Goal: Task Accomplishment & Management: Manage account settings

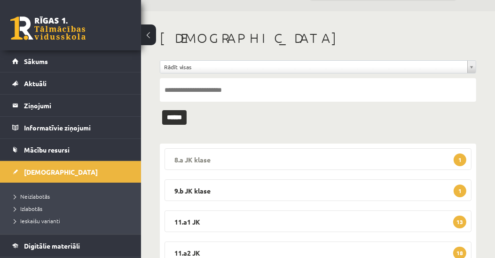
scroll to position [186, 0]
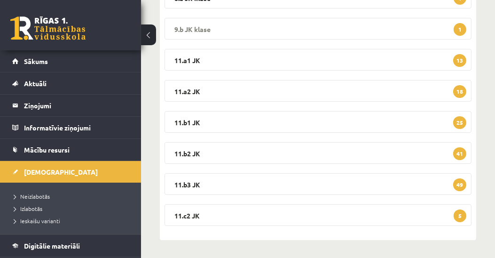
click at [193, 29] on legend "9.b JK klase 1" at bounding box center [317, 29] width 307 height 22
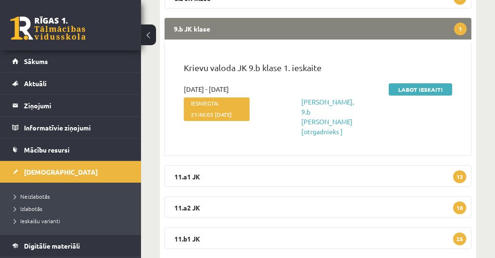
scroll to position [79, 0]
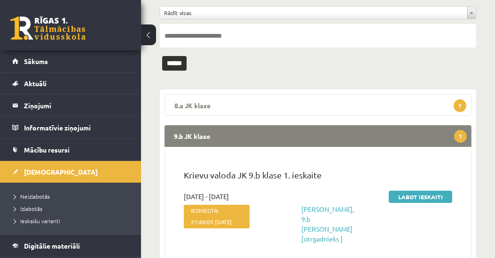
click at [192, 105] on legend "8.a JK klase 1" at bounding box center [317, 105] width 307 height 22
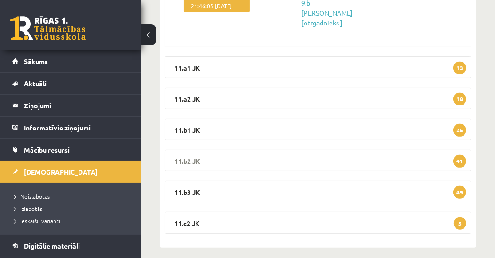
scroll to position [416, 0]
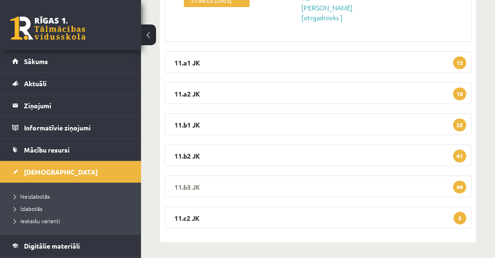
click at [188, 185] on legend "11.b3 JK 49" at bounding box center [317, 186] width 307 height 22
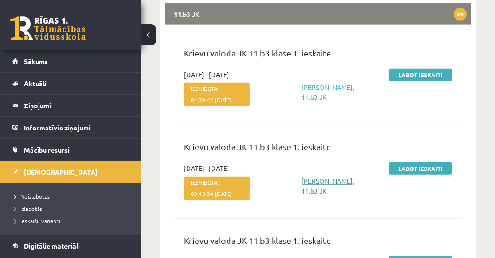
scroll to position [576, 0]
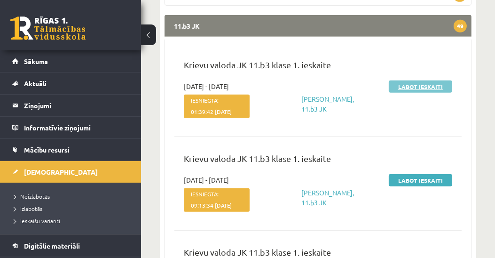
click at [420, 83] on link "Labot ieskaiti" at bounding box center [420, 86] width 63 height 12
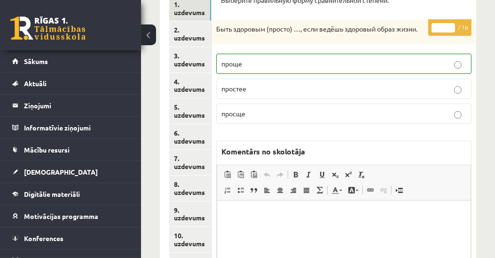
scroll to position [180, 0]
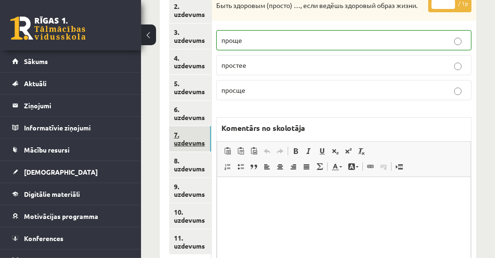
click at [196, 143] on link "7. uzdevums" at bounding box center [190, 138] width 42 height 25
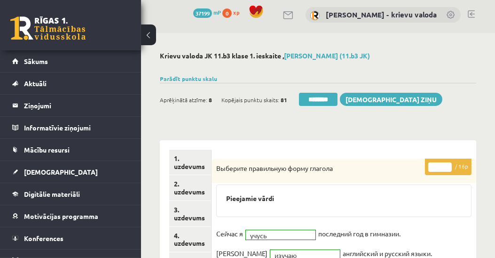
scroll to position [0, 0]
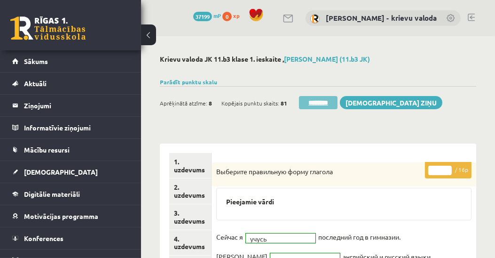
click at [324, 103] on input "********" at bounding box center [318, 102] width 39 height 13
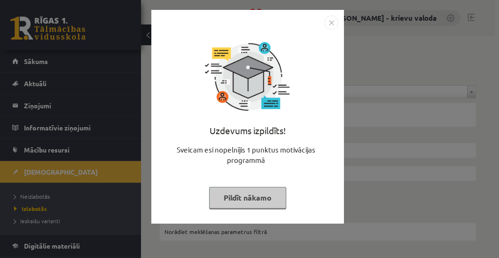
click at [243, 197] on button "Pildīt nākamo" at bounding box center [247, 198] width 77 height 22
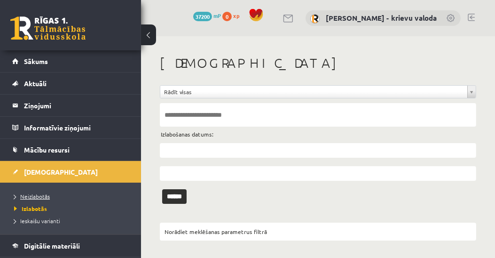
click at [42, 198] on link "Neizlabotās" at bounding box center [72, 196] width 117 height 8
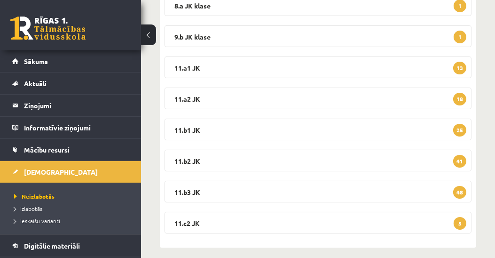
scroll to position [186, 0]
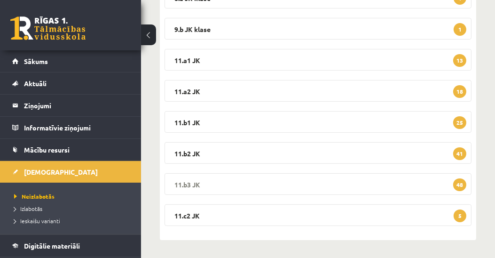
click at [186, 185] on legend "11.b3 JK 48" at bounding box center [317, 184] width 307 height 22
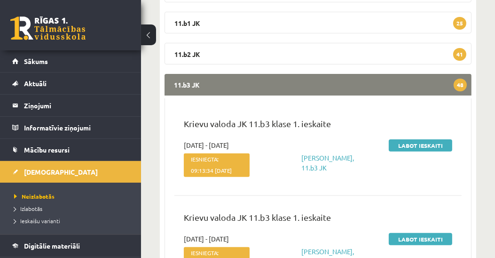
scroll to position [294, 0]
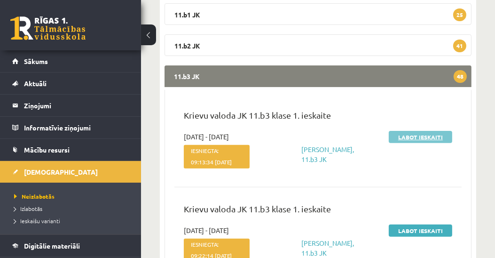
click at [410, 136] on link "Labot ieskaiti" at bounding box center [420, 137] width 63 height 12
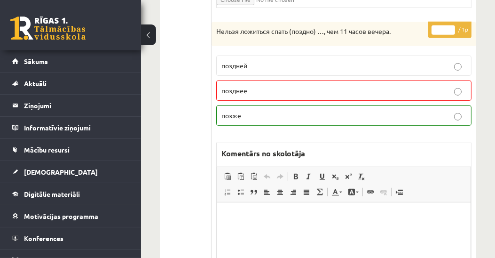
scroll to position [483, 0]
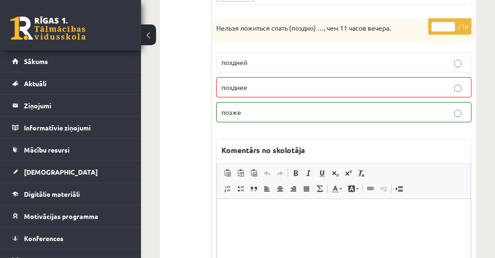
type input "*"
click at [452, 22] on input "*" at bounding box center [442, 26] width 23 height 9
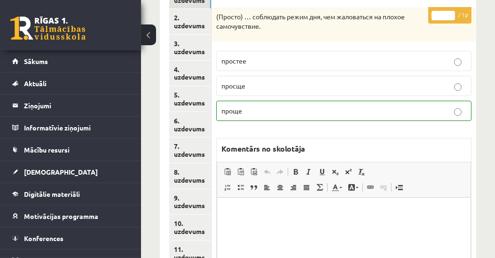
scroll to position [161, 0]
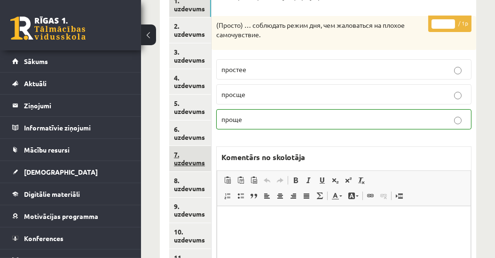
click at [192, 159] on link "7. uzdevums" at bounding box center [190, 158] width 42 height 25
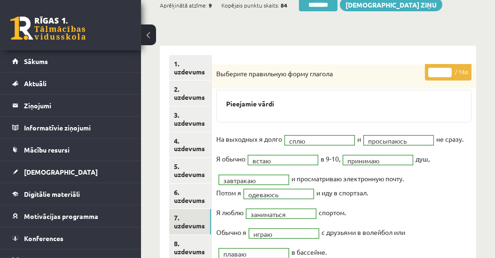
scroll to position [0, 0]
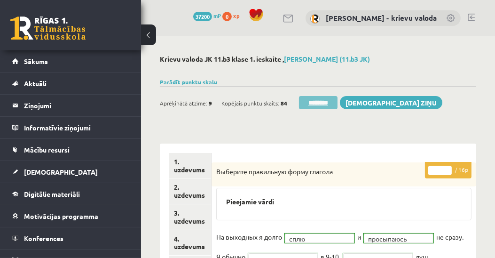
click at [327, 104] on input "********" at bounding box center [318, 102] width 39 height 13
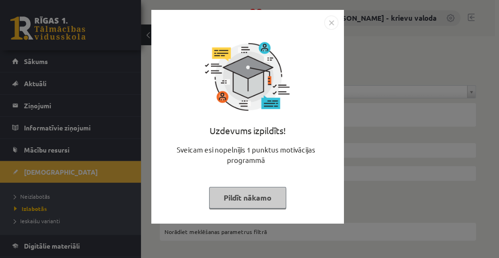
click at [233, 199] on button "Pildīt nākamo" at bounding box center [247, 198] width 77 height 22
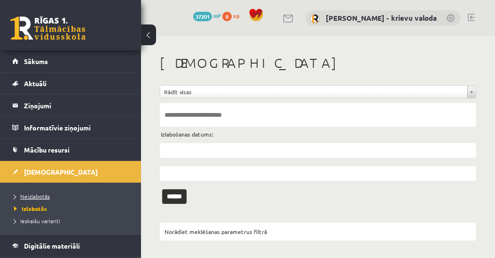
click at [31, 195] on span "Neizlabotās" at bounding box center [32, 196] width 36 height 8
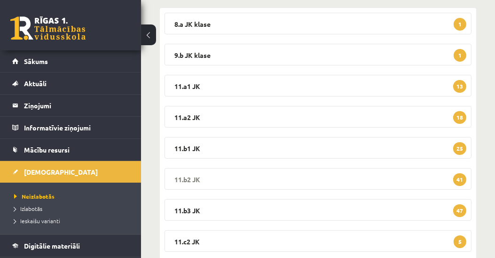
scroll to position [161, 0]
click at [197, 209] on legend "11.b3 JK 47" at bounding box center [317, 209] width 307 height 22
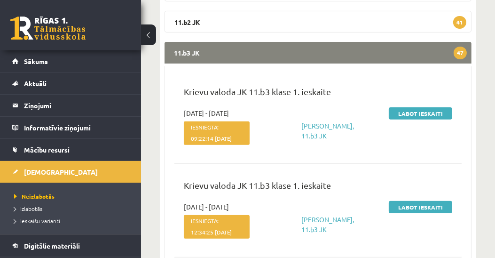
scroll to position [322, 0]
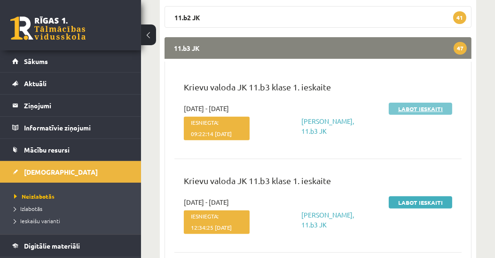
click at [426, 108] on link "Labot ieskaiti" at bounding box center [420, 108] width 63 height 12
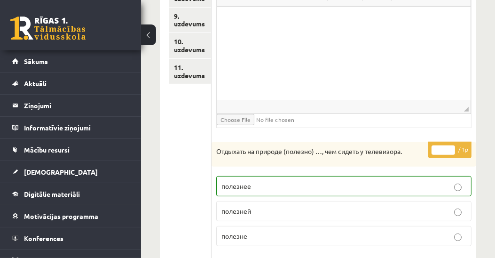
scroll to position [243, 0]
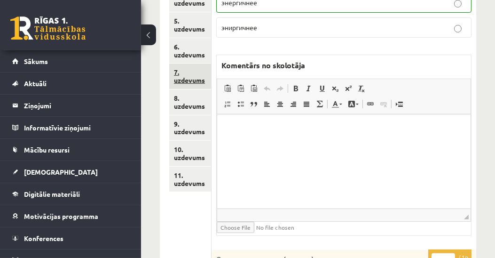
click at [202, 80] on link "7. uzdevums" at bounding box center [190, 75] width 42 height 25
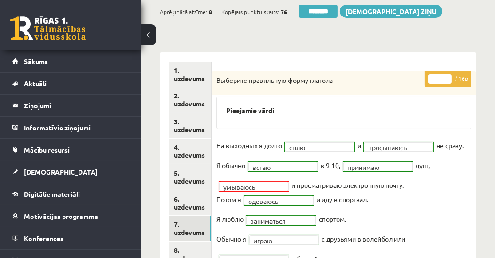
scroll to position [28, 0]
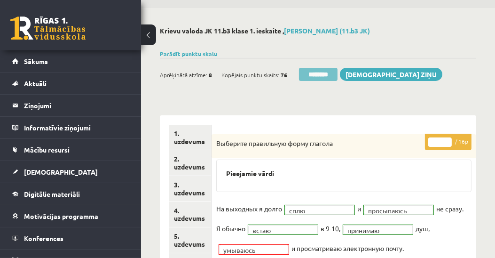
click at [326, 76] on input "********" at bounding box center [318, 74] width 39 height 13
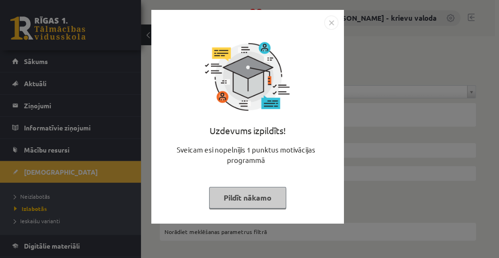
click at [254, 196] on button "Pildīt nākamo" at bounding box center [247, 198] width 77 height 22
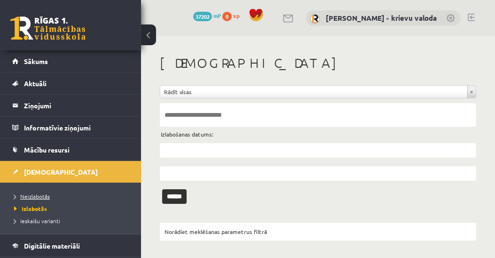
click at [44, 197] on span "Neizlabotās" at bounding box center [32, 196] width 36 height 8
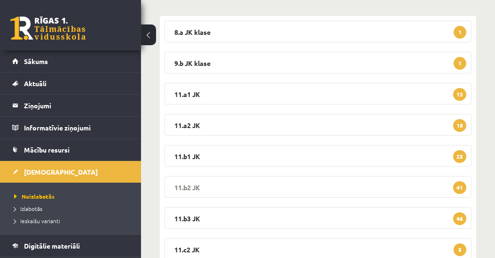
scroll to position [186, 0]
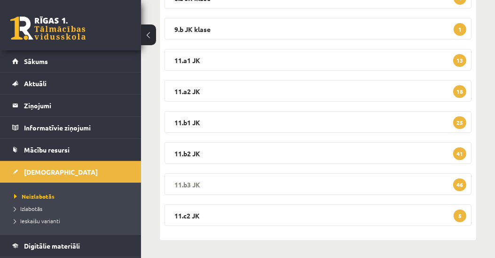
click at [188, 183] on legend "11.b3 JK 46" at bounding box center [317, 184] width 307 height 22
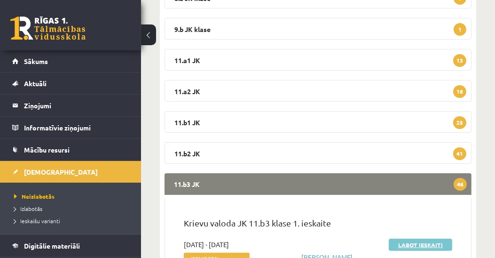
click at [404, 245] on link "Labot ieskaiti" at bounding box center [420, 244] width 63 height 12
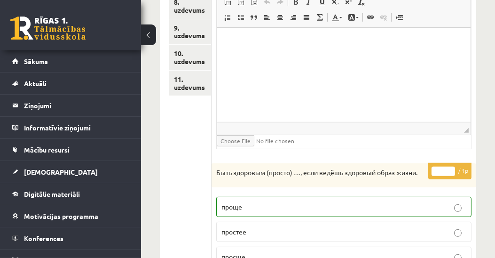
scroll to position [252, 0]
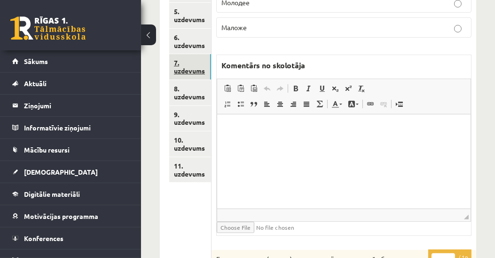
click at [199, 69] on link "7. uzdevums" at bounding box center [190, 66] width 42 height 25
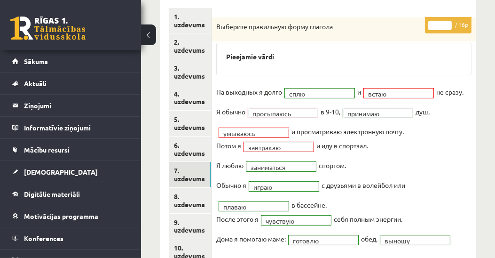
scroll to position [0, 0]
type input "**"
click at [449, 21] on input "**" at bounding box center [439, 25] width 23 height 9
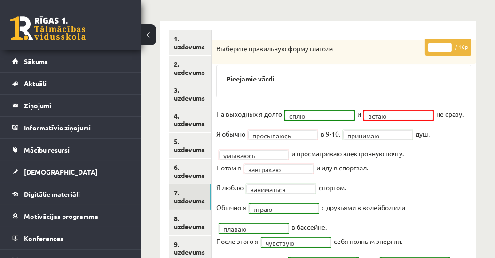
scroll to position [38, 0]
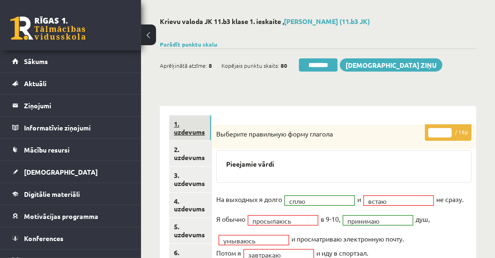
click at [192, 132] on link "1. uzdevums" at bounding box center [190, 127] width 42 height 25
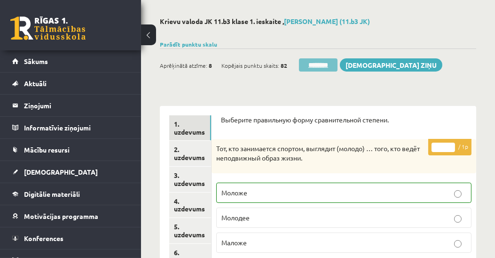
scroll to position [0, 0]
click at [327, 65] on input "********" at bounding box center [318, 64] width 39 height 13
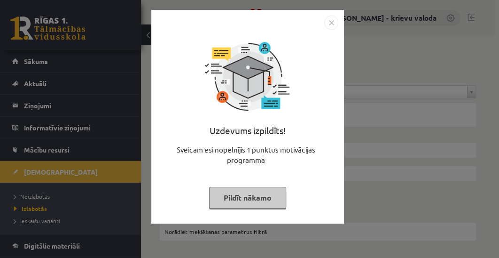
click at [246, 190] on button "Pildīt nākamo" at bounding box center [247, 198] width 77 height 22
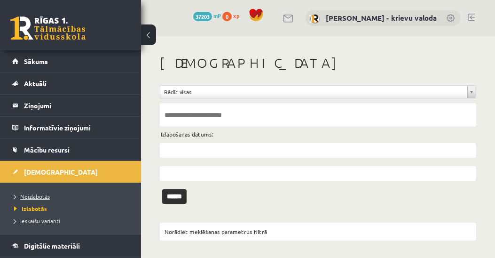
click at [26, 194] on span "Neizlabotās" at bounding box center [32, 196] width 36 height 8
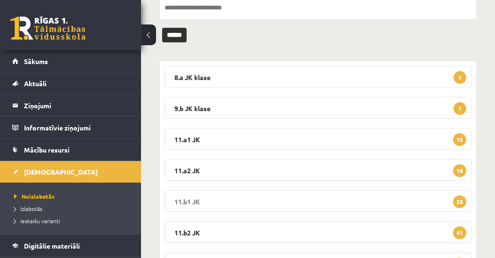
scroll to position [161, 0]
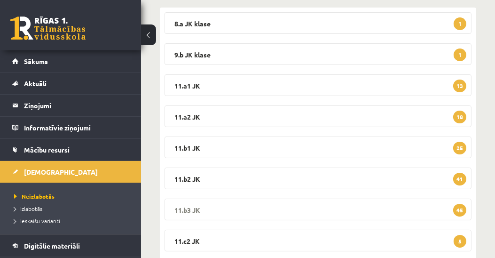
click at [185, 207] on legend "11.b3 JK 45" at bounding box center [317, 209] width 307 height 22
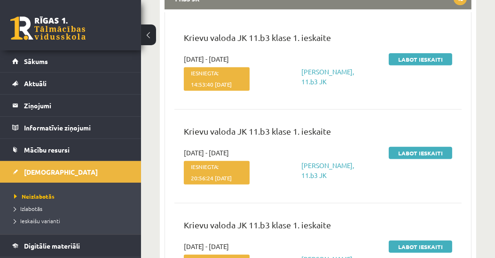
scroll to position [376, 0]
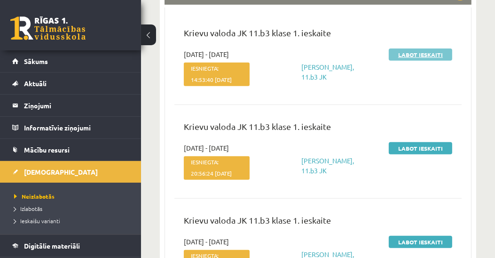
click at [420, 54] on link "Labot ieskaiti" at bounding box center [420, 54] width 63 height 12
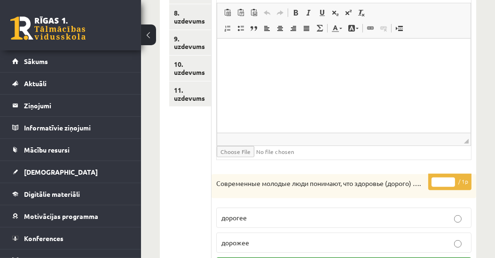
scroll to position [252, 0]
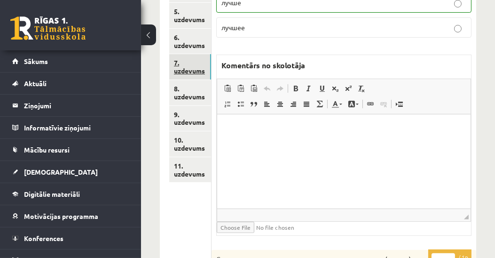
click at [185, 68] on link "7. uzdevums" at bounding box center [190, 66] width 42 height 25
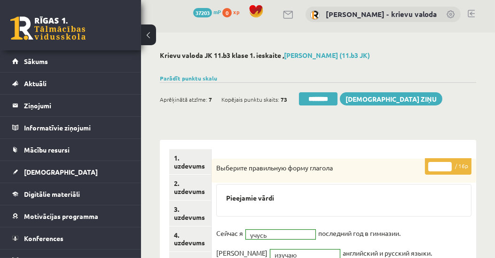
scroll to position [0, 0]
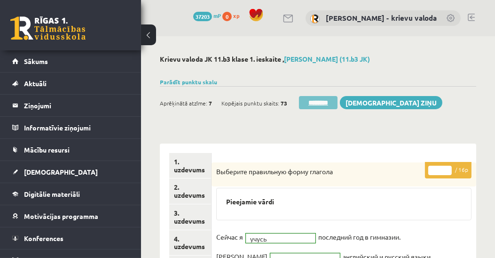
click at [316, 101] on input "********" at bounding box center [318, 102] width 39 height 13
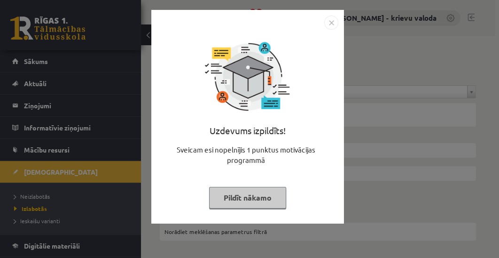
click at [264, 193] on button "Pildīt nākamo" at bounding box center [247, 198] width 77 height 22
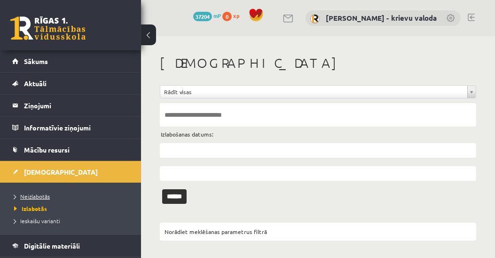
click at [41, 196] on span "Neizlabotās" at bounding box center [32, 196] width 36 height 8
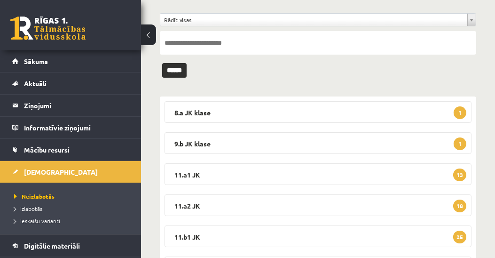
scroll to position [161, 0]
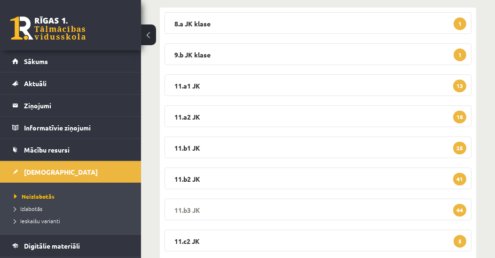
click at [185, 204] on legend "11.b3 JK 44" at bounding box center [317, 209] width 307 height 22
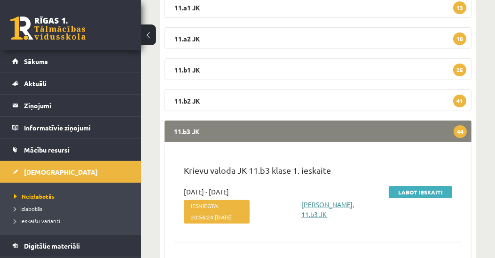
scroll to position [268, 0]
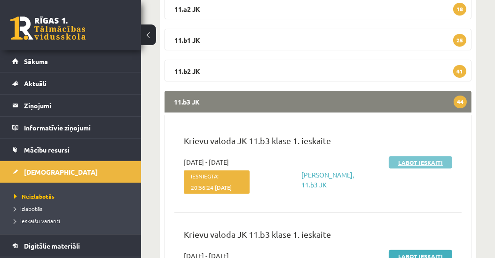
click at [417, 161] on link "Labot ieskaiti" at bounding box center [420, 162] width 63 height 12
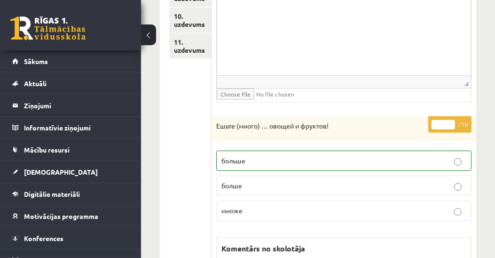
scroll to position [268, 0]
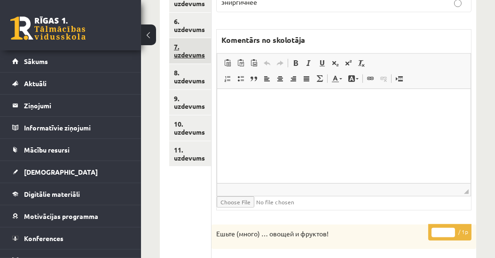
click at [190, 57] on link "7. uzdevums" at bounding box center [190, 50] width 42 height 25
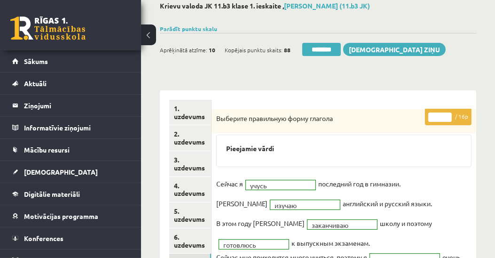
scroll to position [0, 0]
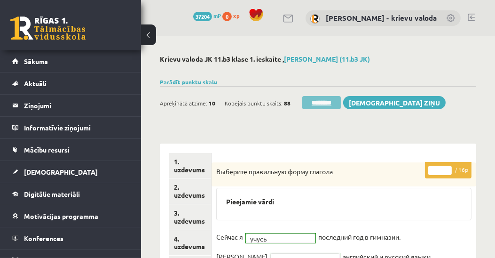
click at [328, 102] on input "********" at bounding box center [321, 102] width 39 height 13
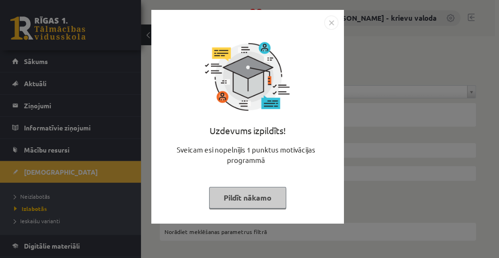
click at [236, 200] on button "Pildīt nākamo" at bounding box center [247, 198] width 77 height 22
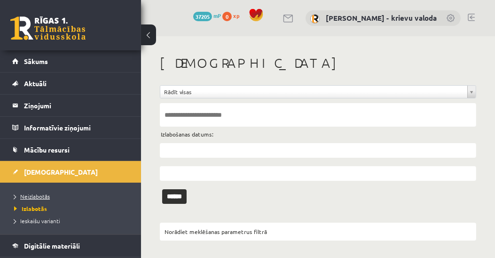
click at [37, 196] on span "Neizlabotās" at bounding box center [32, 196] width 36 height 8
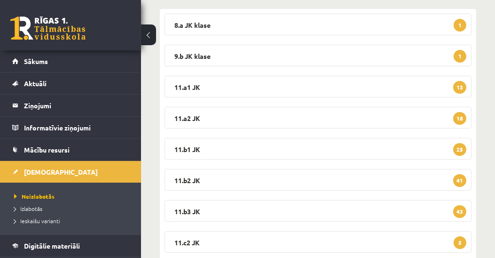
scroll to position [161, 0]
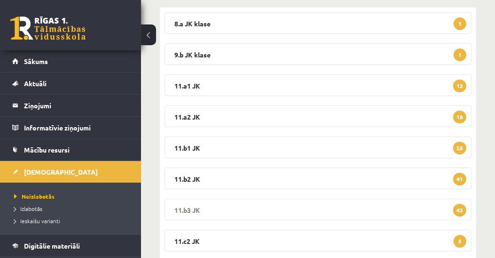
click at [178, 208] on legend "11.b3 JK 43" at bounding box center [317, 209] width 307 height 22
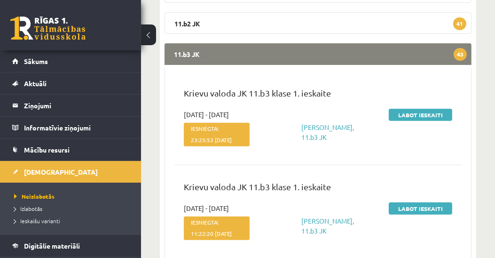
scroll to position [322, 0]
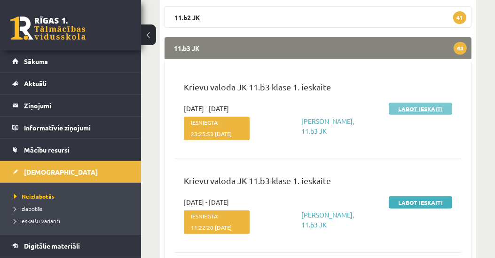
click at [407, 110] on link "Labot ieskaiti" at bounding box center [420, 108] width 63 height 12
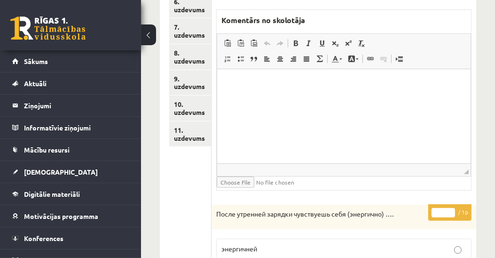
scroll to position [288, 0]
click at [198, 36] on link "7. uzdevums" at bounding box center [190, 31] width 42 height 25
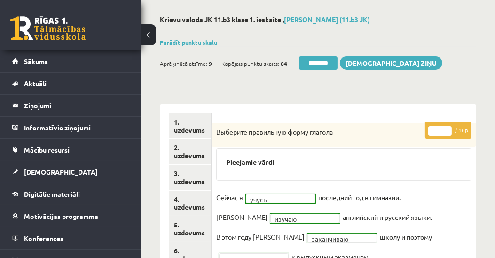
scroll to position [19, 0]
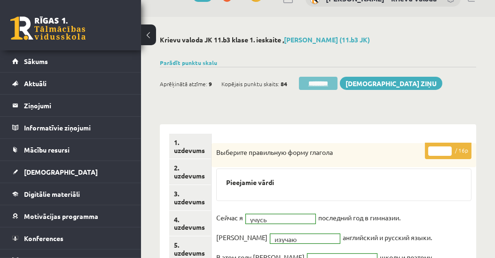
click at [320, 85] on input "********" at bounding box center [318, 83] width 39 height 13
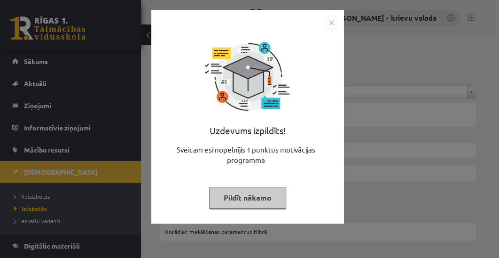
click at [258, 198] on button "Pildīt nākamo" at bounding box center [247, 198] width 77 height 22
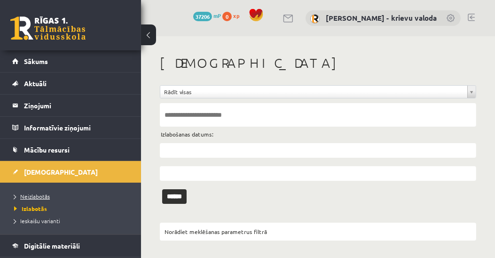
click at [39, 196] on span "Neizlabotās" at bounding box center [32, 196] width 36 height 8
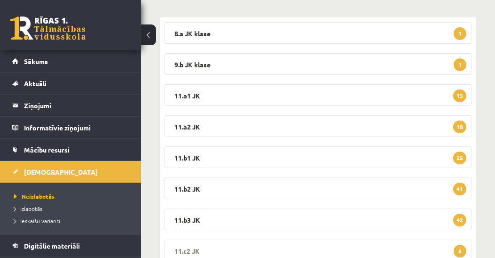
scroll to position [186, 0]
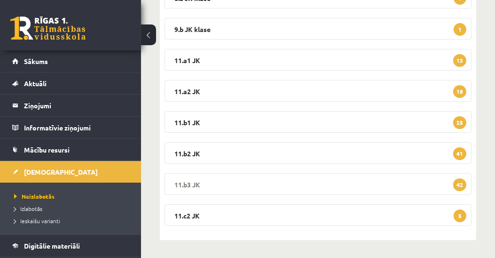
click at [196, 183] on legend "11.b3 JK 42" at bounding box center [317, 184] width 307 height 22
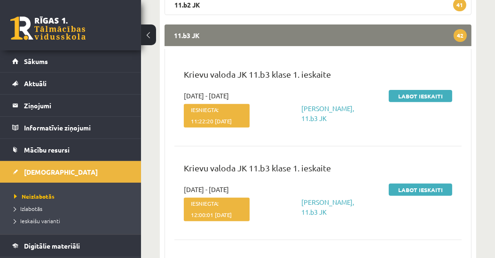
scroll to position [347, 0]
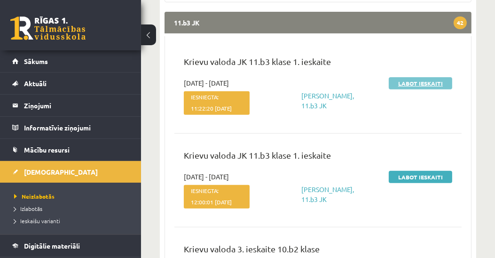
click at [415, 83] on link "Labot ieskaiti" at bounding box center [420, 83] width 63 height 12
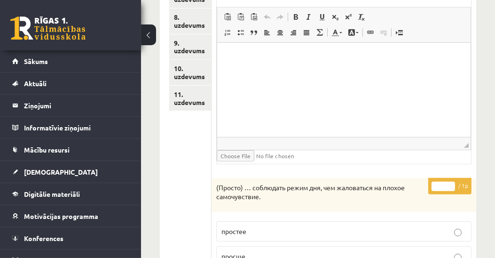
scroll to position [243, 0]
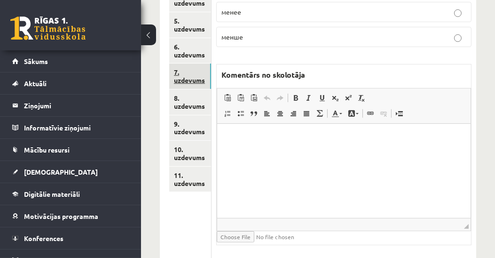
click at [194, 81] on link "7. uzdevums" at bounding box center [190, 75] width 42 height 25
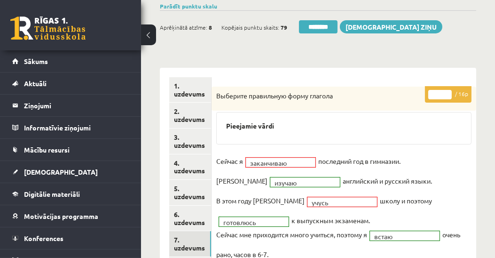
scroll to position [0, 0]
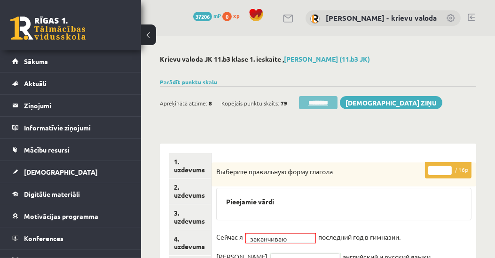
click at [322, 104] on input "********" at bounding box center [318, 102] width 39 height 13
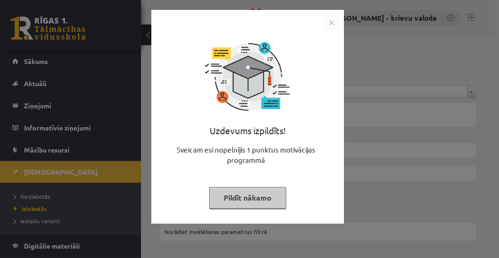
click at [251, 196] on button "Pildīt nākamo" at bounding box center [247, 198] width 77 height 22
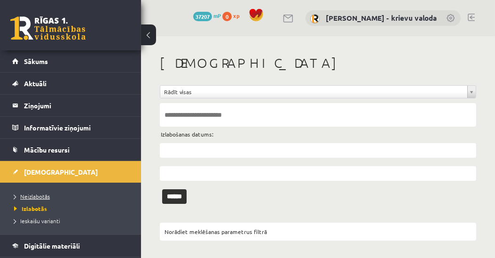
click at [38, 195] on span "Neizlabotās" at bounding box center [32, 196] width 36 height 8
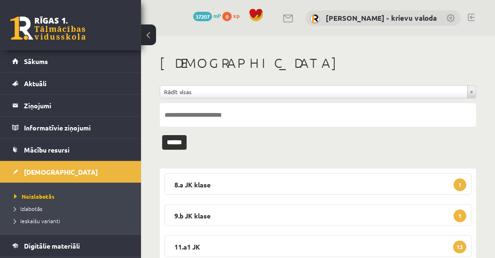
scroll to position [161, 0]
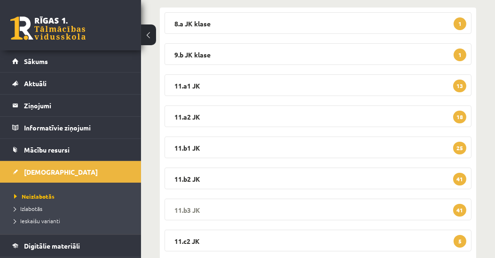
click at [194, 211] on legend "11.b3 JK 41" at bounding box center [317, 209] width 307 height 22
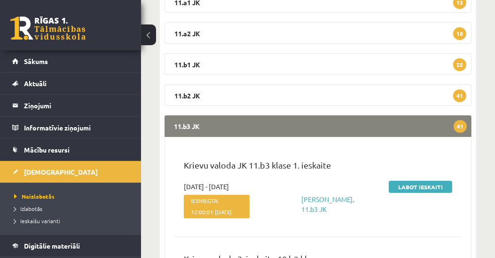
scroll to position [322, 0]
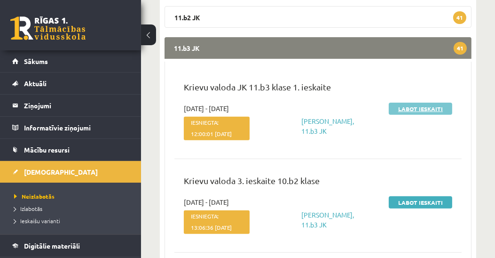
click at [411, 109] on link "Labot ieskaiti" at bounding box center [420, 108] width 63 height 12
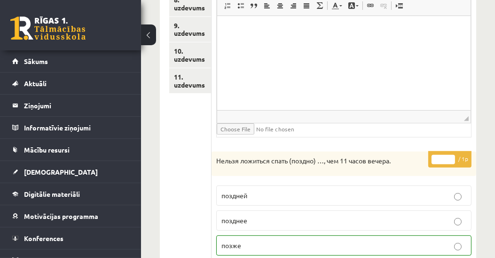
scroll to position [73, 0]
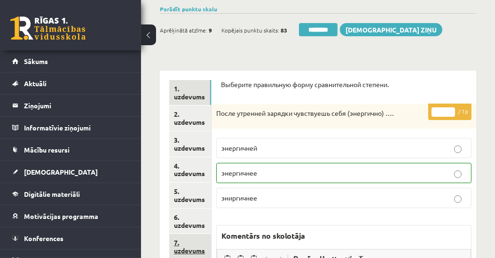
click at [184, 246] on link "7. uzdevums" at bounding box center [190, 246] width 42 height 25
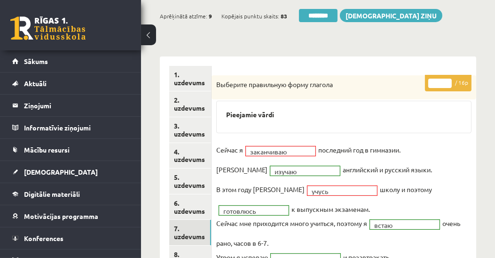
scroll to position [0, 0]
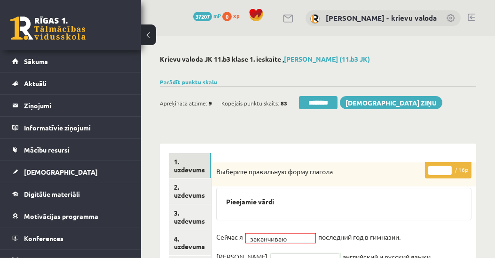
click at [187, 169] on link "1. uzdevums" at bounding box center [190, 165] width 42 height 25
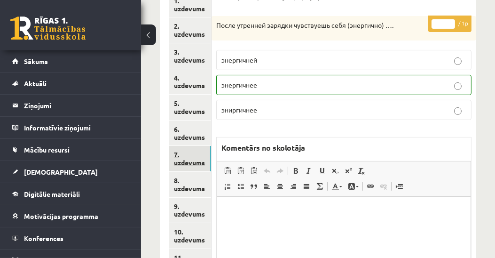
click at [193, 161] on link "7. uzdevums" at bounding box center [190, 158] width 42 height 25
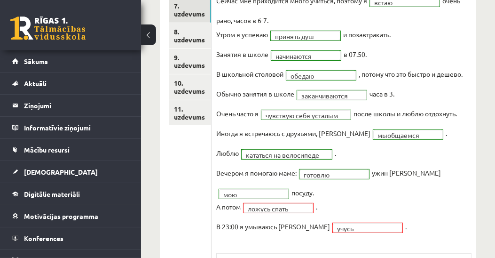
scroll to position [41, 0]
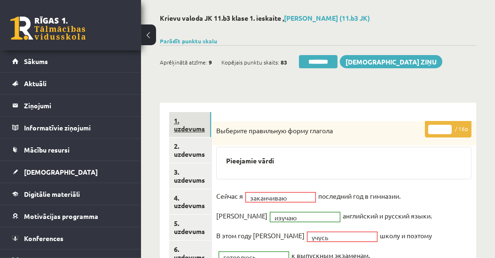
click at [193, 130] on link "1. uzdevums" at bounding box center [190, 124] width 42 height 25
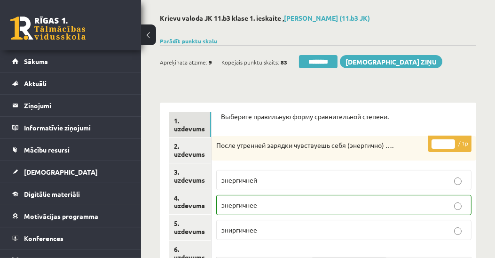
drag, startPoint x: 321, startPoint y: 64, endPoint x: 275, endPoint y: 17, distance: 65.5
click at [321, 64] on input "********" at bounding box center [318, 61] width 39 height 13
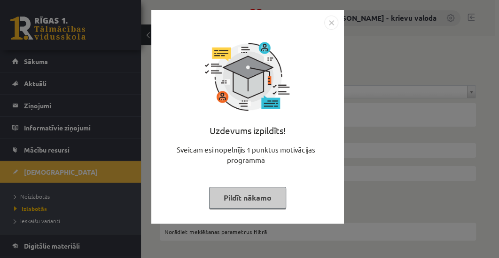
click at [267, 200] on button "Pildīt nākamo" at bounding box center [247, 198] width 77 height 22
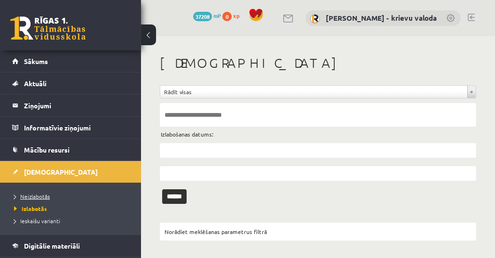
click at [40, 195] on span "Neizlabotās" at bounding box center [32, 196] width 36 height 8
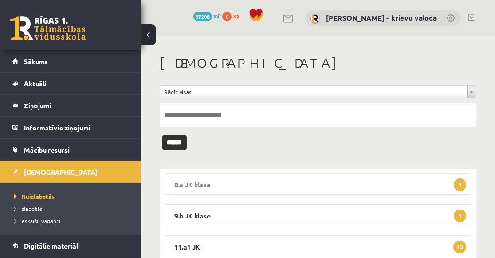
scroll to position [161, 0]
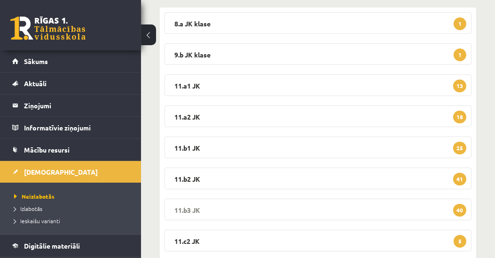
click at [196, 209] on legend "11.b3 JK 40" at bounding box center [317, 209] width 307 height 22
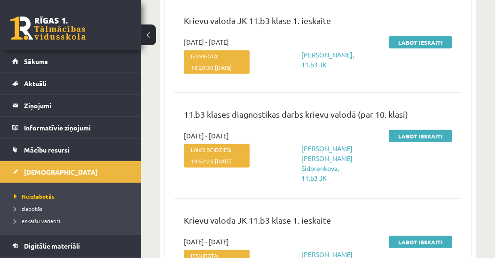
scroll to position [483, 0]
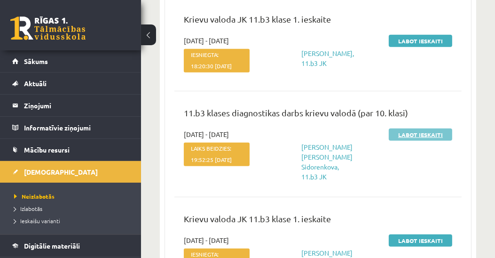
click at [423, 141] on link "Labot ieskaiti" at bounding box center [420, 134] width 63 height 12
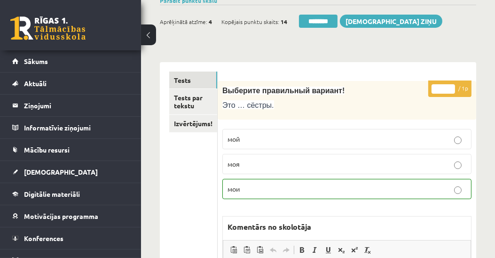
scroll to position [55, 0]
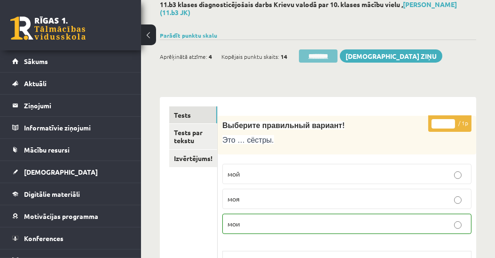
click at [321, 55] on input "********" at bounding box center [318, 55] width 39 height 13
drag, startPoint x: 320, startPoint y: 55, endPoint x: 272, endPoint y: 17, distance: 61.1
click at [320, 55] on input "********" at bounding box center [318, 55] width 39 height 13
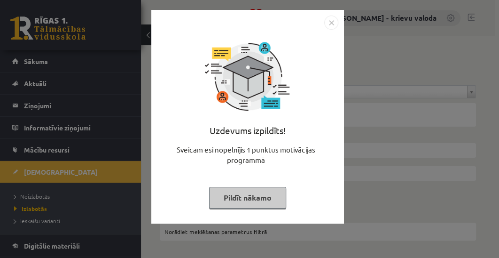
click at [266, 197] on button "Pildīt nākamo" at bounding box center [247, 198] width 77 height 22
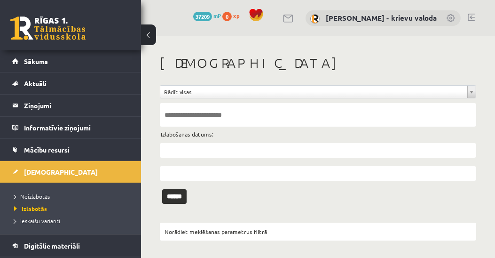
click at [45, 196] on span "Neizlabotās" at bounding box center [32, 196] width 36 height 8
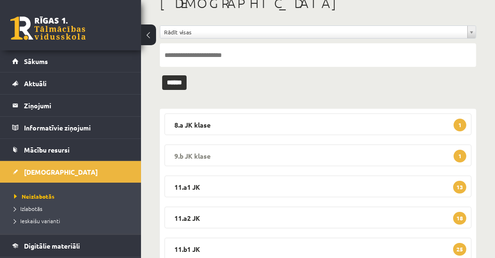
scroll to position [161, 0]
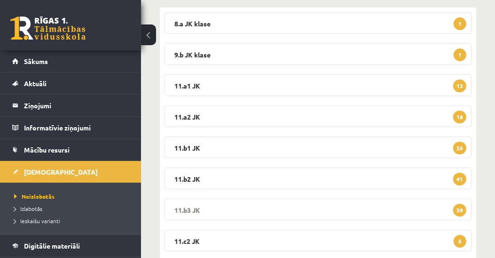
click at [190, 207] on legend "11.b3 JK 39" at bounding box center [317, 209] width 307 height 22
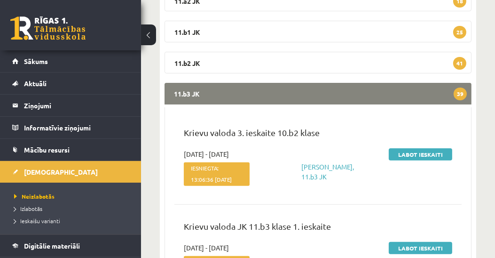
scroll to position [268, 0]
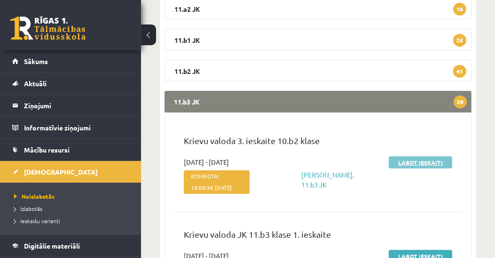
click at [417, 162] on link "Labot ieskaiti" at bounding box center [420, 162] width 63 height 12
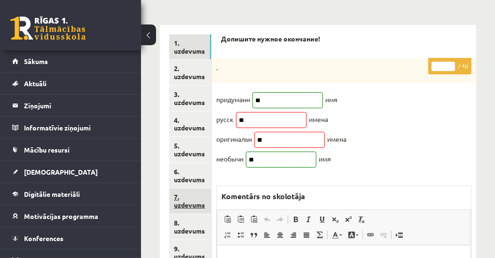
click at [195, 203] on link "7. uzdevums" at bounding box center [190, 200] width 42 height 25
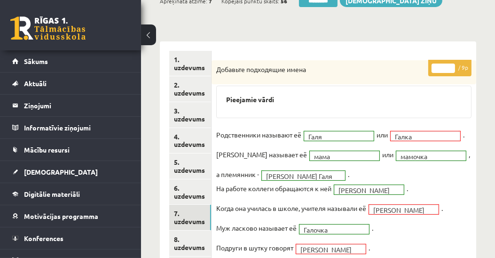
scroll to position [107, 0]
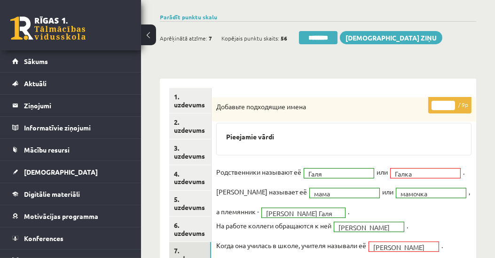
type input "*"
click at [452, 101] on input "*" at bounding box center [442, 105] width 23 height 9
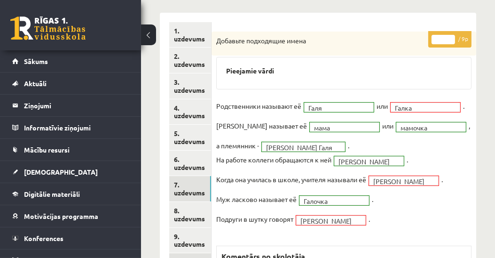
scroll to position [215, 0]
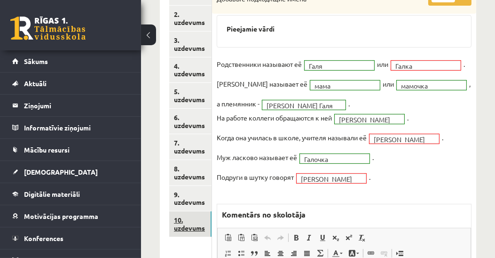
click at [188, 227] on link "10. uzdevums" at bounding box center [190, 223] width 42 height 25
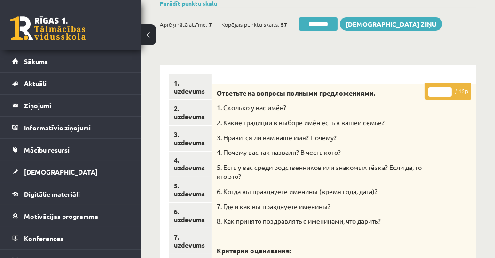
scroll to position [54, 0]
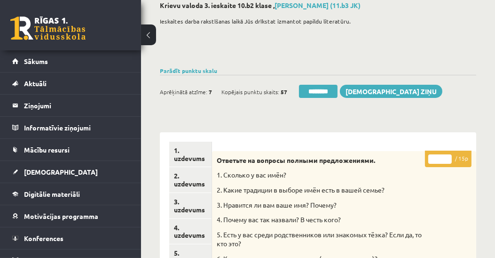
drag, startPoint x: 438, startPoint y: 160, endPoint x: 432, endPoint y: 161, distance: 5.7
click at [432, 161] on input "*" at bounding box center [439, 158] width 23 height 9
type input "**"
click at [194, 156] on link "1. uzdevums" at bounding box center [190, 153] width 42 height 25
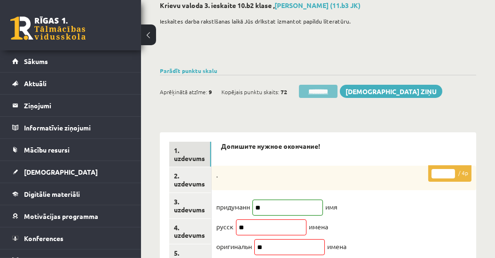
click at [321, 93] on input "********" at bounding box center [318, 91] width 39 height 13
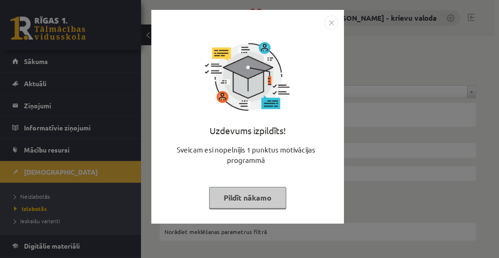
click at [270, 199] on button "Pildīt nākamo" at bounding box center [247, 198] width 77 height 22
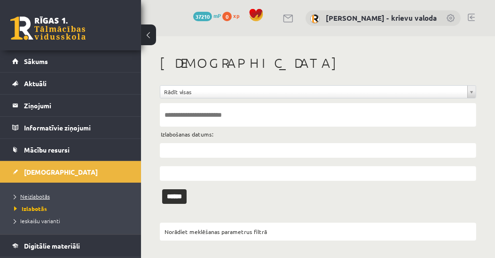
click at [36, 194] on span "Neizlabotās" at bounding box center [32, 196] width 36 height 8
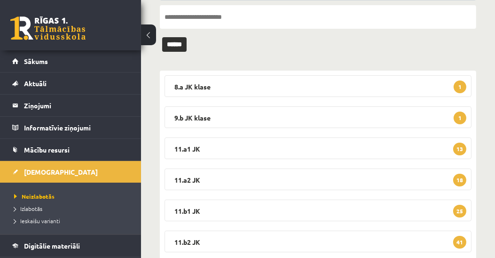
scroll to position [161, 0]
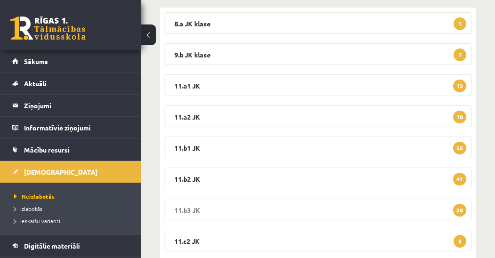
click at [193, 209] on legend "11.b3 JK 38" at bounding box center [317, 209] width 307 height 22
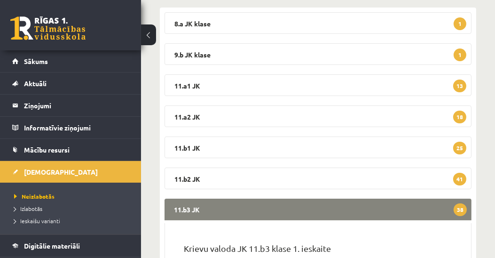
scroll to position [322, 0]
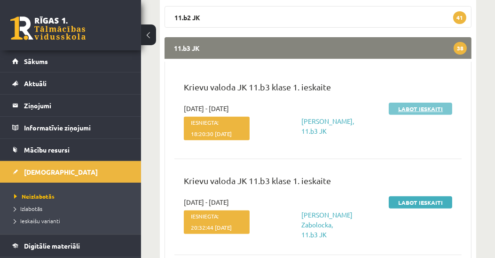
click at [412, 107] on link "Labot ieskaiti" at bounding box center [420, 108] width 63 height 12
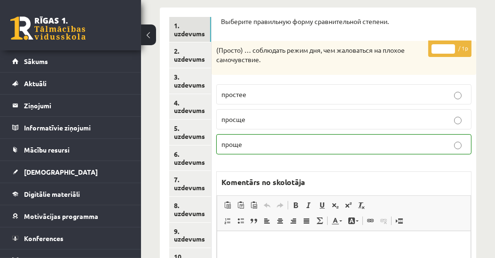
scroll to position [189, 0]
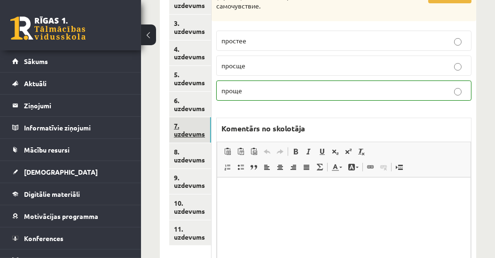
click at [197, 133] on link "7. uzdevums" at bounding box center [190, 129] width 42 height 25
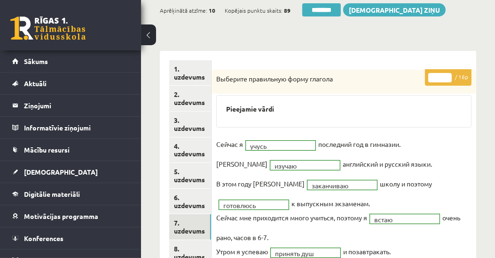
scroll to position [82, 0]
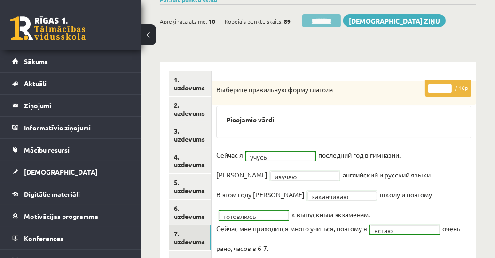
click at [326, 20] on input "********" at bounding box center [321, 20] width 39 height 13
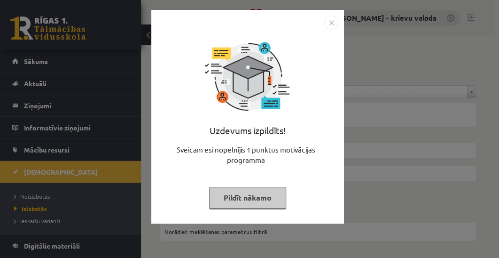
click at [268, 197] on button "Pildīt nākamo" at bounding box center [247, 198] width 77 height 22
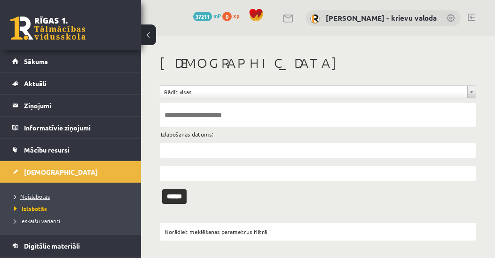
click at [44, 192] on span "Neizlabotās" at bounding box center [32, 196] width 36 height 8
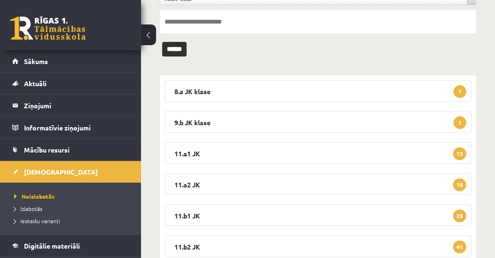
scroll to position [161, 0]
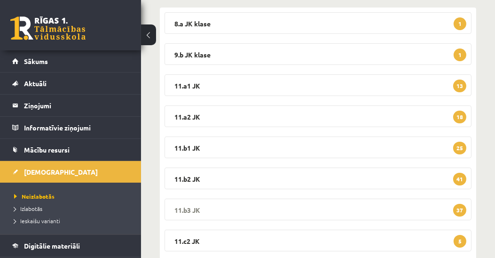
click at [194, 206] on legend "11.b3 JK 37" at bounding box center [317, 209] width 307 height 22
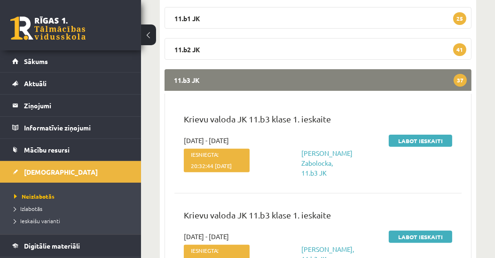
scroll to position [376, 0]
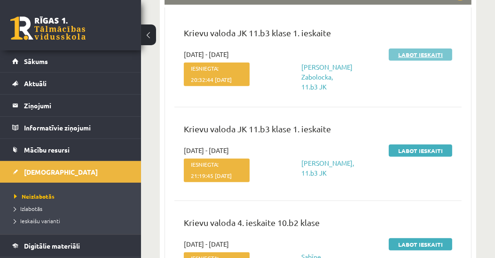
click at [414, 53] on link "Labot ieskaiti" at bounding box center [420, 54] width 63 height 12
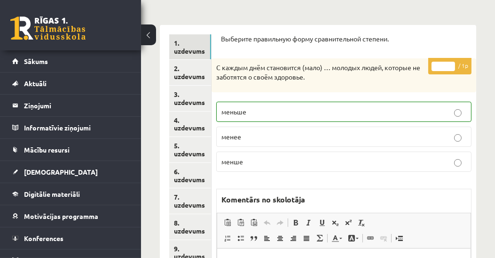
scroll to position [82, 0]
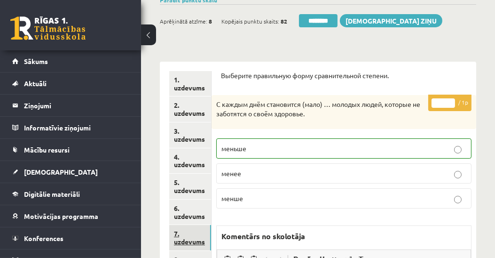
click at [196, 242] on link "7. uzdevums" at bounding box center [190, 237] width 42 height 25
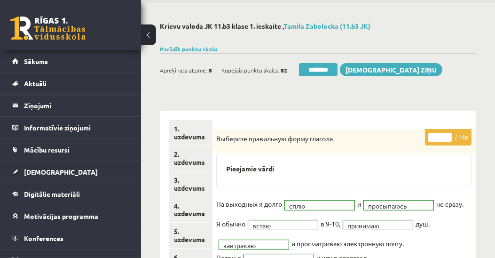
scroll to position [0, 0]
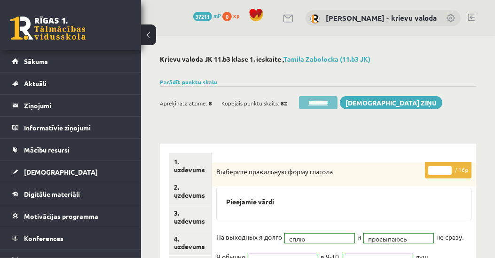
click at [318, 102] on input "********" at bounding box center [318, 102] width 39 height 13
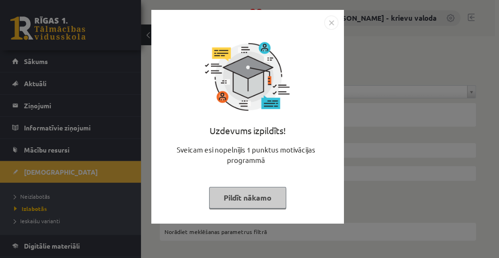
click at [260, 195] on button "Pildīt nākamo" at bounding box center [247, 198] width 77 height 22
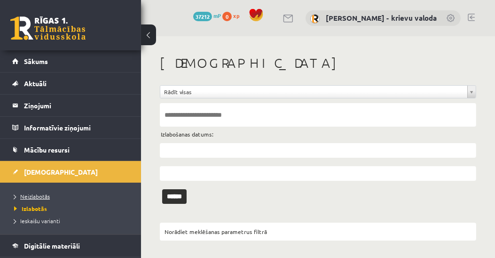
click at [25, 196] on span "Neizlabotās" at bounding box center [32, 196] width 36 height 8
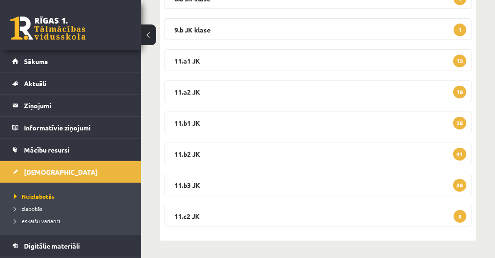
scroll to position [186, 0]
click at [185, 183] on legend "11.b3 JK 36" at bounding box center [317, 184] width 307 height 22
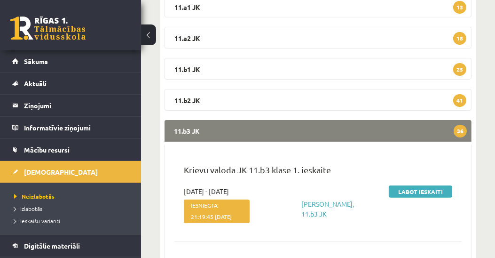
scroll to position [294, 0]
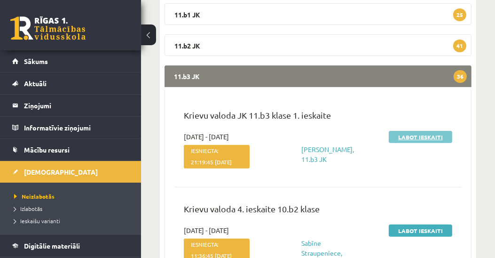
click at [400, 135] on link "Labot ieskaiti" at bounding box center [420, 137] width 63 height 12
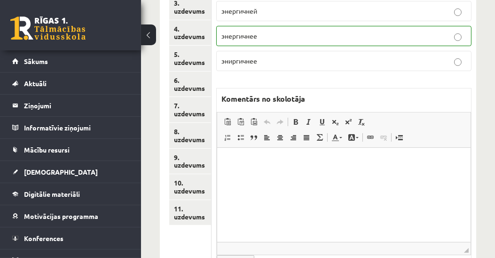
scroll to position [180, 0]
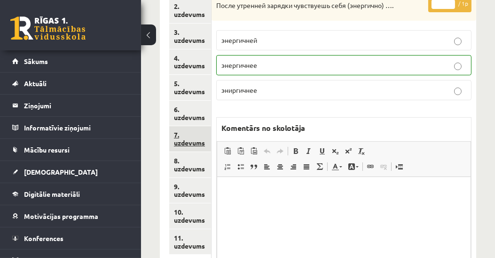
click at [190, 144] on link "7. uzdevums" at bounding box center [190, 138] width 42 height 25
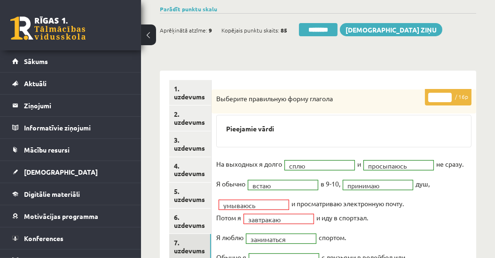
scroll to position [0, 0]
type input "**"
click at [446, 93] on input "**" at bounding box center [439, 97] width 23 height 9
click at [180, 97] on link "1. uzdevums" at bounding box center [190, 92] width 42 height 25
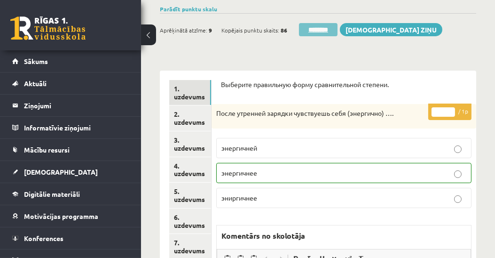
click at [319, 30] on input "********" at bounding box center [318, 29] width 39 height 13
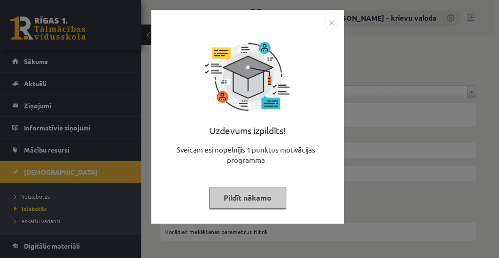
click at [270, 198] on button "Pildīt nākamo" at bounding box center [247, 198] width 77 height 22
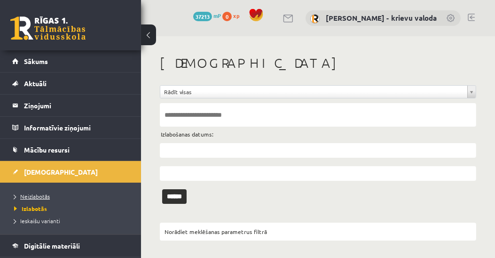
click at [38, 196] on span "Neizlabotās" at bounding box center [32, 196] width 36 height 8
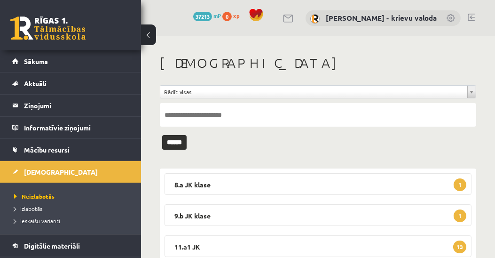
scroll to position [186, 0]
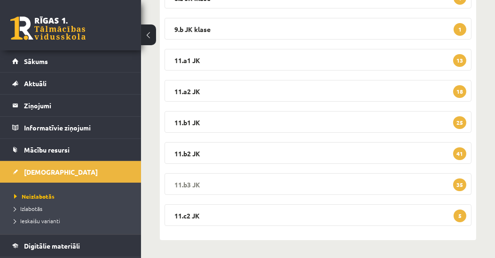
click at [192, 181] on legend "11.b3 JK 35" at bounding box center [317, 184] width 307 height 22
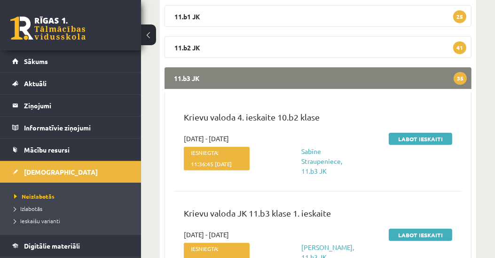
scroll to position [294, 0]
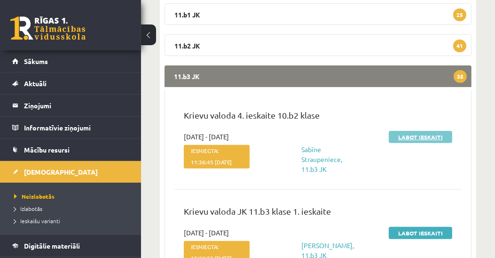
click at [424, 137] on link "Labot ieskaiti" at bounding box center [420, 137] width 63 height 12
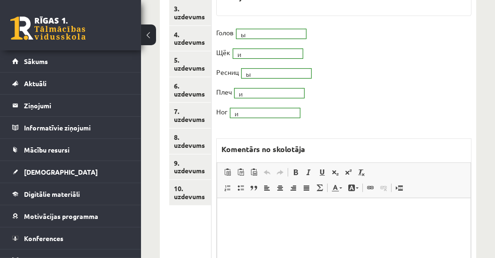
scroll to position [305, 0]
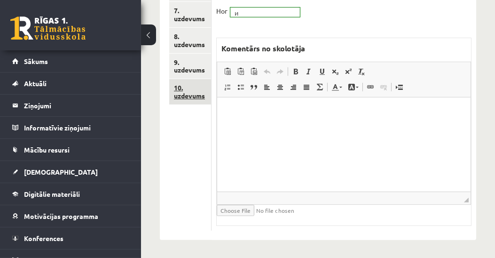
click at [181, 97] on link "10. uzdevums" at bounding box center [190, 91] width 42 height 25
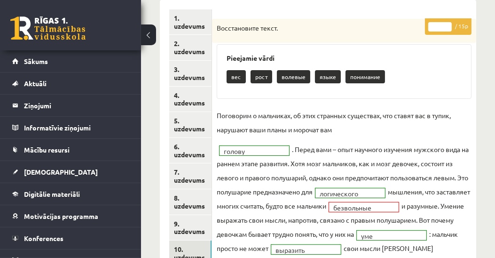
scroll to position [0, 0]
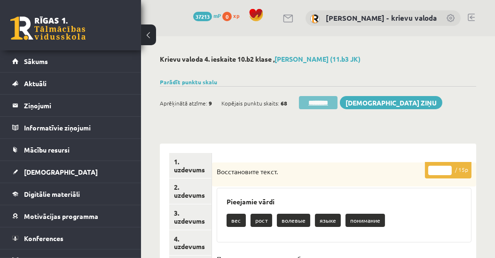
click at [327, 104] on input "********" at bounding box center [318, 102] width 39 height 13
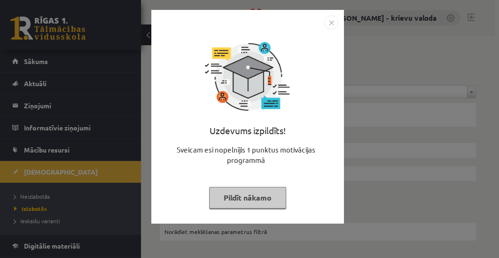
click at [262, 199] on button "Pildīt nākamo" at bounding box center [247, 198] width 77 height 22
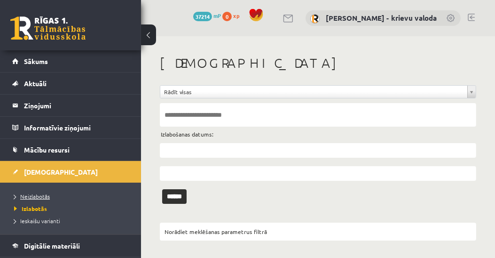
click at [46, 195] on span "Neizlabotās" at bounding box center [32, 196] width 36 height 8
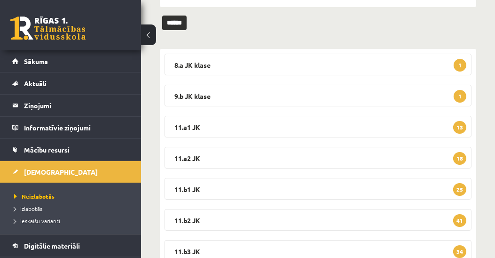
scroll to position [186, 0]
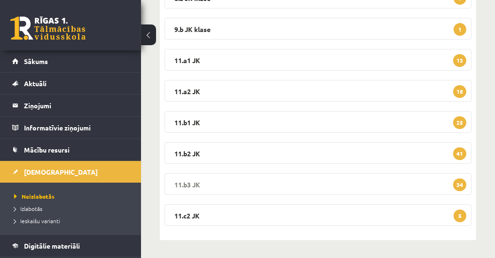
click at [182, 183] on legend "11.b3 JK 34" at bounding box center [317, 184] width 307 height 22
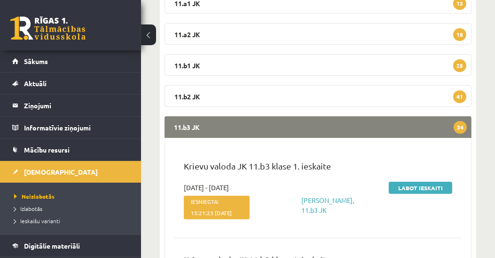
scroll to position [322, 0]
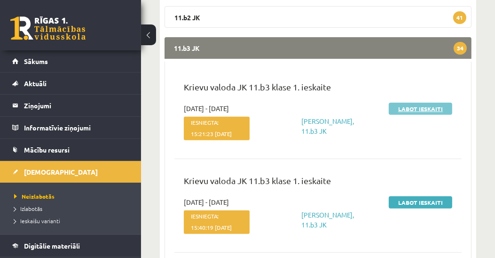
click at [430, 108] on link "Labot ieskaiti" at bounding box center [420, 108] width 63 height 12
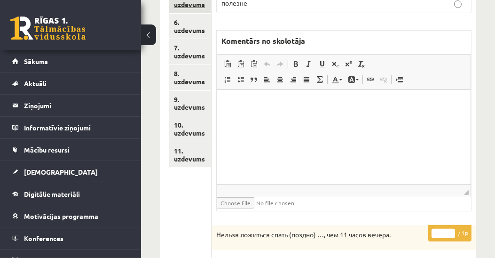
scroll to position [215, 0]
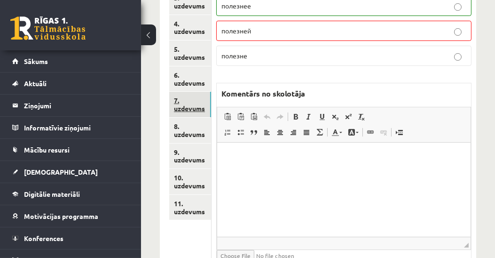
click at [179, 110] on link "7. uzdevums" at bounding box center [190, 104] width 42 height 25
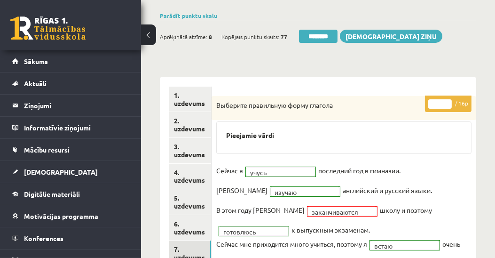
scroll to position [54, 0]
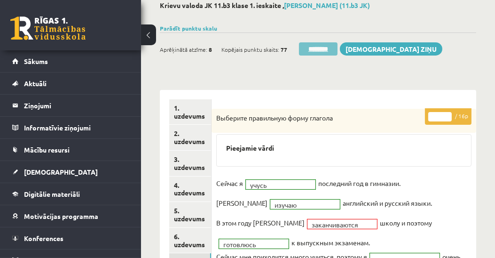
click at [322, 50] on input "********" at bounding box center [318, 48] width 39 height 13
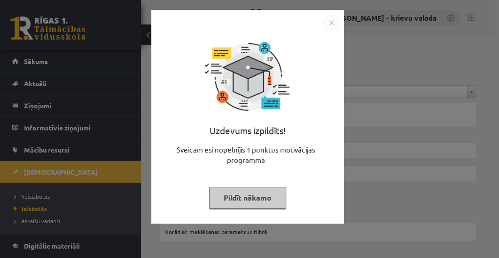
click at [278, 195] on button "Pildīt nākamo" at bounding box center [247, 198] width 77 height 22
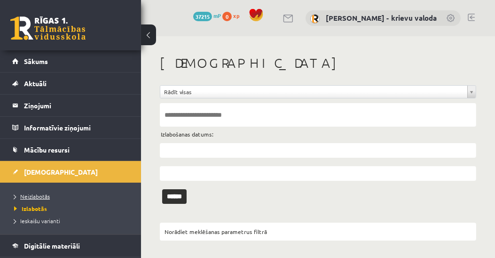
click at [44, 196] on span "Neizlabotās" at bounding box center [32, 196] width 36 height 8
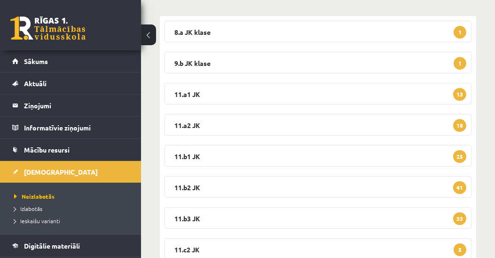
scroll to position [186, 0]
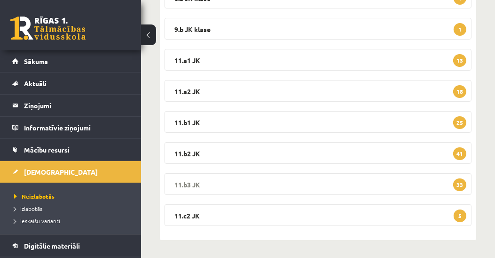
click at [195, 183] on legend "11.b3 JK 33" at bounding box center [317, 184] width 307 height 22
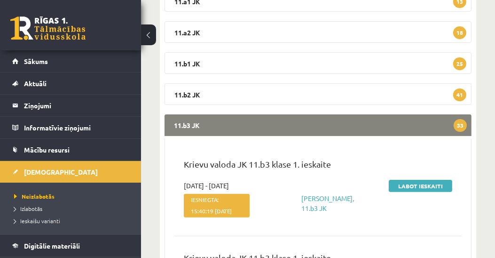
scroll to position [294, 0]
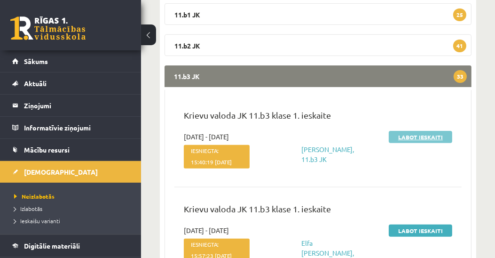
click at [419, 139] on link "Labot ieskaiti" at bounding box center [420, 137] width 63 height 12
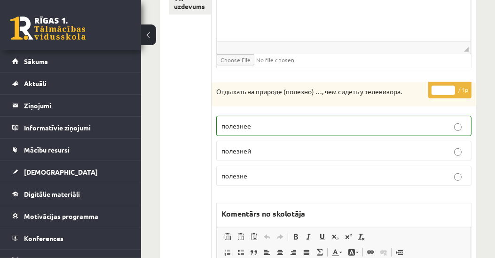
scroll to position [297, 0]
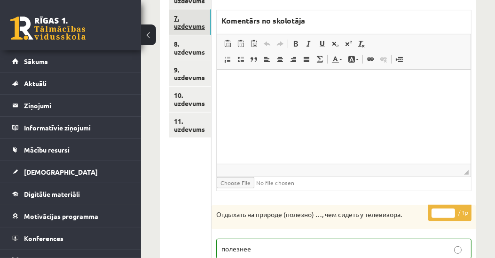
click at [192, 27] on link "7. uzdevums" at bounding box center [190, 21] width 42 height 25
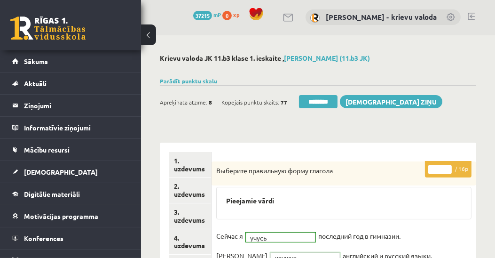
scroll to position [0, 0]
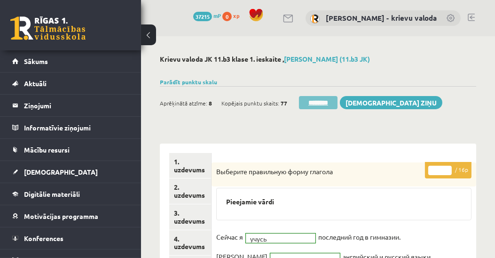
click at [320, 103] on input "********" at bounding box center [318, 102] width 39 height 13
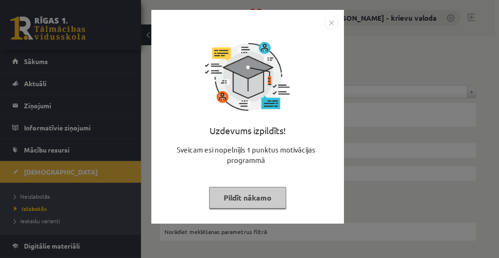
click at [246, 201] on button "Pildīt nākamo" at bounding box center [247, 198] width 77 height 22
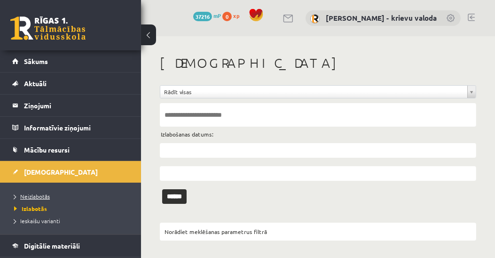
click at [44, 196] on span "Neizlabotās" at bounding box center [32, 196] width 36 height 8
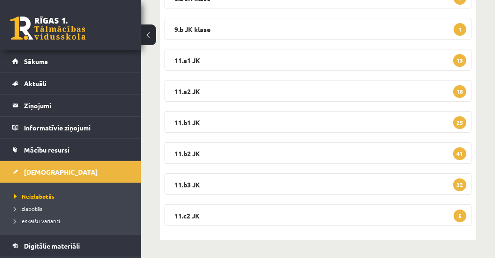
scroll to position [186, 0]
click at [196, 183] on legend "11.b3 JK 32" at bounding box center [317, 184] width 307 height 22
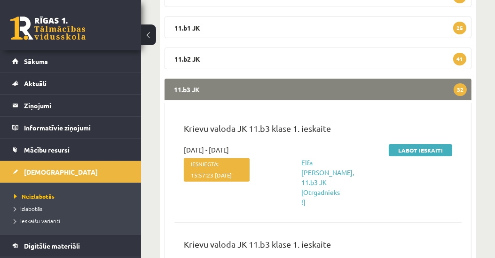
scroll to position [294, 0]
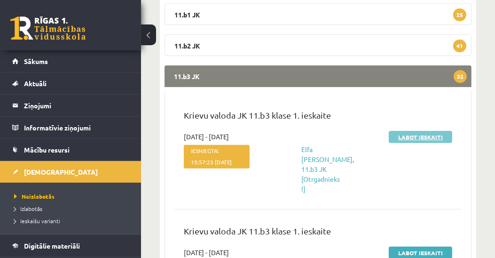
click at [420, 135] on link "Labot ieskaiti" at bounding box center [420, 137] width 63 height 12
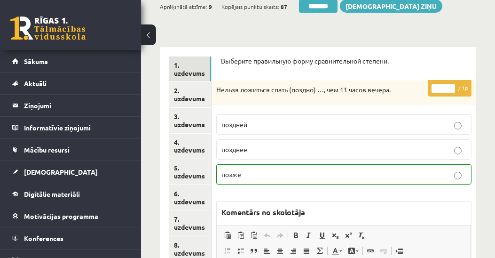
scroll to position [107, 0]
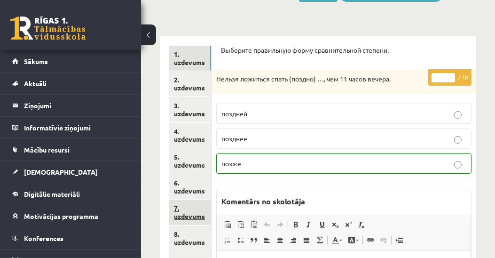
click at [190, 217] on link "7. uzdevums" at bounding box center [190, 211] width 42 height 25
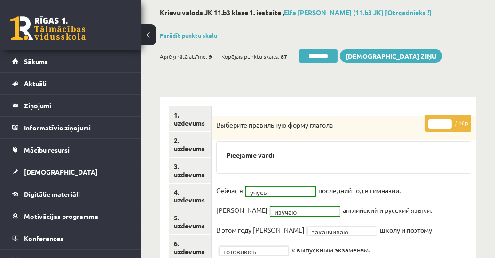
scroll to position [0, 0]
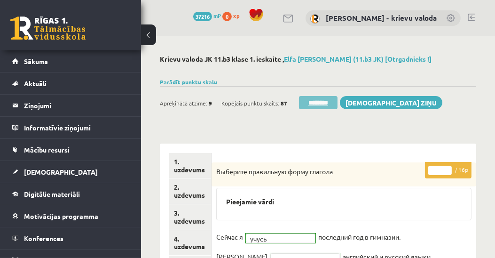
click at [326, 102] on input "********" at bounding box center [318, 102] width 39 height 13
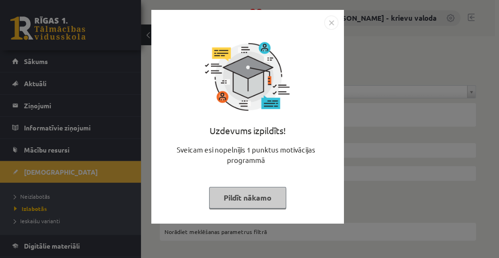
click at [261, 199] on button "Pildīt nākamo" at bounding box center [247, 198] width 77 height 22
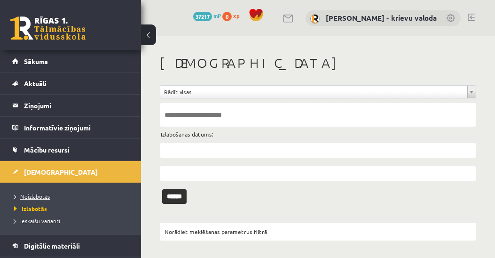
click at [40, 196] on span "Neizlabotās" at bounding box center [32, 196] width 36 height 8
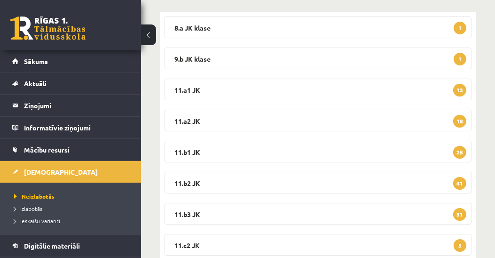
scroll to position [161, 0]
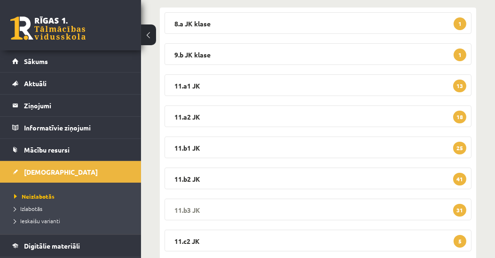
click at [171, 205] on legend "11.b3 JK 31" at bounding box center [317, 209] width 307 height 22
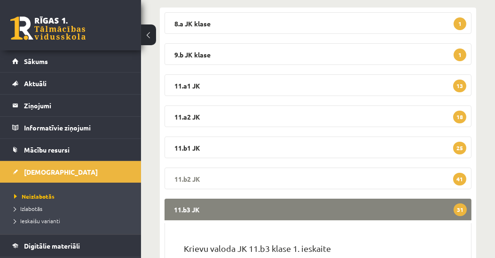
scroll to position [322, 0]
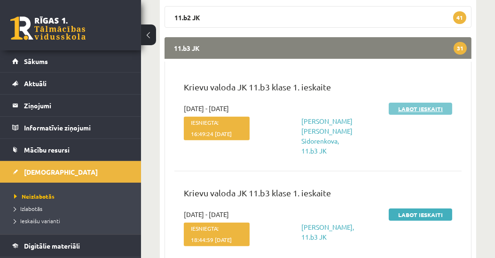
click at [415, 105] on link "Labot ieskaiti" at bounding box center [420, 108] width 63 height 12
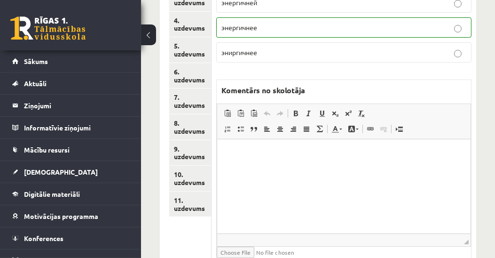
scroll to position [215, 0]
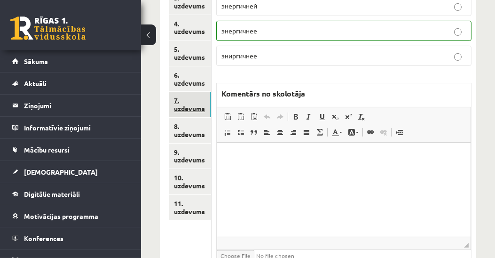
click at [199, 107] on link "7. uzdevums" at bounding box center [190, 104] width 42 height 25
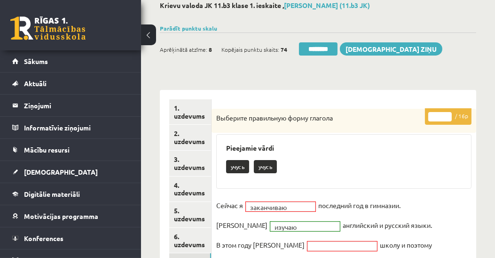
scroll to position [54, 0]
click at [323, 49] on input "********" at bounding box center [318, 48] width 39 height 13
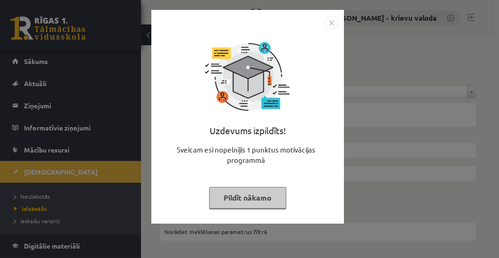
click at [253, 200] on button "Pildīt nākamo" at bounding box center [247, 198] width 77 height 22
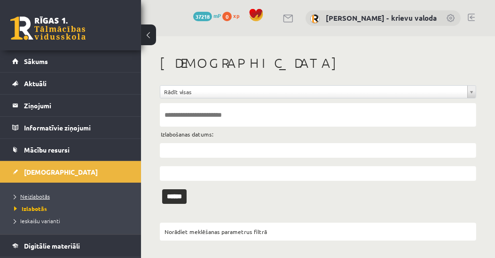
click at [39, 193] on span "Neizlabotās" at bounding box center [32, 196] width 36 height 8
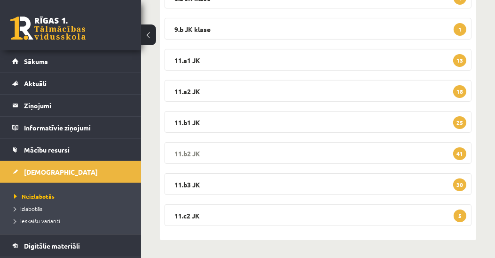
scroll to position [186, 0]
click at [193, 182] on legend "11.b3 JK 30" at bounding box center [317, 184] width 307 height 22
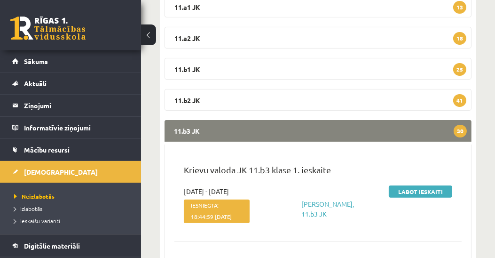
scroll to position [294, 0]
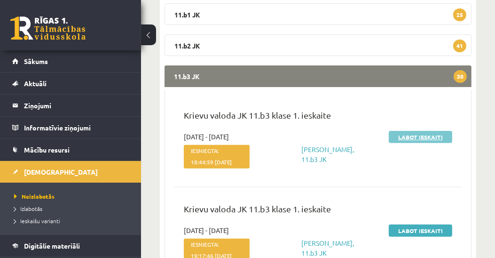
click at [414, 135] on link "Labot ieskaiti" at bounding box center [420, 137] width 63 height 12
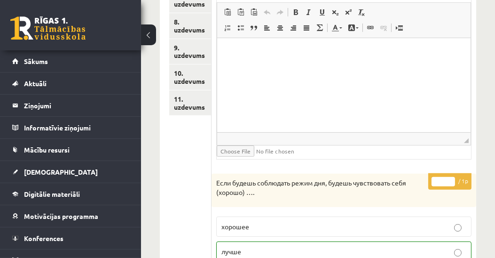
scroll to position [306, 0]
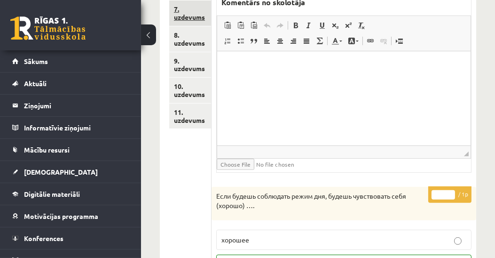
click at [200, 17] on link "7. uzdevums" at bounding box center [190, 12] width 42 height 25
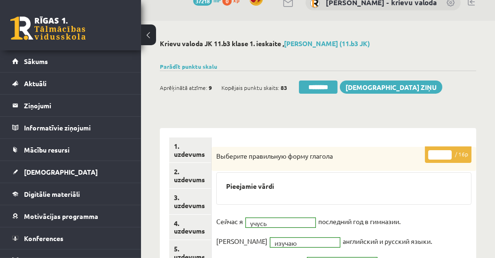
scroll to position [0, 0]
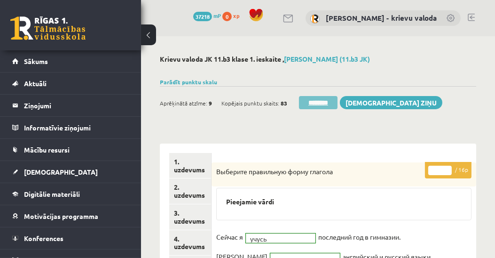
click at [327, 102] on input "********" at bounding box center [318, 102] width 39 height 13
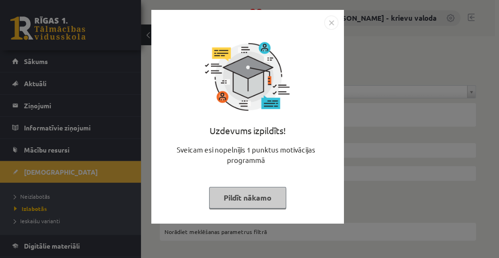
click at [258, 193] on button "Pildīt nākamo" at bounding box center [247, 198] width 77 height 22
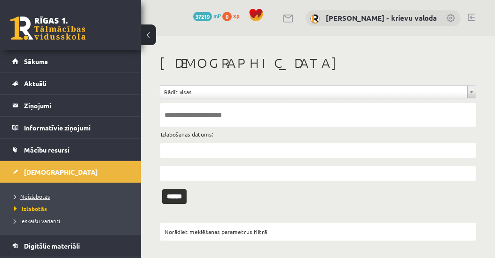
click at [26, 193] on span "Neizlabotās" at bounding box center [32, 196] width 36 height 8
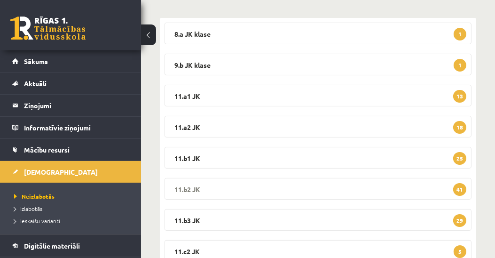
scroll to position [186, 0]
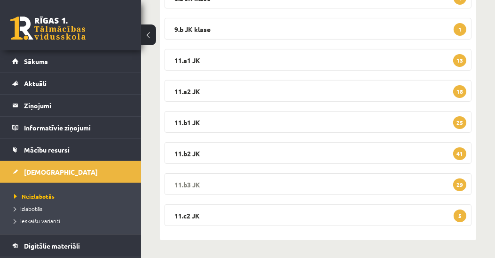
click at [187, 182] on legend "11.b3 JK 29" at bounding box center [317, 184] width 307 height 22
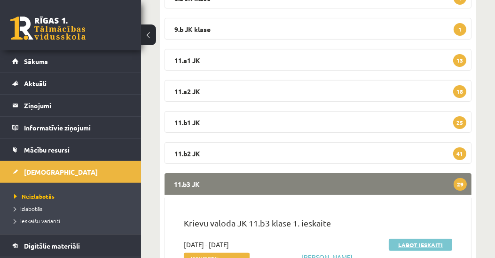
click at [405, 244] on link "Labot ieskaiti" at bounding box center [420, 244] width 63 height 12
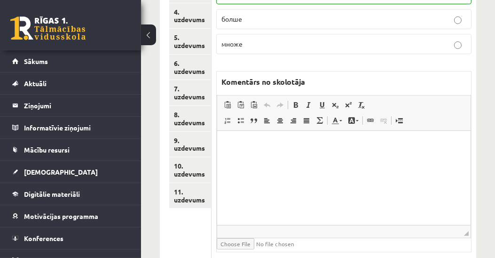
scroll to position [225, 0]
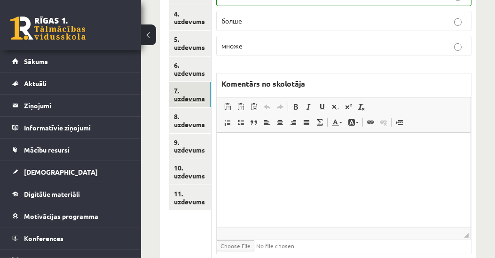
click at [196, 98] on link "7. uzdevums" at bounding box center [190, 94] width 42 height 25
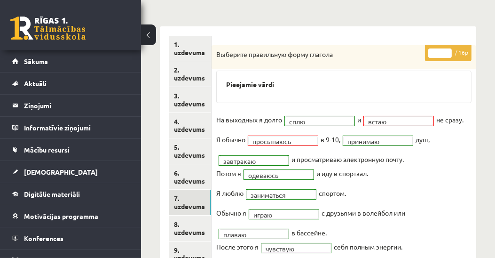
scroll to position [10, 0]
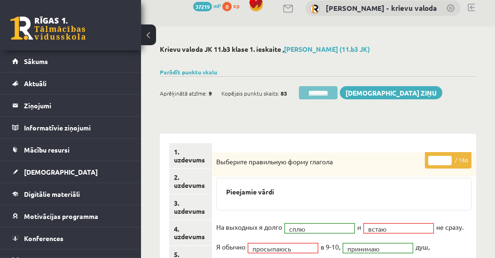
click at [320, 91] on input "********" at bounding box center [318, 92] width 39 height 13
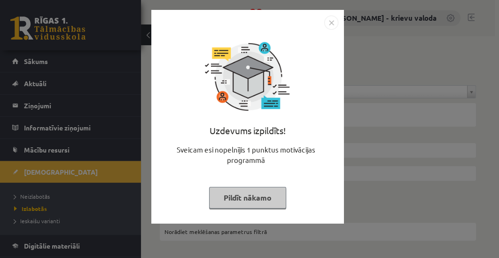
click at [259, 203] on button "Pildīt nākamo" at bounding box center [247, 198] width 77 height 22
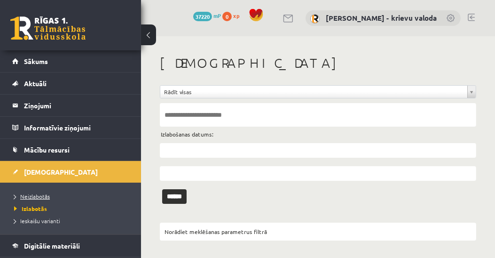
click at [39, 193] on span "Neizlabotās" at bounding box center [32, 196] width 36 height 8
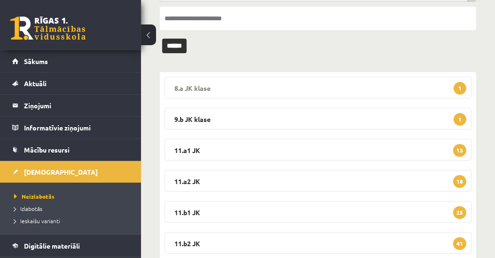
scroll to position [161, 0]
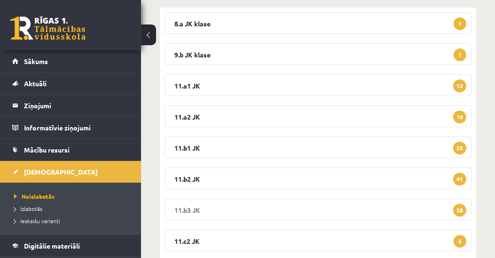
click at [193, 207] on legend "11.b3 JK 28" at bounding box center [317, 209] width 307 height 22
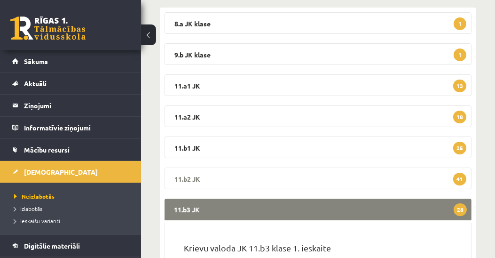
scroll to position [215, 0]
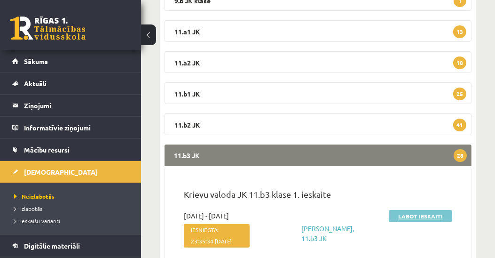
click at [413, 217] on link "Labot ieskaiti" at bounding box center [420, 216] width 63 height 12
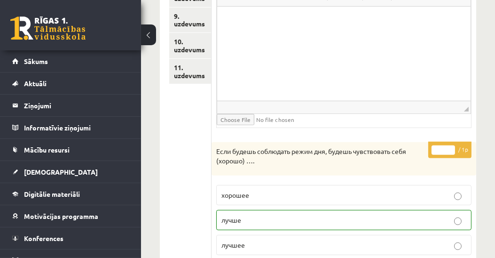
scroll to position [189, 0]
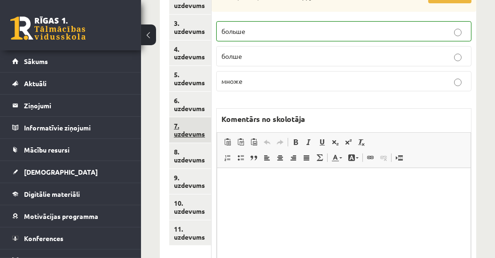
click at [180, 136] on link "7. uzdevums" at bounding box center [190, 129] width 42 height 25
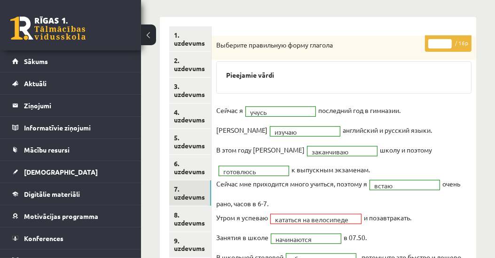
scroll to position [82, 0]
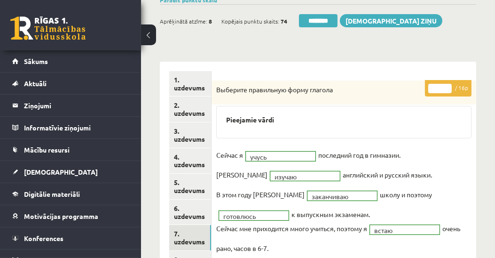
click at [329, 21] on input "********" at bounding box center [318, 20] width 39 height 13
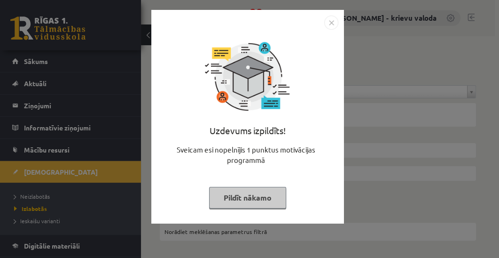
drag, startPoint x: 233, startPoint y: 198, endPoint x: 220, endPoint y: 200, distance: 12.8
click at [234, 198] on button "Pildīt nākamo" at bounding box center [247, 198] width 77 height 22
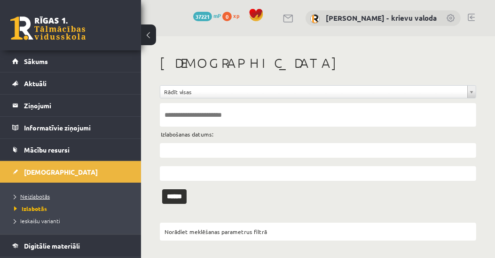
click at [43, 196] on span "Neizlabotās" at bounding box center [32, 196] width 36 height 8
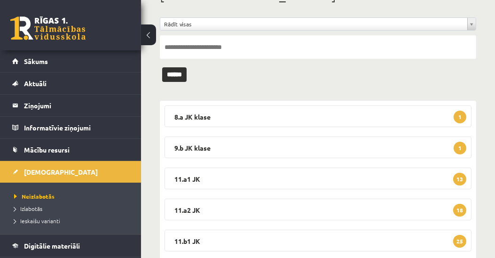
scroll to position [161, 0]
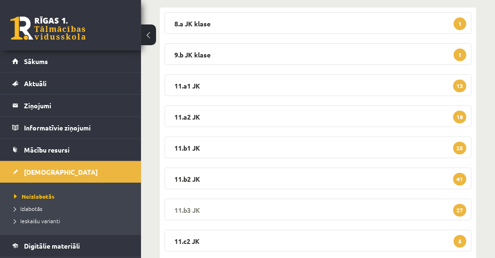
click at [188, 207] on legend "11.b3 JK 27" at bounding box center [317, 209] width 307 height 22
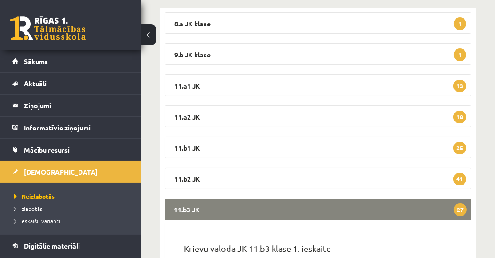
scroll to position [322, 0]
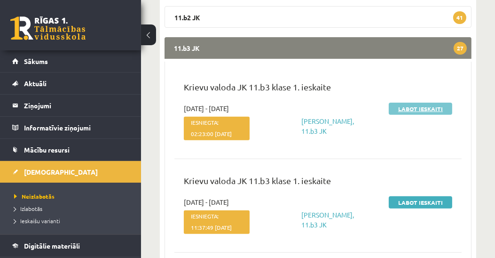
click at [421, 108] on link "Labot ieskaiti" at bounding box center [420, 108] width 63 height 12
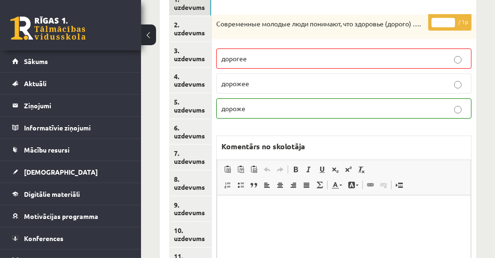
scroll to position [161, 0]
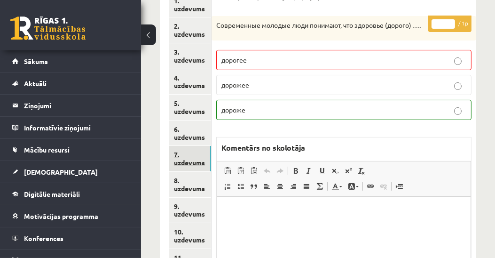
click at [196, 165] on link "7. uzdevums" at bounding box center [190, 158] width 42 height 25
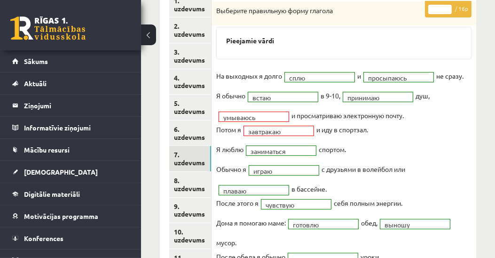
scroll to position [0, 0]
type input "**"
click at [449, 5] on input "**" at bounding box center [439, 9] width 23 height 9
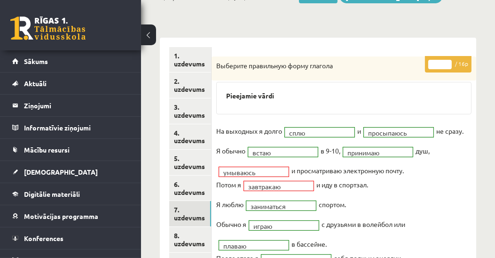
scroll to position [54, 0]
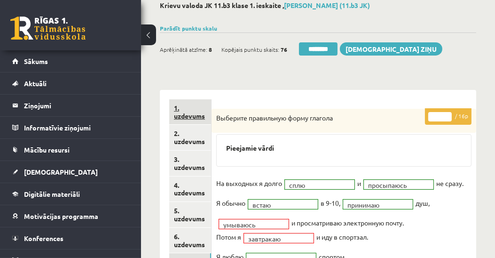
click at [195, 115] on link "1. uzdevums" at bounding box center [190, 111] width 42 height 25
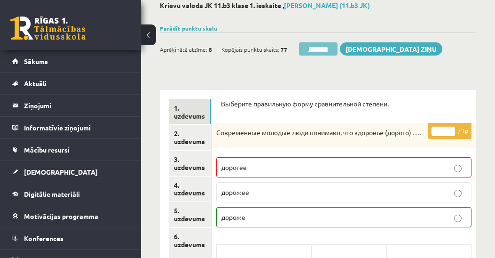
click at [331, 49] on input "********" at bounding box center [318, 48] width 39 height 13
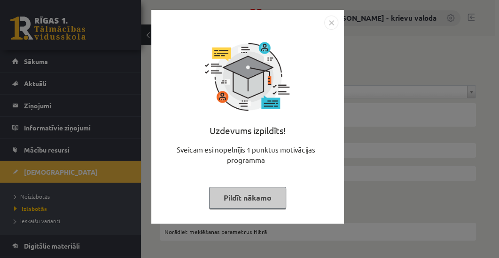
click at [252, 196] on button "Pildīt nākamo" at bounding box center [247, 198] width 77 height 22
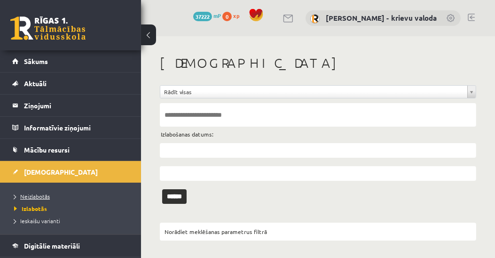
click at [40, 192] on span "Neizlabotās" at bounding box center [32, 196] width 36 height 8
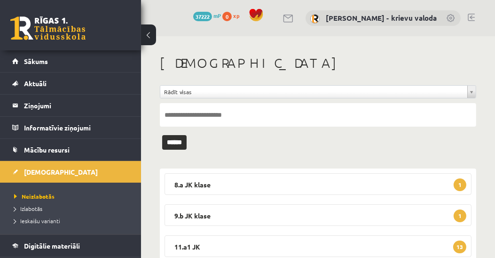
scroll to position [186, 0]
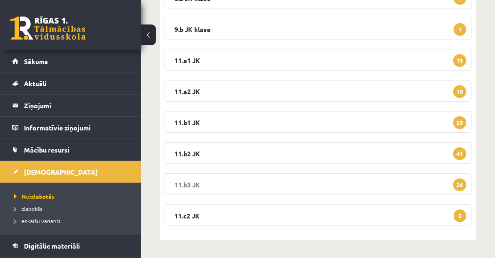
click at [190, 184] on legend "11.b3 JK 26" at bounding box center [317, 184] width 307 height 22
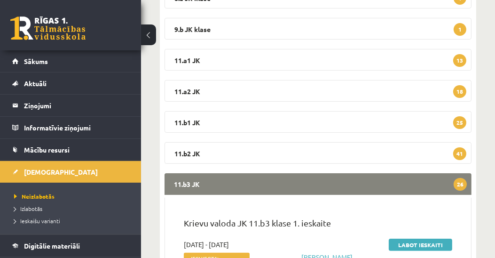
scroll to position [294, 0]
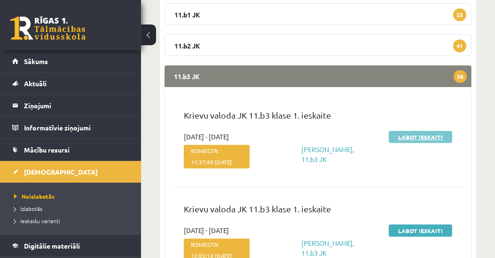
click at [417, 139] on link "Labot ieskaiti" at bounding box center [420, 137] width 63 height 12
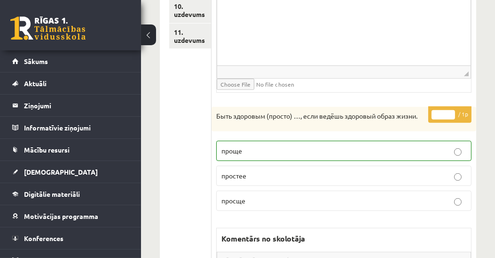
scroll to position [117, 0]
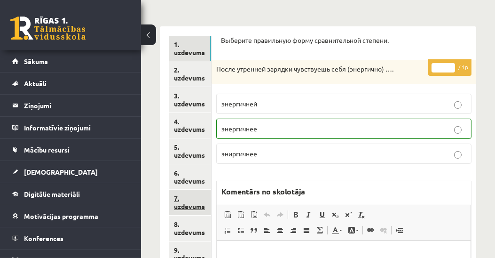
click at [204, 204] on link "7. uzdevums" at bounding box center [190, 201] width 42 height 25
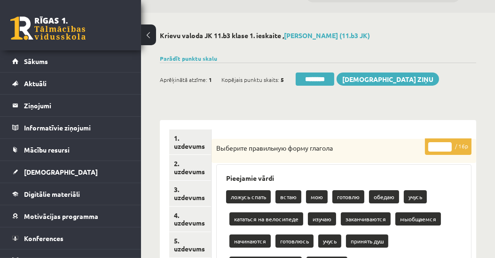
scroll to position [0, 0]
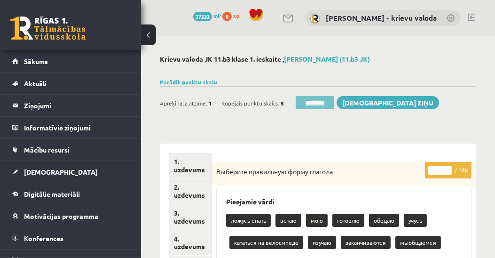
click at [320, 102] on input "********" at bounding box center [315, 102] width 39 height 13
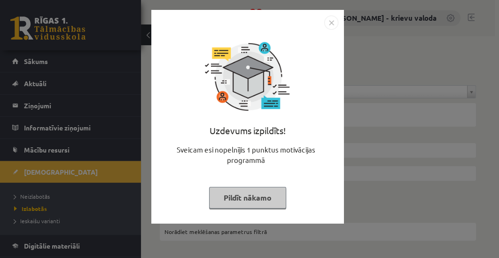
click at [229, 196] on button "Pildīt nākamo" at bounding box center [247, 198] width 77 height 22
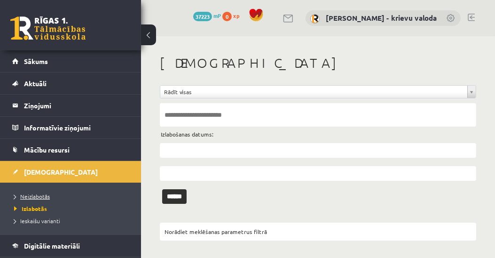
click at [31, 193] on span "Neizlabotās" at bounding box center [32, 196] width 36 height 8
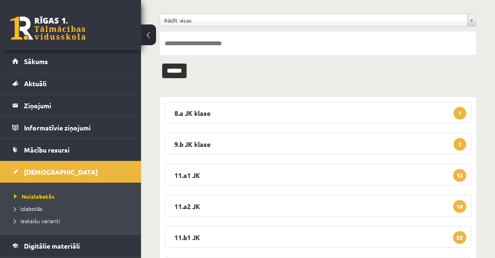
scroll to position [161, 0]
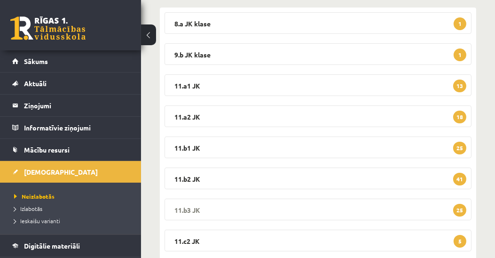
click at [195, 209] on legend "11.b3 JK 25" at bounding box center [317, 209] width 307 height 22
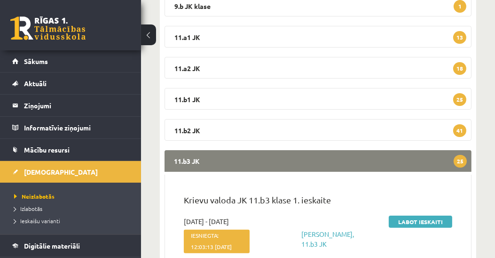
scroll to position [322, 0]
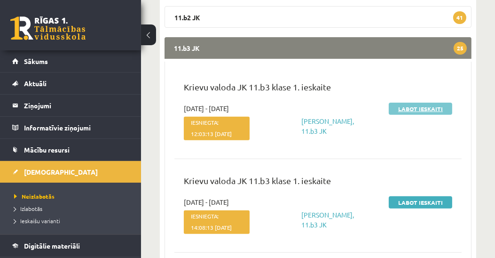
click at [419, 109] on link "Labot ieskaiti" at bounding box center [420, 108] width 63 height 12
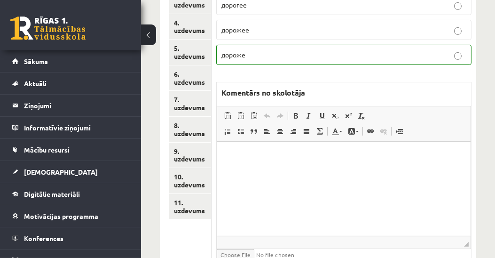
scroll to position [136, 0]
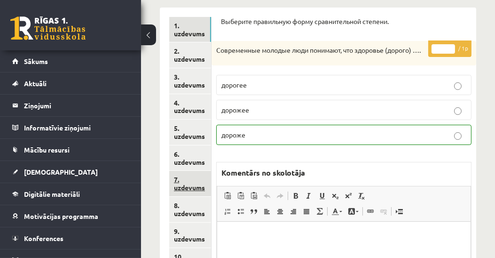
click at [189, 190] on link "7. uzdevums" at bounding box center [190, 183] width 42 height 25
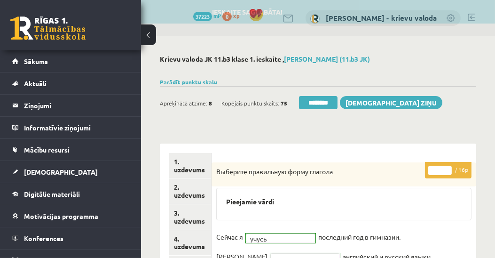
scroll to position [0, 0]
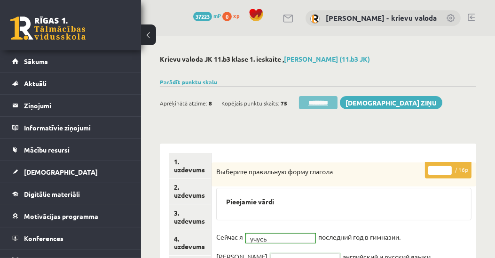
click at [321, 103] on input "********" at bounding box center [318, 102] width 39 height 13
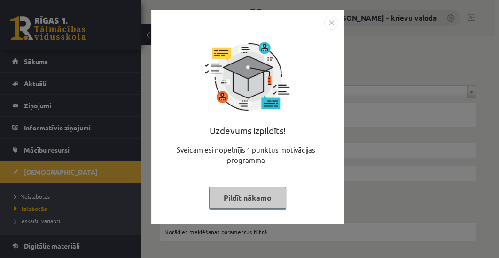
click at [243, 197] on button "Pildīt nākamo" at bounding box center [247, 198] width 77 height 22
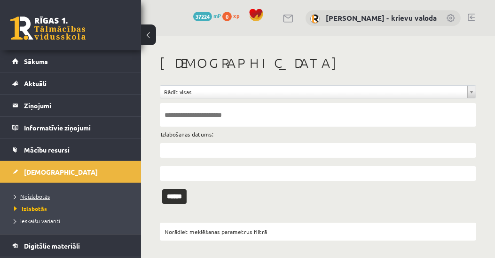
click at [36, 192] on span "Neizlabotās" at bounding box center [32, 196] width 36 height 8
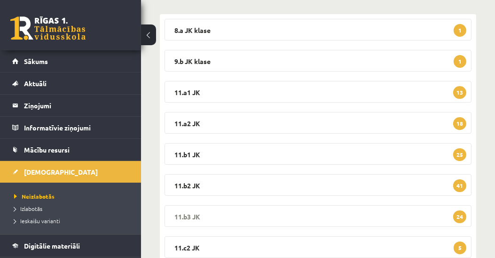
scroll to position [186, 0]
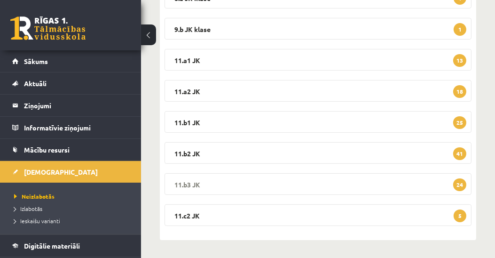
click at [196, 184] on legend "11.b3 JK 24" at bounding box center [317, 184] width 307 height 22
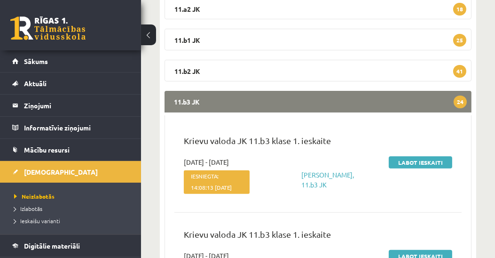
scroll to position [347, 0]
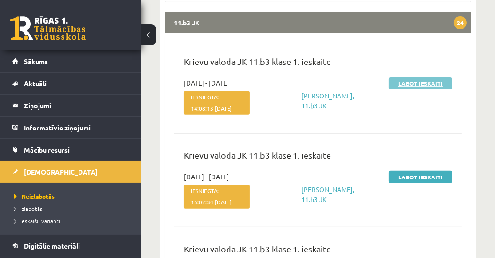
click at [422, 81] on link "Labot ieskaiti" at bounding box center [420, 83] width 63 height 12
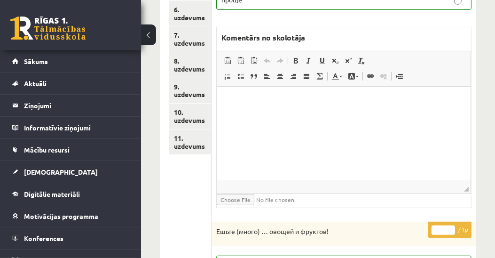
scroll to position [215, 0]
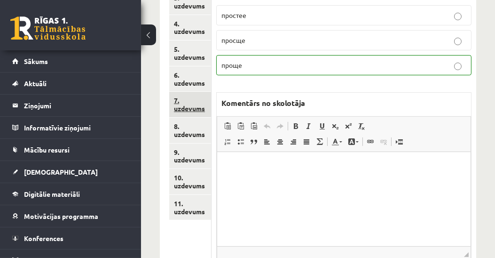
click at [191, 111] on link "7. uzdevums" at bounding box center [190, 104] width 42 height 25
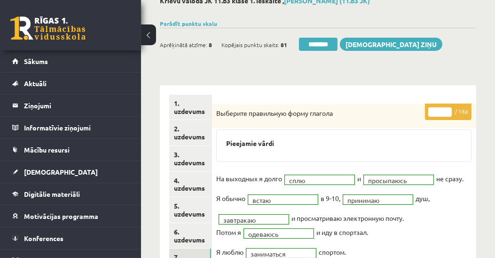
scroll to position [0, 0]
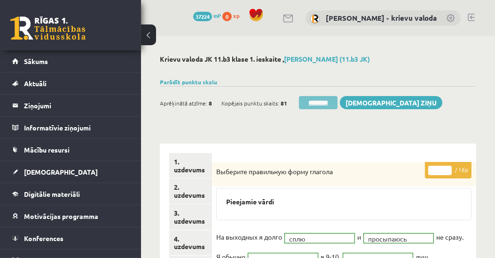
click at [321, 104] on input "********" at bounding box center [318, 102] width 39 height 13
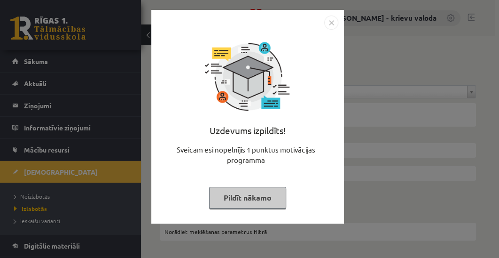
click at [263, 196] on button "Pildīt nākamo" at bounding box center [247, 198] width 77 height 22
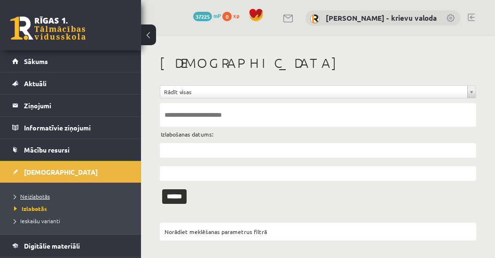
click at [38, 193] on span "Neizlabotās" at bounding box center [32, 196] width 36 height 8
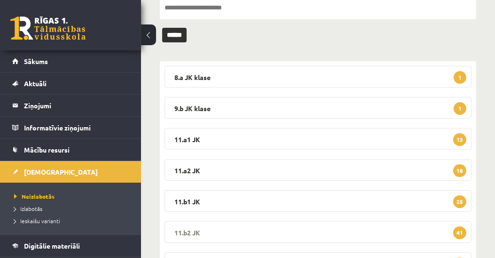
scroll to position [161, 0]
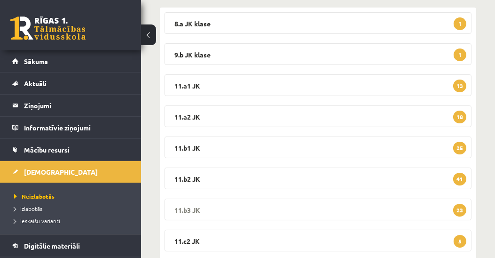
click at [190, 208] on legend "11.b3 JK 23" at bounding box center [317, 209] width 307 height 22
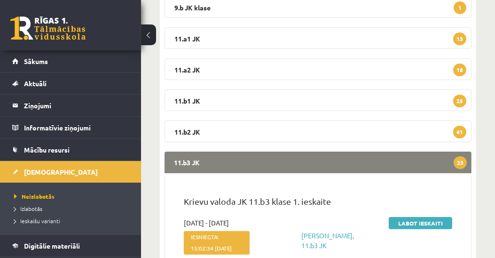
scroll to position [215, 0]
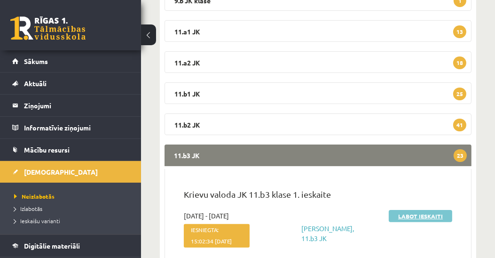
click at [415, 219] on link "Labot ieskaiti" at bounding box center [420, 216] width 63 height 12
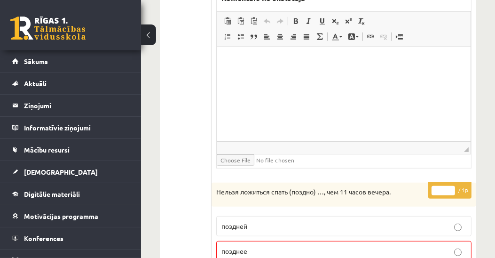
scroll to position [698, 0]
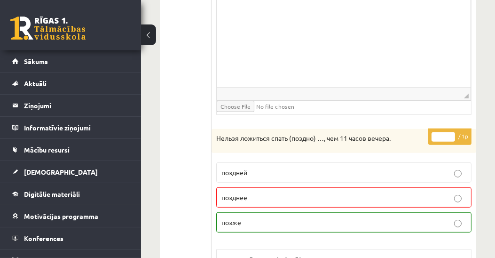
type input "*"
click at [450, 132] on input "*" at bounding box center [442, 136] width 23 height 9
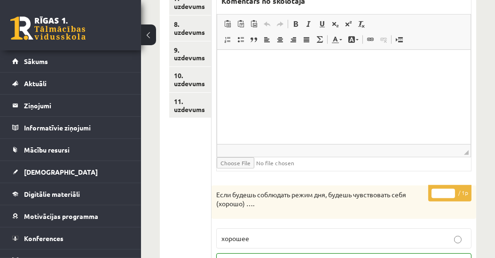
scroll to position [215, 0]
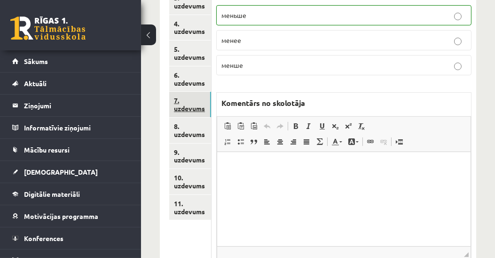
click at [198, 110] on link "7. uzdevums" at bounding box center [190, 104] width 42 height 25
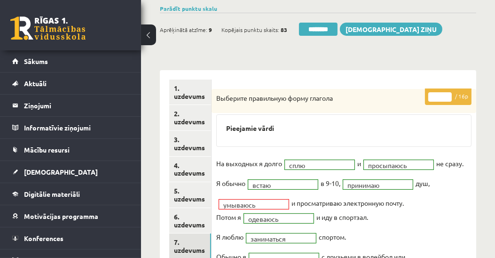
scroll to position [54, 0]
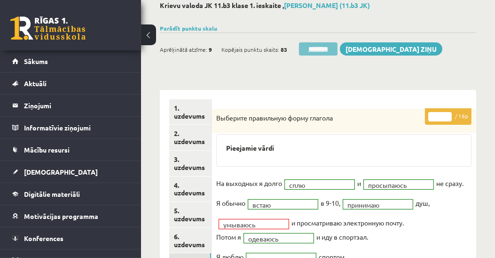
click at [322, 49] on input "********" at bounding box center [318, 48] width 39 height 13
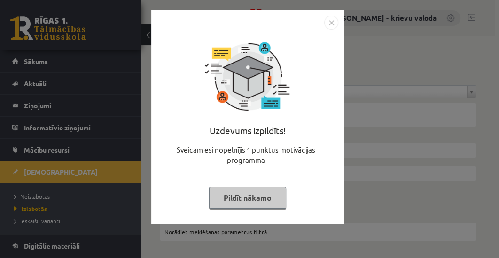
click at [241, 195] on button "Pildīt nākamo" at bounding box center [247, 198] width 77 height 22
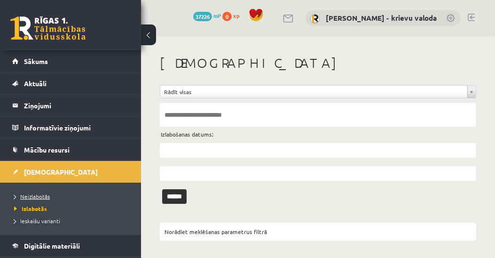
click at [44, 196] on span "Neizlabotās" at bounding box center [32, 196] width 36 height 8
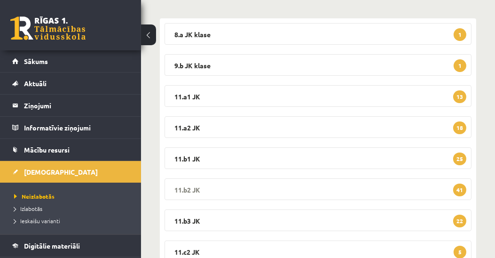
scroll to position [161, 0]
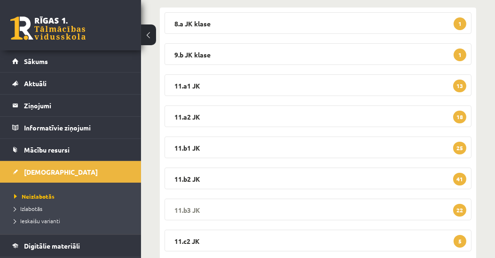
click at [187, 208] on legend "11.b3 JK 22" at bounding box center [317, 209] width 307 height 22
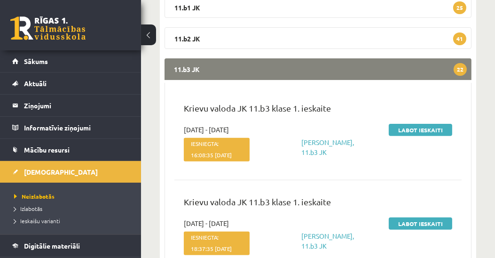
scroll to position [322, 0]
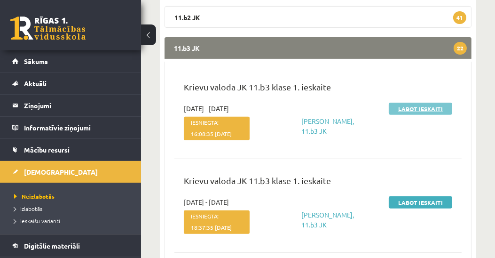
click at [424, 111] on link "Labot ieskaiti" at bounding box center [420, 108] width 63 height 12
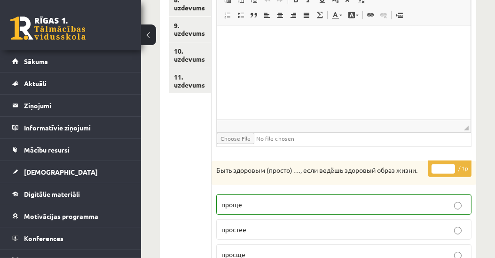
scroll to position [234, 0]
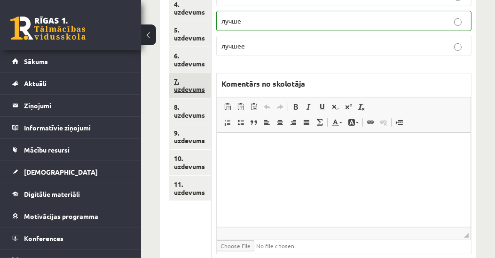
click at [199, 87] on link "7. uzdevums" at bounding box center [190, 84] width 42 height 25
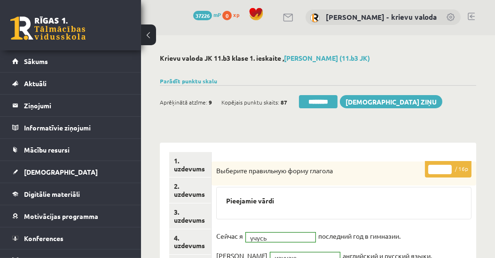
scroll to position [0, 0]
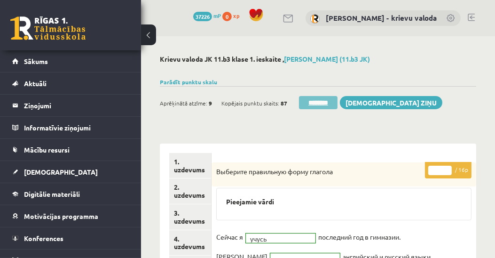
click at [322, 103] on input "********" at bounding box center [318, 102] width 39 height 13
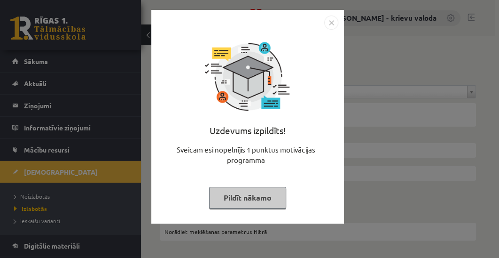
click at [272, 199] on button "Pildīt nākamo" at bounding box center [247, 198] width 77 height 22
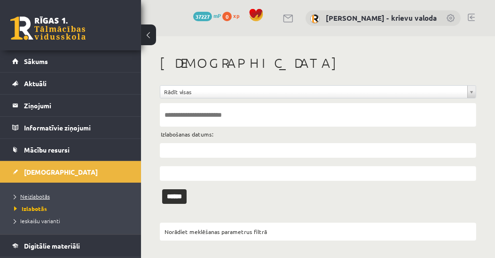
click at [24, 196] on span "Neizlabotās" at bounding box center [32, 196] width 36 height 8
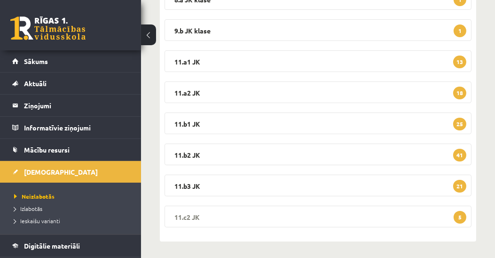
scroll to position [186, 0]
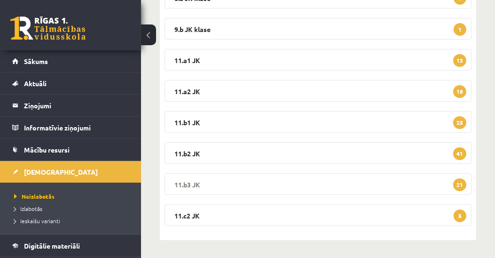
click at [177, 186] on legend "11.b3 JK 21" at bounding box center [317, 184] width 307 height 22
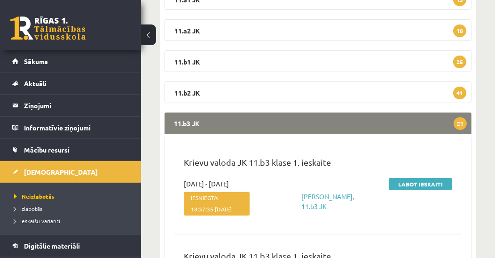
scroll to position [347, 0]
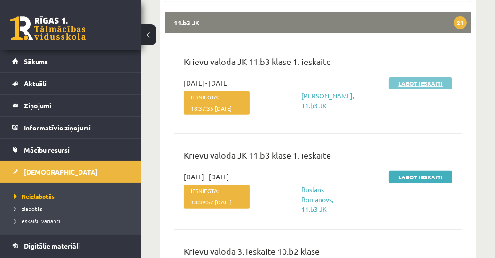
click at [427, 85] on link "Labot ieskaiti" at bounding box center [420, 83] width 63 height 12
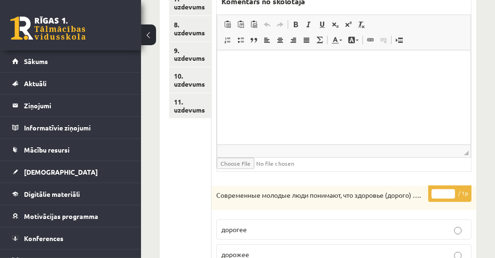
scroll to position [268, 0]
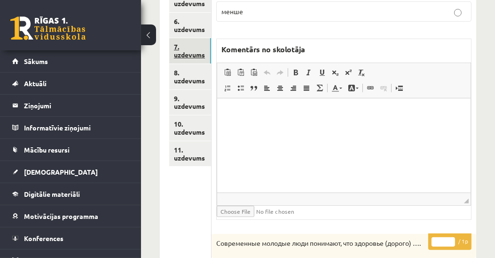
click at [180, 52] on link "7. uzdevums" at bounding box center [190, 50] width 42 height 25
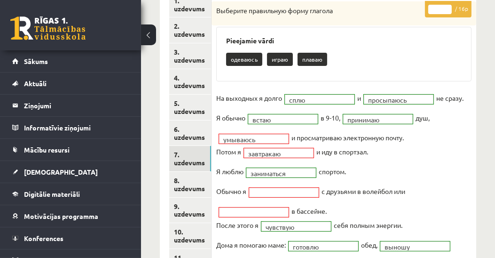
scroll to position [0, 0]
type input "**"
click at [447, 5] on input "**" at bounding box center [439, 9] width 23 height 9
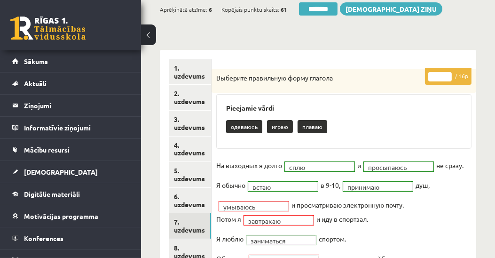
scroll to position [54, 0]
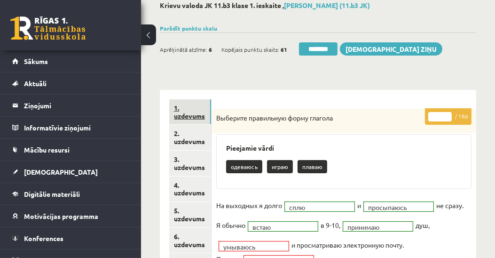
click at [178, 115] on link "1. uzdevums" at bounding box center [190, 111] width 42 height 25
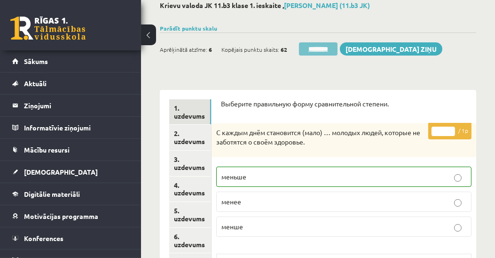
scroll to position [0, 0]
click at [320, 50] on input "********" at bounding box center [318, 48] width 39 height 13
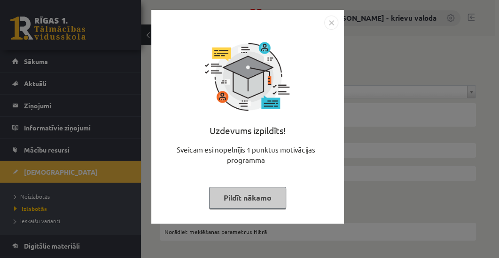
click at [245, 195] on button "Pildīt nākamo" at bounding box center [247, 198] width 77 height 22
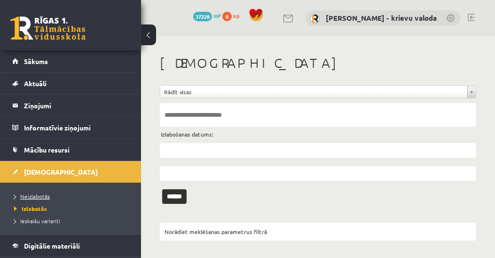
click at [37, 196] on span "Neizlabotās" at bounding box center [32, 196] width 36 height 8
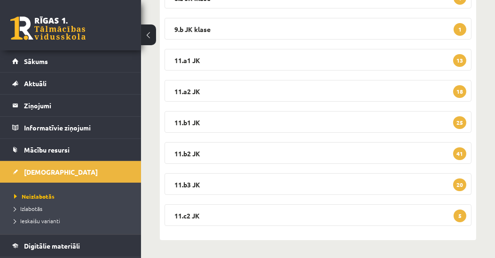
scroll to position [186, 0]
click at [180, 181] on legend "11.b3 JK 20" at bounding box center [317, 184] width 307 height 22
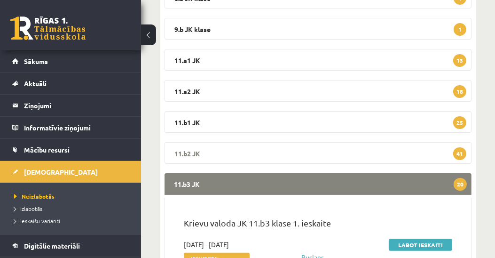
scroll to position [294, 0]
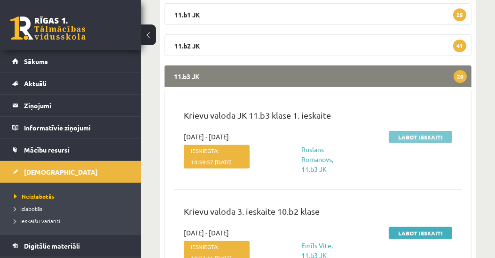
click at [418, 134] on link "Labot ieskaiti" at bounding box center [420, 137] width 63 height 12
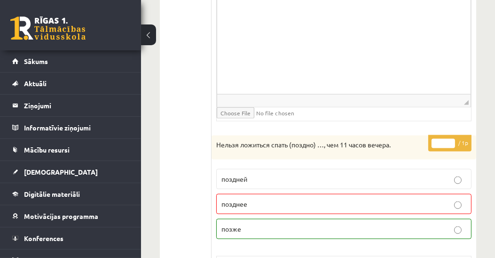
scroll to position [1343, 0]
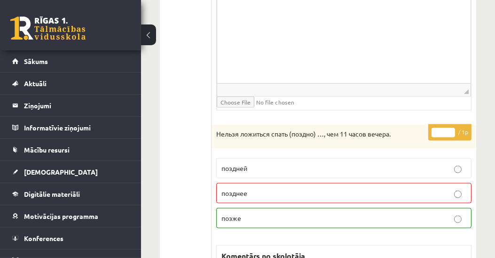
click at [452, 128] on input "*" at bounding box center [442, 132] width 23 height 9
type input "*"
click at [451, 128] on input "*" at bounding box center [442, 132] width 23 height 9
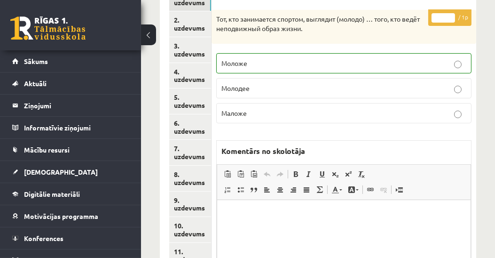
scroll to position [161, 0]
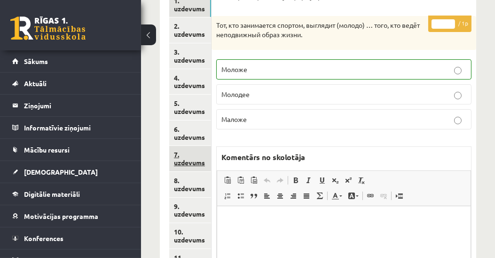
click at [181, 160] on link "7. uzdevums" at bounding box center [190, 158] width 42 height 25
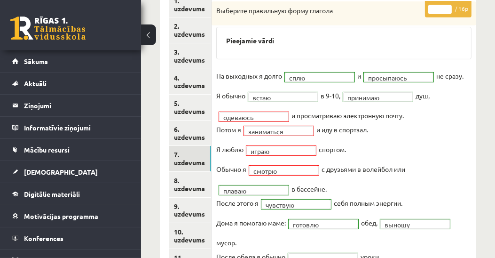
scroll to position [0, 0]
type input "**"
click at [447, 5] on input "**" at bounding box center [439, 9] width 23 height 9
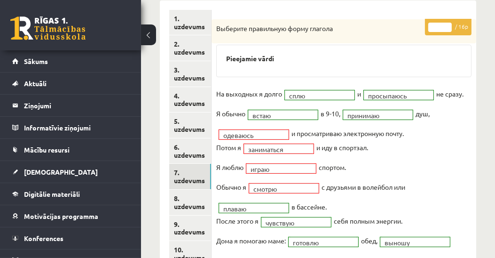
scroll to position [54, 0]
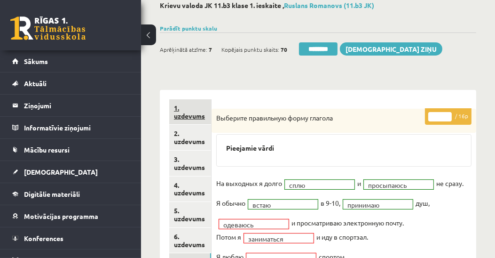
click at [191, 113] on link "1. uzdevums" at bounding box center [190, 111] width 42 height 25
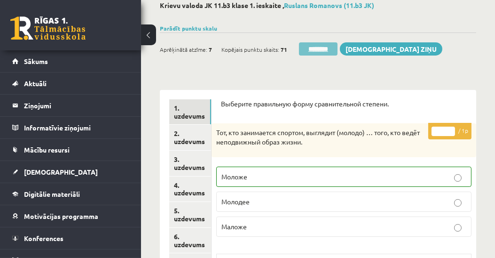
scroll to position [0, 0]
click at [327, 51] on input "********" at bounding box center [318, 48] width 39 height 13
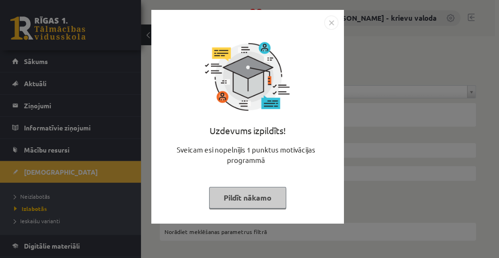
click at [253, 192] on button "Pildīt nākamo" at bounding box center [247, 198] width 77 height 22
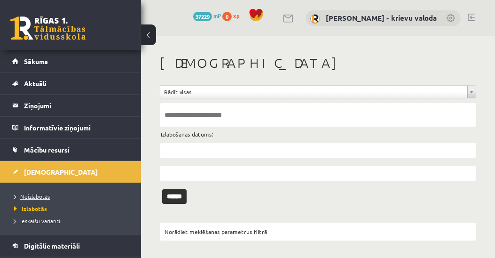
click at [47, 195] on span "Neizlabotās" at bounding box center [32, 196] width 36 height 8
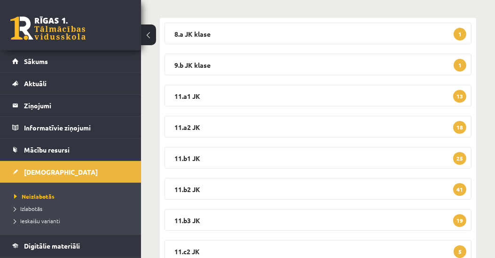
scroll to position [186, 0]
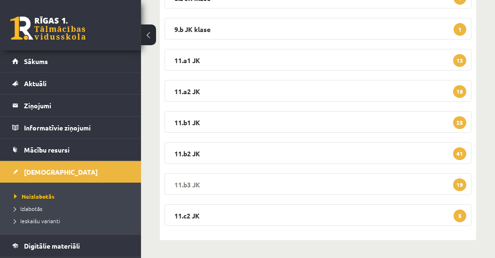
click at [187, 182] on legend "11.b3 JK 19" at bounding box center [317, 184] width 307 height 22
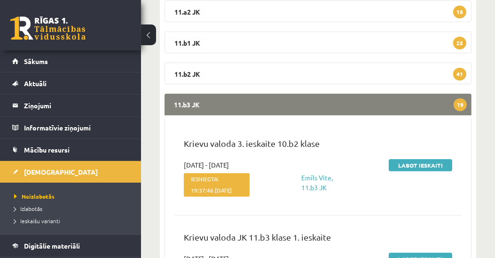
scroll to position [347, 0]
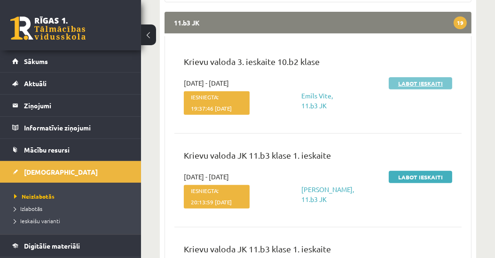
click at [427, 85] on link "Labot ieskaiti" at bounding box center [420, 83] width 63 height 12
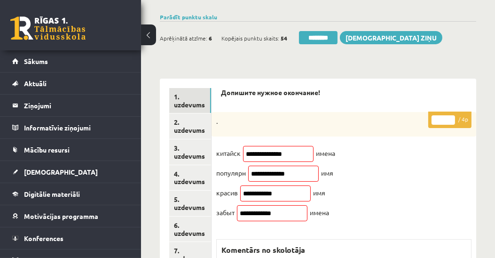
drag, startPoint x: 443, startPoint y: 119, endPoint x: 435, endPoint y: 121, distance: 8.7
click at [435, 121] on input "*" at bounding box center [442, 119] width 23 height 9
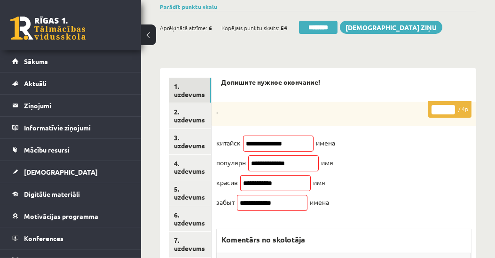
scroll to position [215, 0]
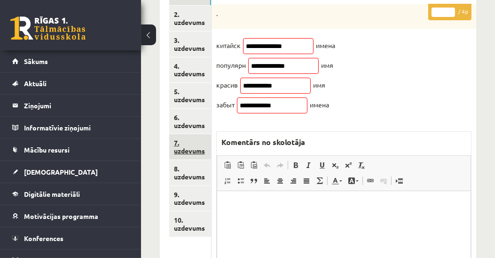
type input "*"
click at [196, 149] on link "7. uzdevums" at bounding box center [190, 146] width 42 height 25
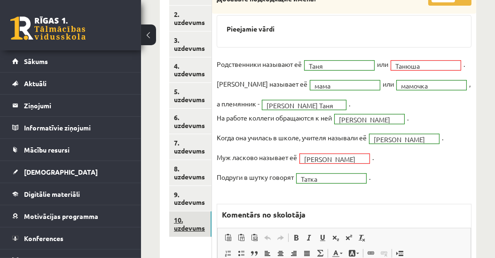
click at [196, 229] on link "10. uzdevums" at bounding box center [190, 223] width 42 height 25
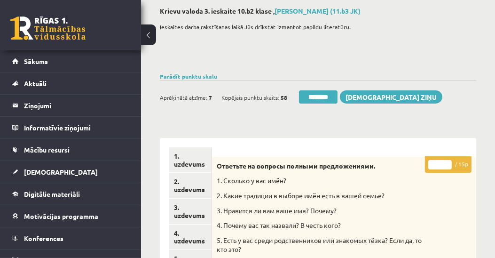
scroll to position [0, 0]
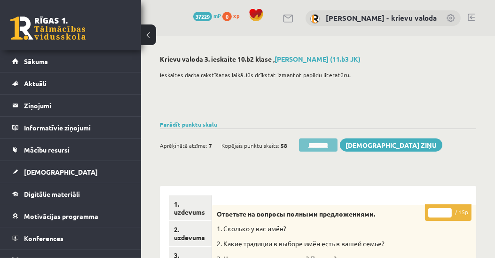
click at [322, 145] on input "********" at bounding box center [318, 144] width 39 height 13
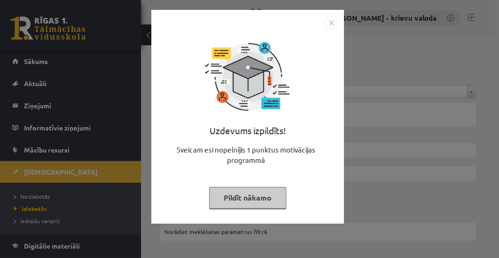
click at [258, 196] on button "Pildīt nākamo" at bounding box center [247, 198] width 77 height 22
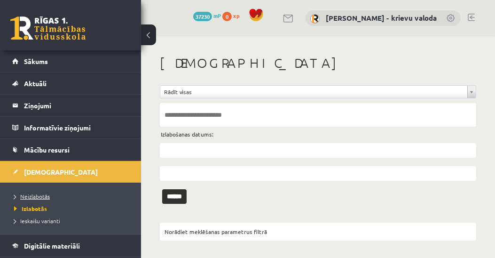
click at [33, 196] on span "Neizlabotās" at bounding box center [32, 196] width 36 height 8
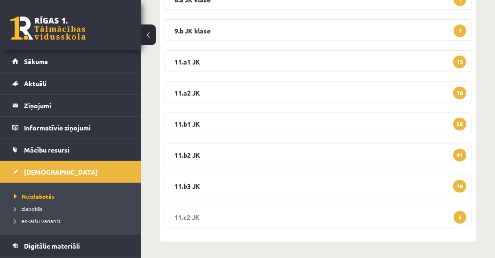
scroll to position [186, 0]
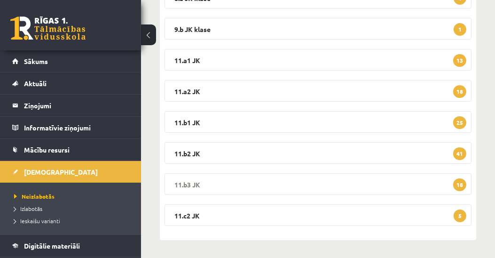
click at [192, 183] on legend "11.b3 JK 18" at bounding box center [317, 184] width 307 height 22
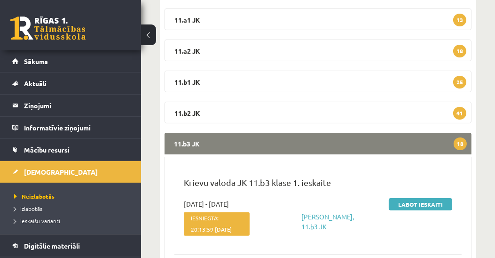
scroll to position [294, 0]
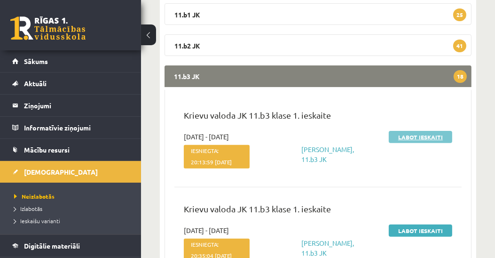
click at [423, 138] on link "Labot ieskaiti" at bounding box center [420, 137] width 63 height 12
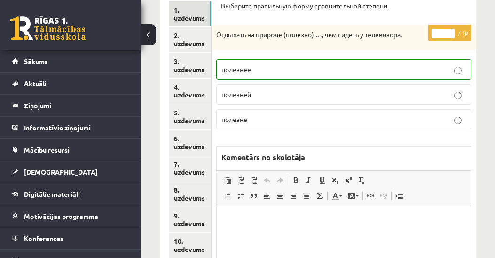
scroll to position [126, 0]
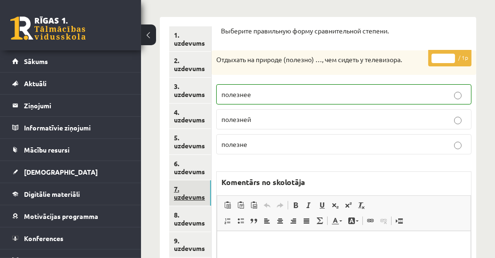
click at [184, 196] on link "7. uzdevums" at bounding box center [190, 192] width 42 height 25
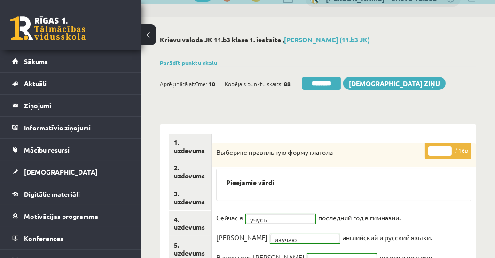
scroll to position [0, 0]
drag, startPoint x: 317, startPoint y: 81, endPoint x: 277, endPoint y: 19, distance: 73.5
click at [317, 81] on input "********" at bounding box center [321, 83] width 39 height 13
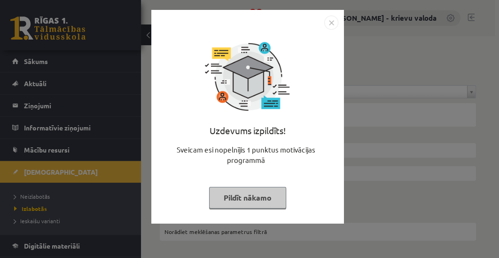
click at [267, 196] on button "Pildīt nākamo" at bounding box center [247, 198] width 77 height 22
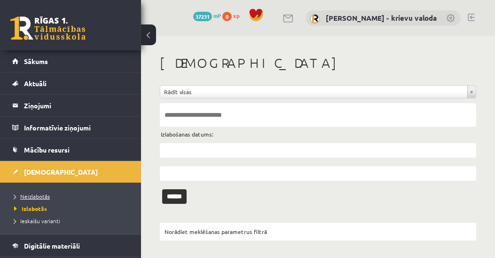
click at [46, 196] on span "Neizlabotās" at bounding box center [32, 196] width 36 height 8
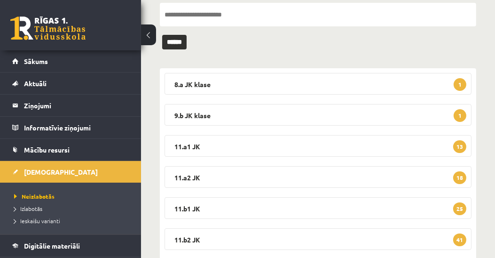
scroll to position [161, 0]
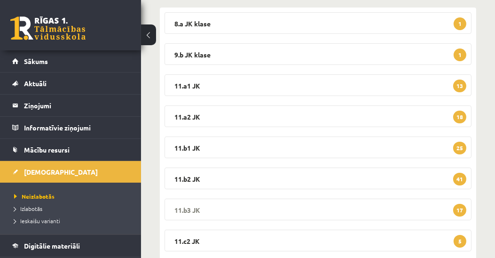
click at [194, 211] on legend "11.b3 JK 17" at bounding box center [317, 209] width 307 height 22
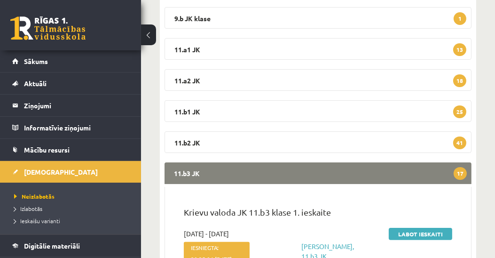
scroll to position [215, 0]
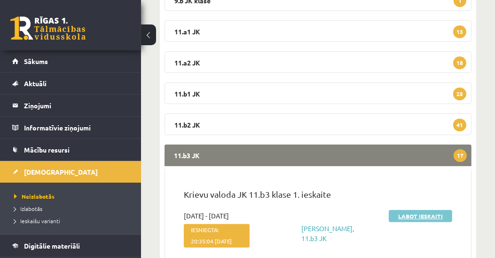
click at [417, 216] on link "Labot ieskaiti" at bounding box center [420, 216] width 63 height 12
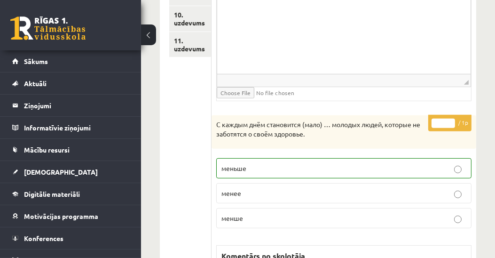
scroll to position [268, 0]
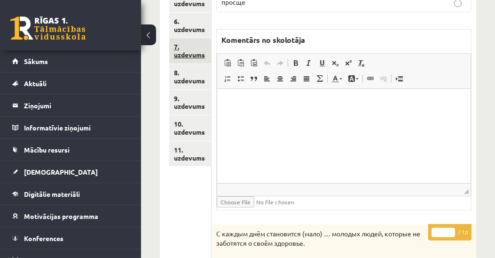
click at [176, 52] on link "7. uzdevums" at bounding box center [190, 50] width 42 height 25
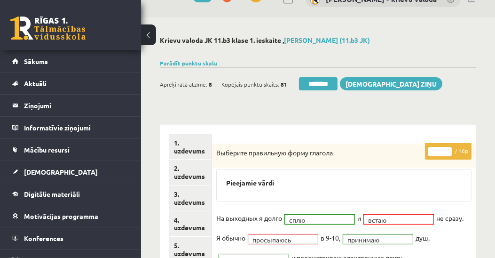
scroll to position [0, 0]
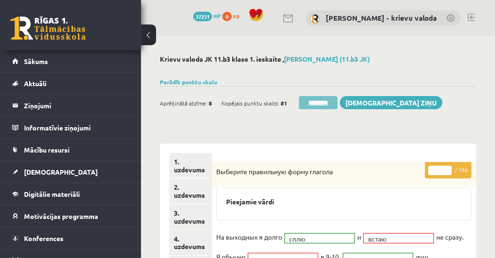
click at [320, 104] on input "********" at bounding box center [318, 102] width 39 height 13
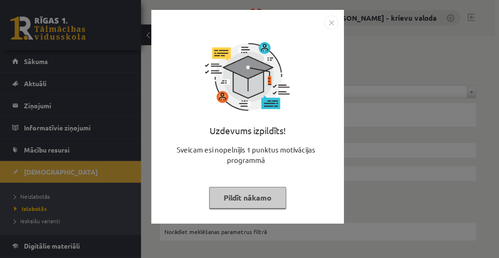
click at [250, 193] on button "Pildīt nākamo" at bounding box center [247, 198] width 77 height 22
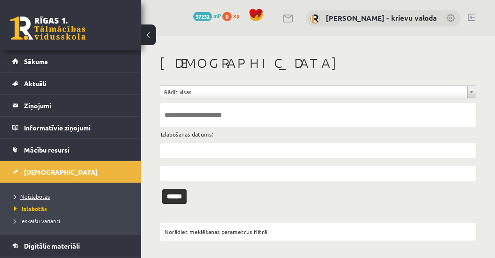
click at [34, 193] on span "Neizlabotās" at bounding box center [32, 196] width 36 height 8
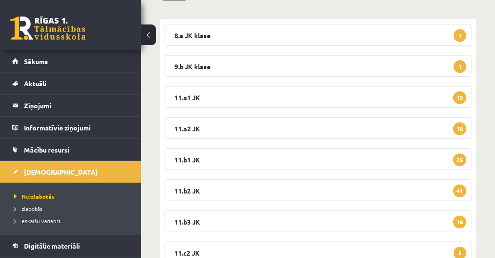
scroll to position [186, 0]
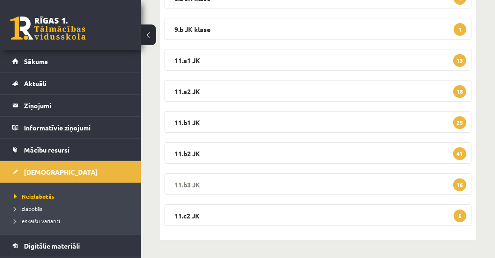
click at [196, 181] on legend "11.b3 JK 16" at bounding box center [317, 184] width 307 height 22
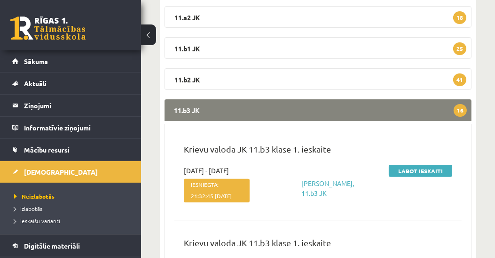
scroll to position [294, 0]
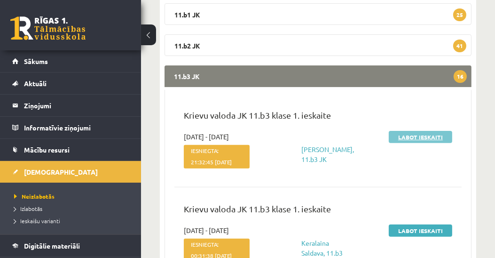
click at [419, 137] on link "Labot ieskaiti" at bounding box center [420, 137] width 63 height 12
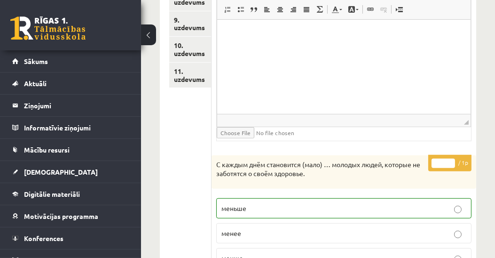
scroll to position [198, 0]
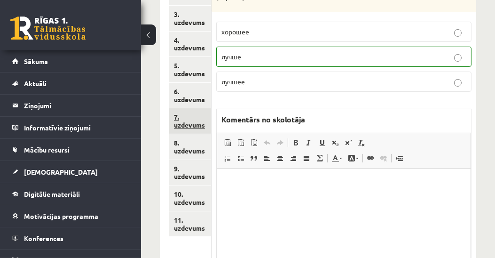
click at [193, 126] on link "7. uzdevums" at bounding box center [190, 120] width 42 height 25
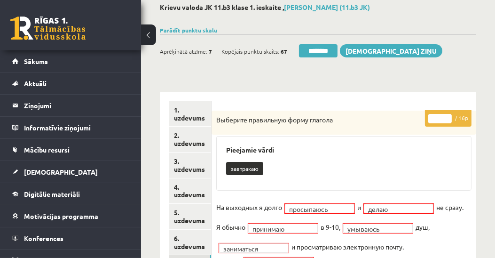
scroll to position [0, 0]
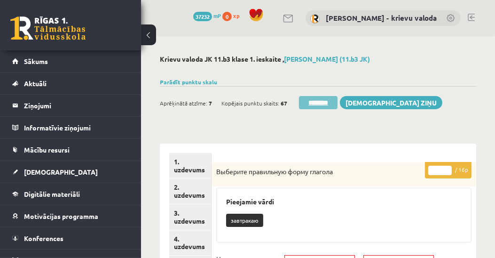
click at [317, 102] on input "********" at bounding box center [318, 102] width 39 height 13
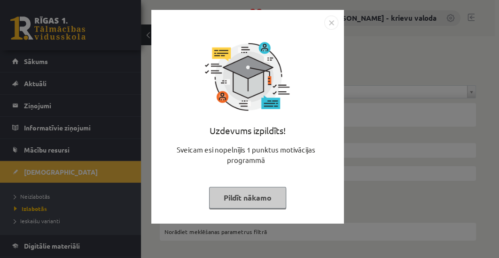
click at [233, 202] on button "Pildīt nākamo" at bounding box center [247, 198] width 77 height 22
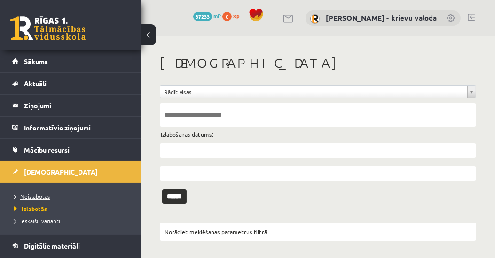
click at [44, 196] on span "Neizlabotās" at bounding box center [32, 196] width 36 height 8
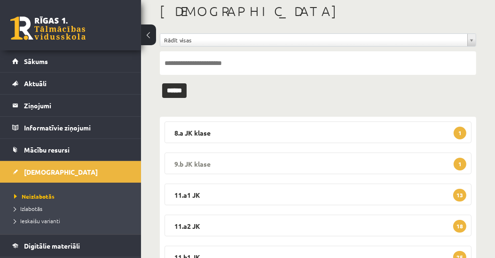
scroll to position [161, 0]
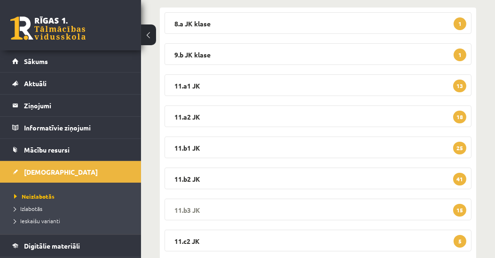
click at [192, 211] on legend "11.b3 JK 15" at bounding box center [317, 209] width 307 height 22
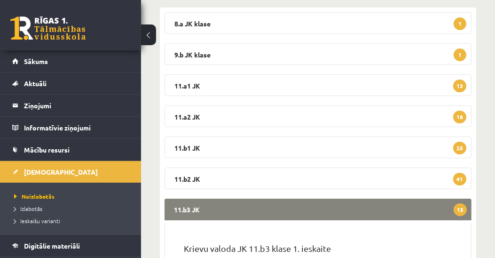
scroll to position [322, 0]
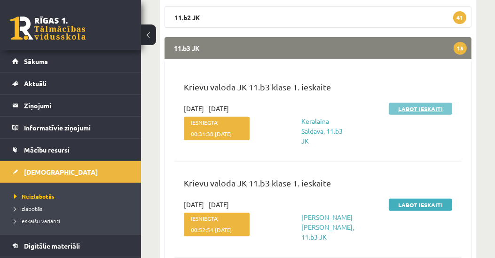
click at [422, 108] on link "Labot ieskaiti" at bounding box center [420, 108] width 63 height 12
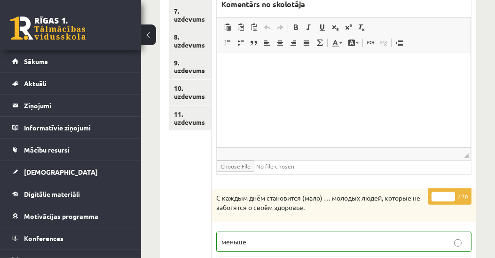
scroll to position [288, 0]
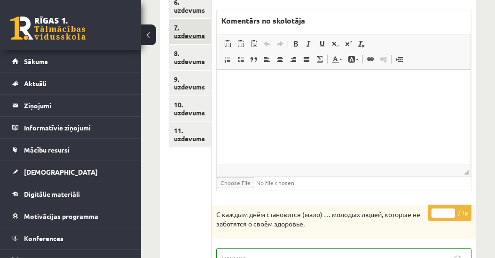
click at [186, 33] on link "7. uzdevums" at bounding box center [190, 31] width 42 height 25
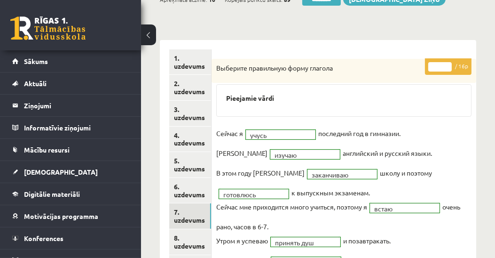
scroll to position [73, 0]
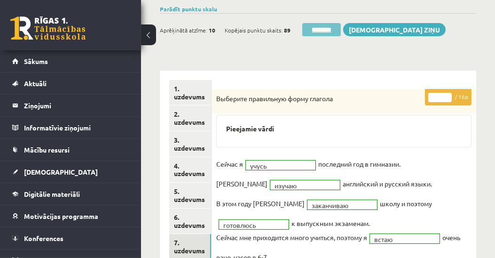
click at [320, 30] on input "********" at bounding box center [321, 29] width 39 height 13
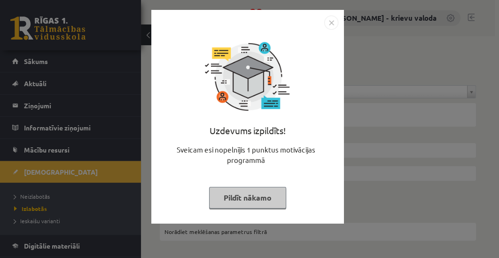
click at [261, 193] on button "Pildīt nākamo" at bounding box center [247, 198] width 77 height 22
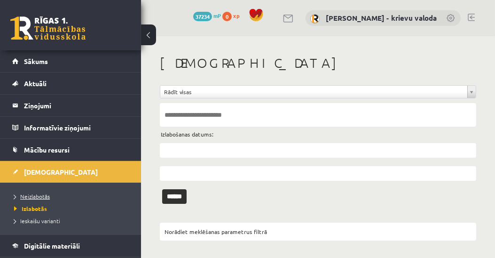
click at [39, 196] on span "Neizlabotās" at bounding box center [32, 196] width 36 height 8
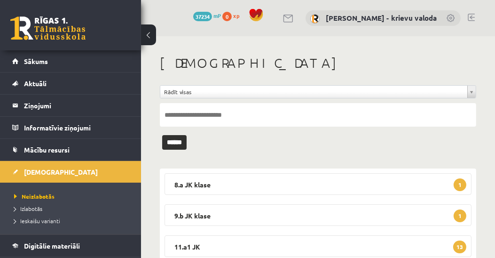
scroll to position [161, 0]
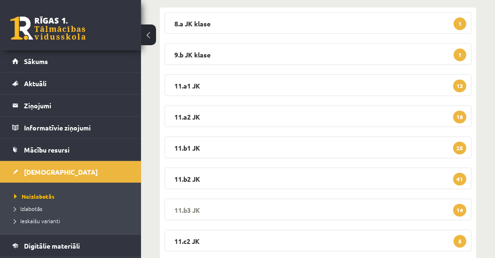
click at [179, 209] on legend "11.b3 JK 14" at bounding box center [317, 209] width 307 height 22
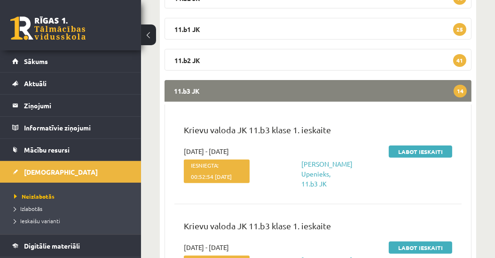
scroll to position [376, 0]
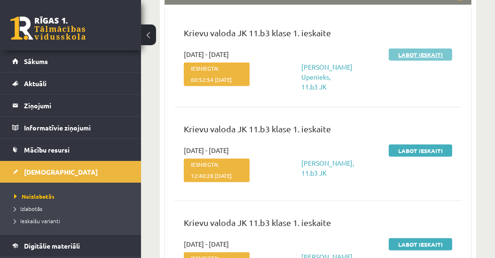
click at [420, 55] on link "Labot ieskaiti" at bounding box center [420, 54] width 63 height 12
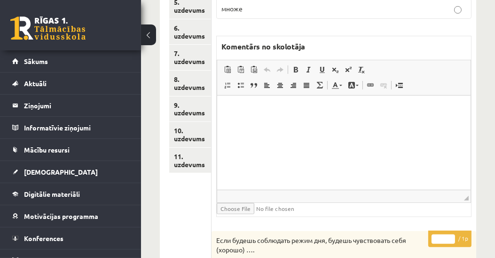
scroll to position [215, 0]
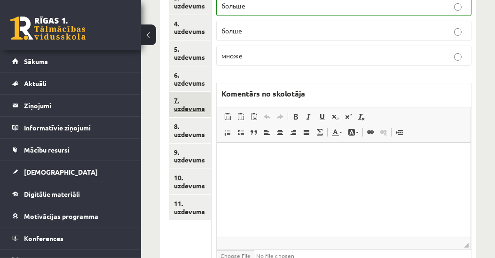
click at [196, 109] on link "7. uzdevums" at bounding box center [190, 104] width 42 height 25
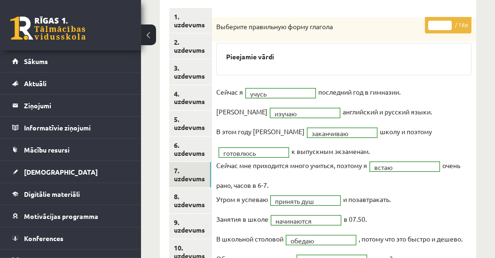
scroll to position [54, 0]
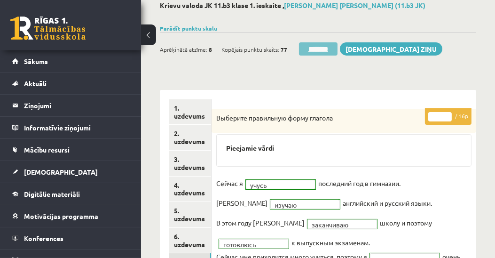
click at [322, 46] on input "********" at bounding box center [318, 48] width 39 height 13
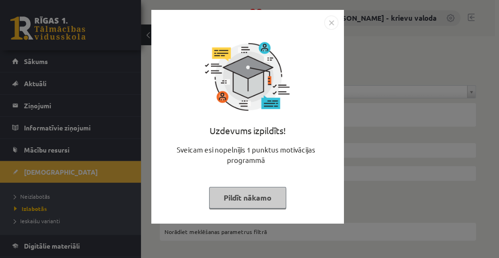
click at [262, 198] on button "Pildīt nākamo" at bounding box center [247, 198] width 77 height 22
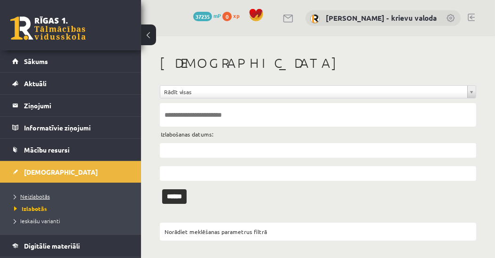
click at [42, 196] on span "Neizlabotās" at bounding box center [32, 196] width 36 height 8
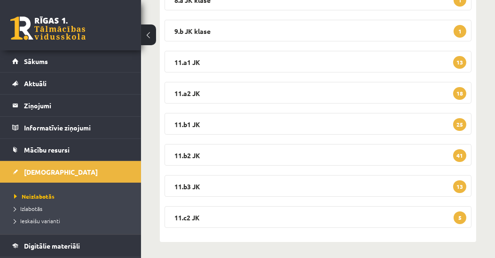
scroll to position [186, 0]
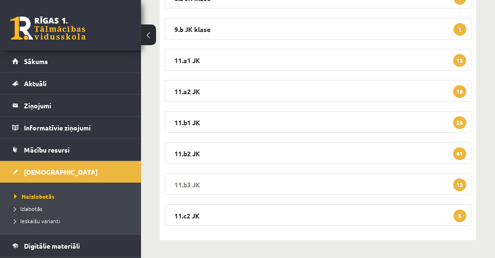
click at [197, 182] on legend "11.b3 JK 13" at bounding box center [317, 184] width 307 height 22
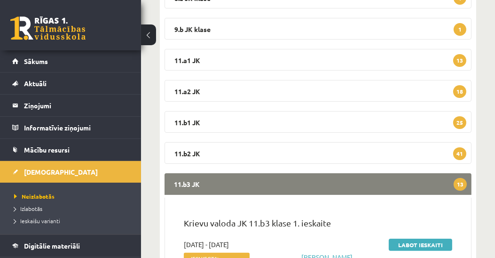
scroll to position [294, 0]
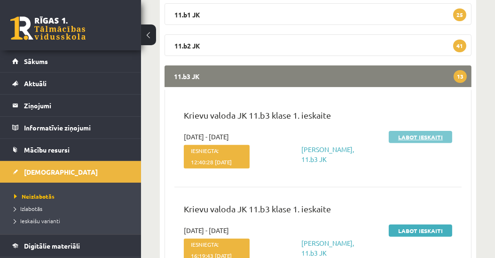
click at [412, 138] on link "Labot ieskaiti" at bounding box center [420, 137] width 63 height 12
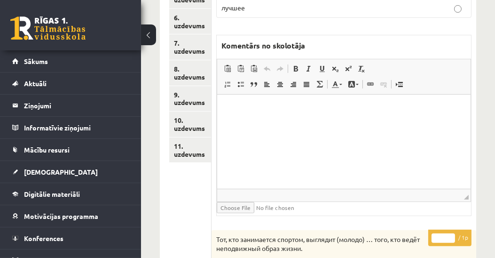
scroll to position [268, 0]
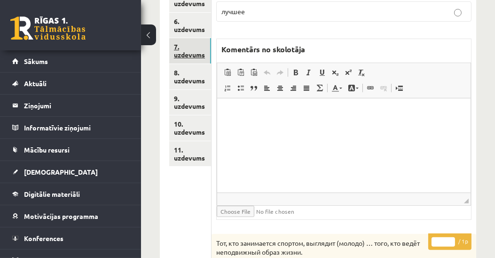
click at [190, 53] on link "7. uzdevums" at bounding box center [190, 50] width 42 height 25
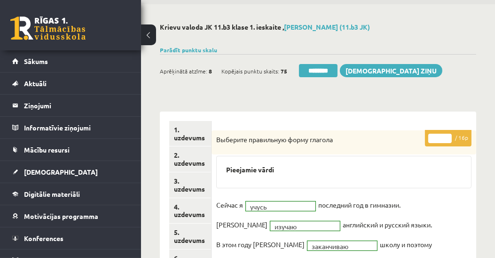
scroll to position [0, 0]
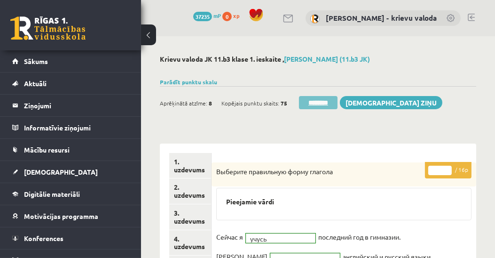
click at [318, 105] on input "********" at bounding box center [318, 102] width 39 height 13
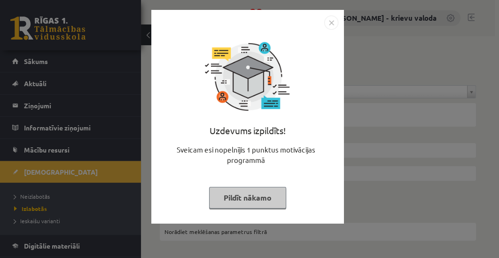
click at [247, 196] on button "Pildīt nākamo" at bounding box center [247, 198] width 77 height 22
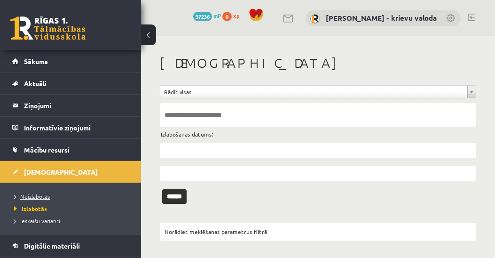
click at [40, 196] on span "Neizlabotās" at bounding box center [32, 196] width 36 height 8
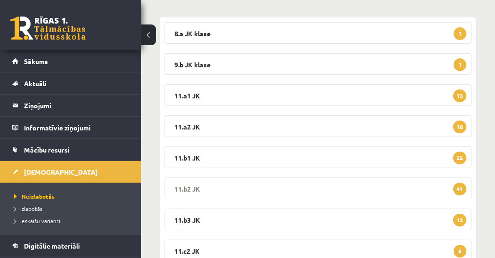
scroll to position [186, 0]
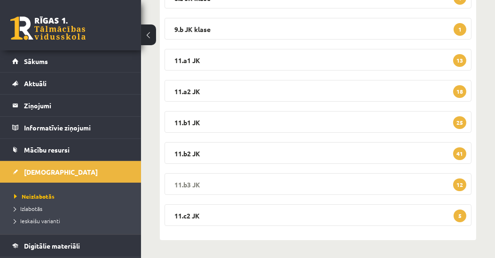
click at [186, 182] on legend "11.b3 JK 12" at bounding box center [317, 184] width 307 height 22
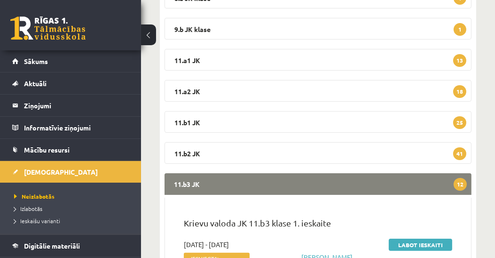
scroll to position [294, 0]
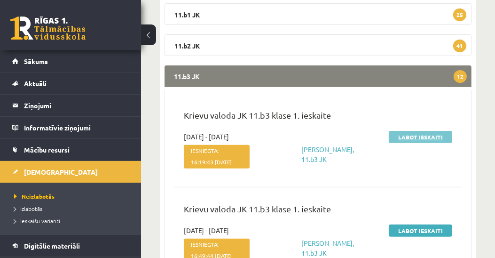
click at [415, 138] on link "Labot ieskaiti" at bounding box center [420, 137] width 63 height 12
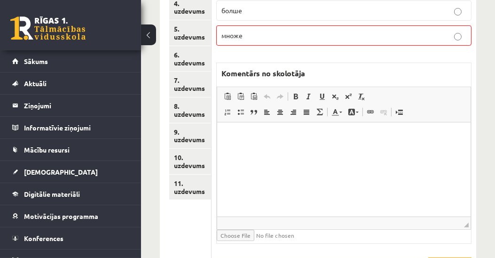
scroll to position [180, 0]
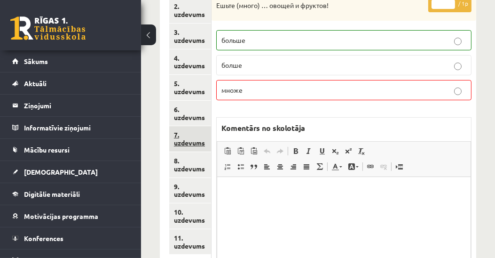
click at [192, 142] on link "7. uzdevums" at bounding box center [190, 138] width 42 height 25
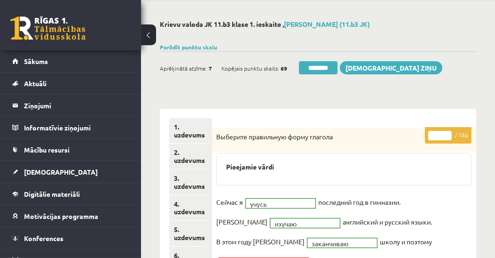
scroll to position [0, 0]
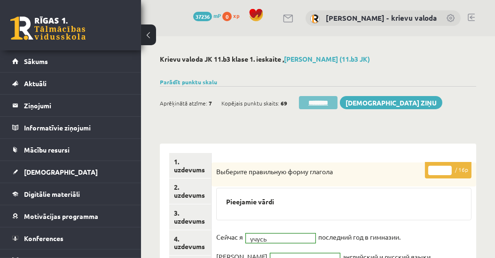
click at [328, 106] on input "********" at bounding box center [318, 102] width 39 height 13
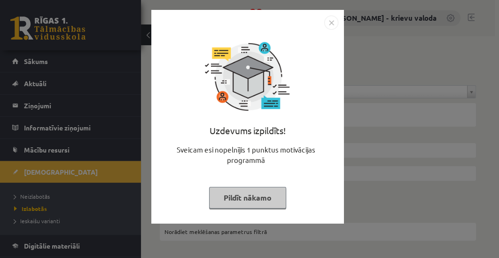
click at [267, 202] on button "Pildīt nākamo" at bounding box center [247, 198] width 77 height 22
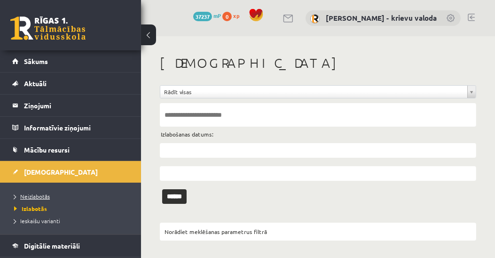
click at [27, 196] on span "Neizlabotās" at bounding box center [32, 196] width 36 height 8
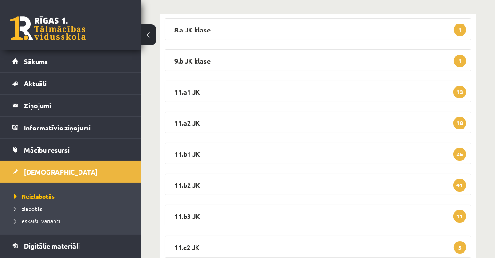
scroll to position [161, 0]
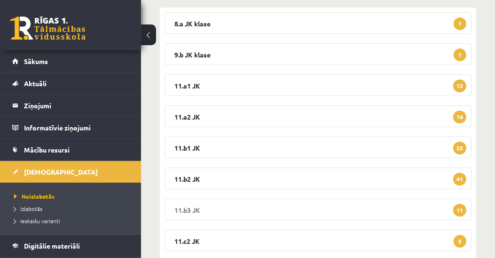
click at [175, 208] on legend "11.b3 JK 11" at bounding box center [317, 209] width 307 height 22
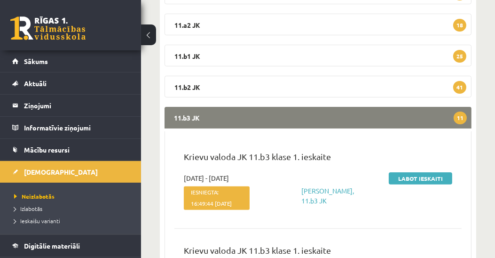
scroll to position [268, 0]
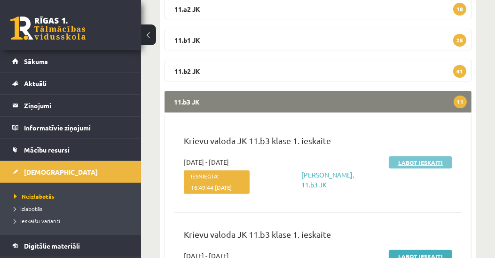
click at [427, 164] on link "Labot ieskaiti" at bounding box center [420, 162] width 63 height 12
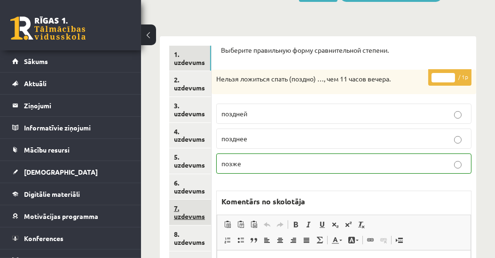
click at [186, 217] on link "7. uzdevums" at bounding box center [190, 211] width 42 height 25
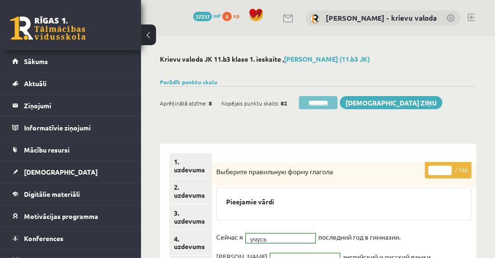
click at [327, 103] on input "********" at bounding box center [318, 102] width 39 height 13
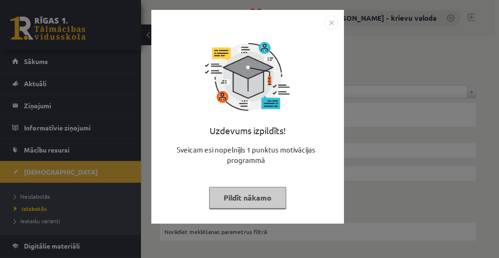
click at [262, 196] on button "Pildīt nākamo" at bounding box center [247, 198] width 77 height 22
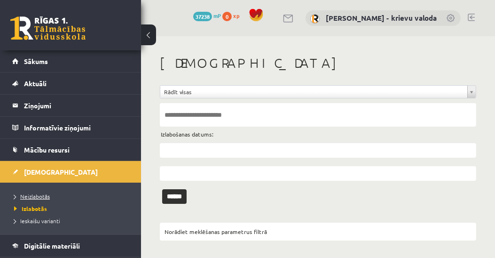
click at [36, 193] on span "Neizlabotās" at bounding box center [32, 196] width 36 height 8
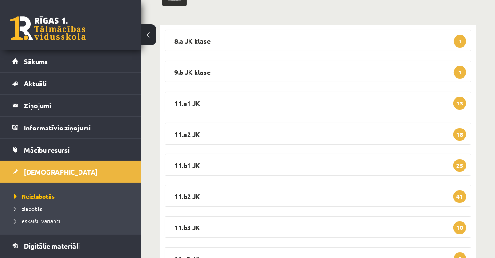
scroll to position [161, 0]
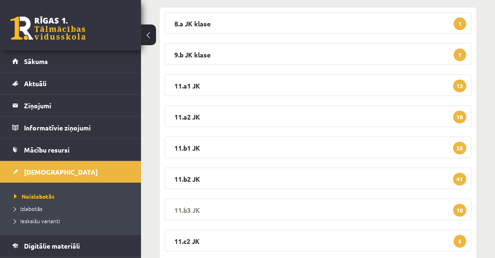
click at [188, 209] on legend "11.b3 JK 10" at bounding box center [317, 209] width 307 height 22
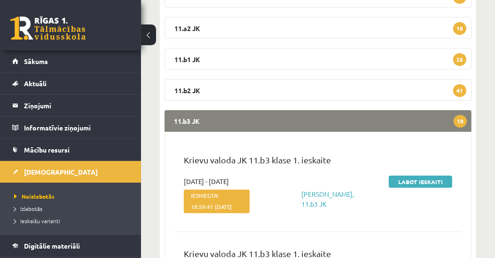
scroll to position [322, 0]
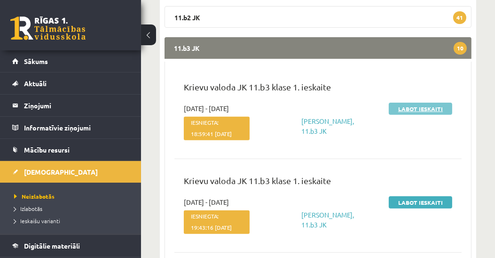
click at [406, 108] on link "Labot ieskaiti" at bounding box center [420, 108] width 63 height 12
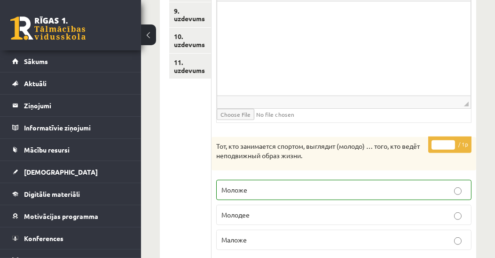
scroll to position [180, 0]
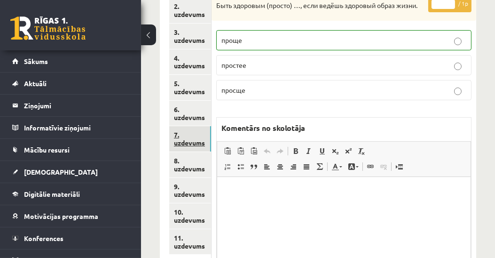
click at [183, 141] on link "7. uzdevums" at bounding box center [190, 138] width 42 height 25
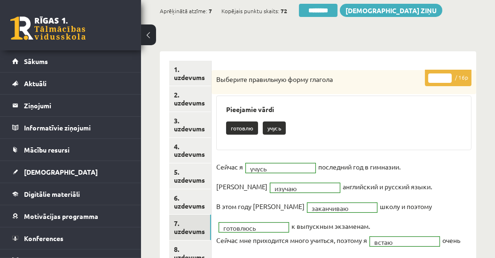
scroll to position [73, 0]
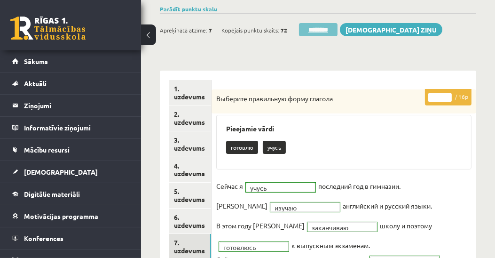
click at [321, 31] on input "********" at bounding box center [318, 29] width 39 height 13
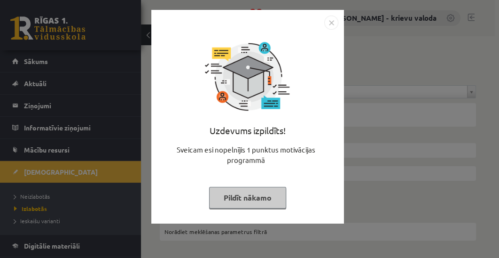
click at [249, 200] on button "Pildīt nākamo" at bounding box center [247, 198] width 77 height 22
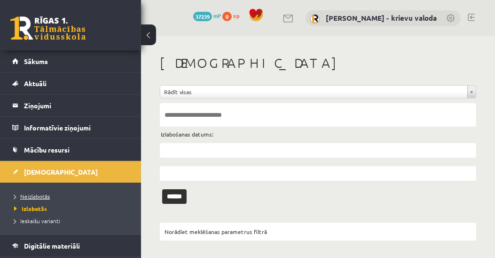
click at [44, 196] on span "Neizlabotās" at bounding box center [32, 196] width 36 height 8
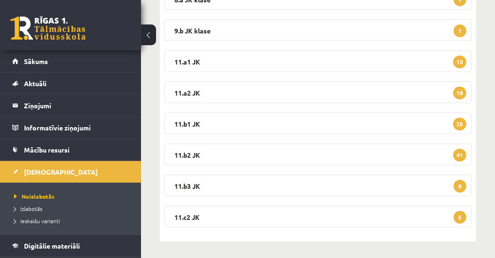
scroll to position [186, 0]
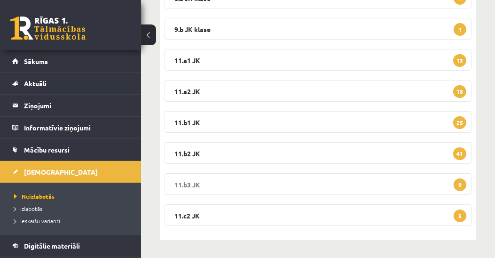
click at [184, 182] on legend "11.b3 JK 9" at bounding box center [317, 184] width 307 height 22
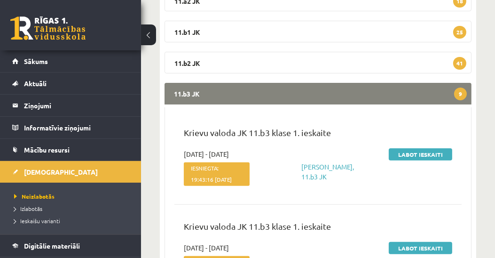
scroll to position [294, 0]
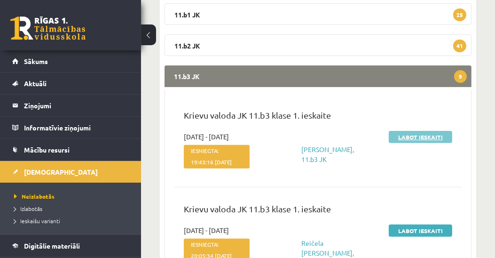
click at [407, 138] on link "Labot ieskaiti" at bounding box center [420, 137] width 63 height 12
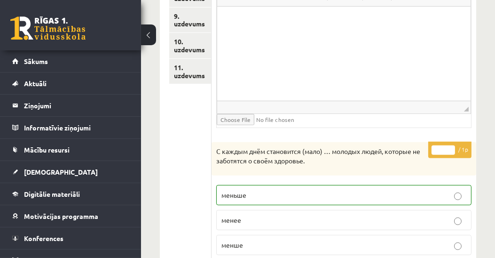
scroll to position [82, 0]
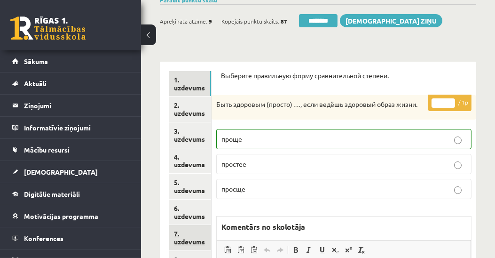
click at [185, 240] on link "7. uzdevums" at bounding box center [190, 237] width 42 height 25
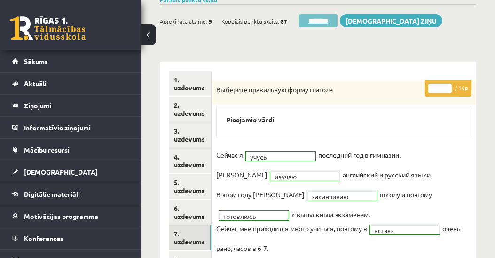
scroll to position [0, 0]
click at [331, 20] on input "********" at bounding box center [318, 20] width 39 height 13
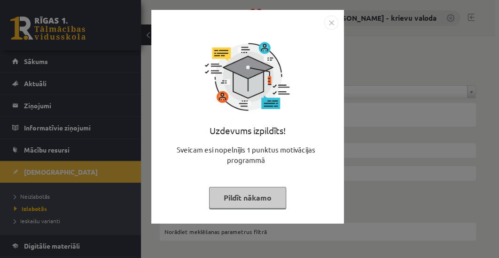
click at [248, 200] on button "Pildīt nākamo" at bounding box center [247, 198] width 77 height 22
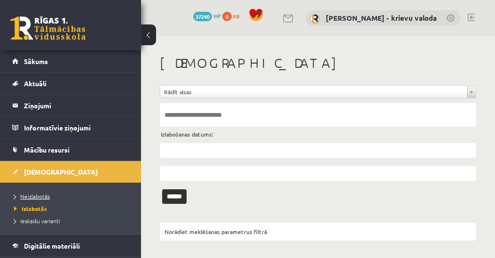
click at [31, 194] on span "Neizlabotās" at bounding box center [32, 196] width 36 height 8
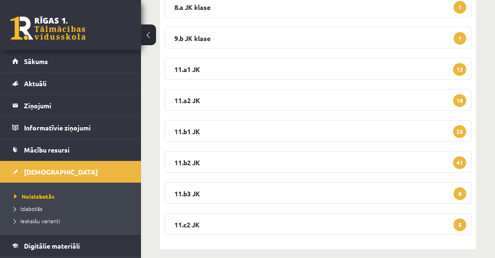
scroll to position [186, 0]
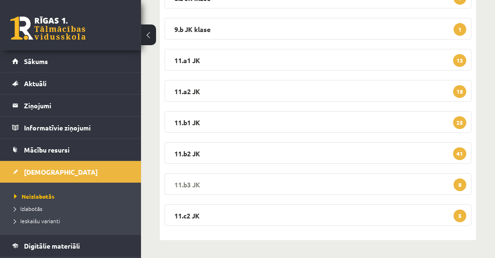
click at [190, 185] on legend "11.b3 JK 8" at bounding box center [317, 184] width 307 height 22
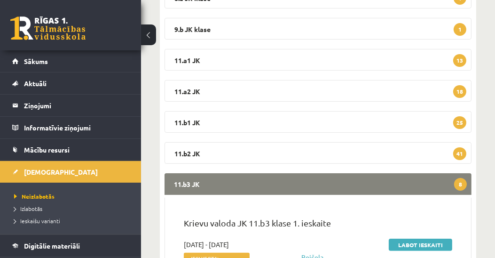
scroll to position [347, 0]
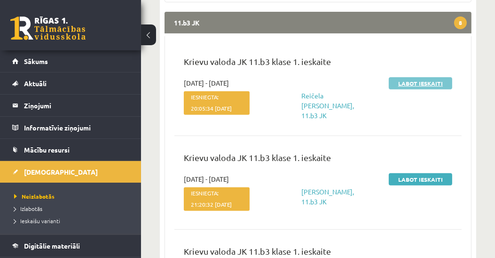
click at [418, 83] on link "Labot ieskaiti" at bounding box center [420, 83] width 63 height 12
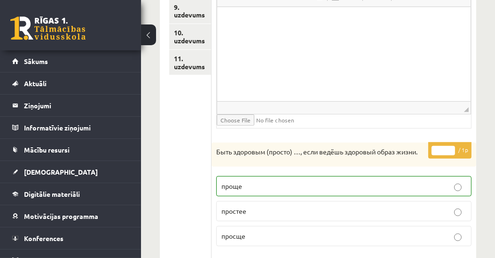
scroll to position [198, 0]
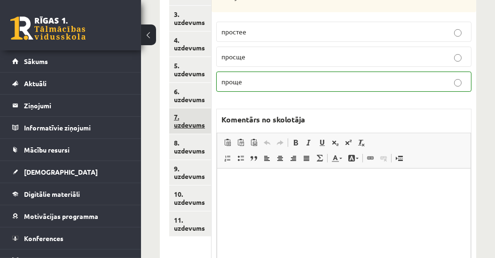
click at [193, 125] on link "7. uzdevums" at bounding box center [190, 120] width 42 height 25
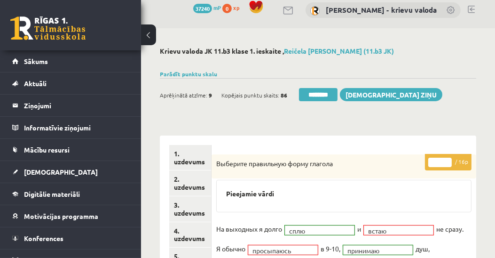
scroll to position [0, 0]
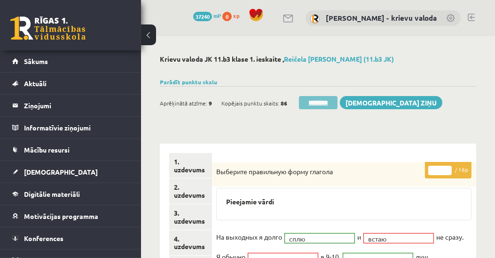
click at [321, 105] on input "********" at bounding box center [318, 102] width 39 height 13
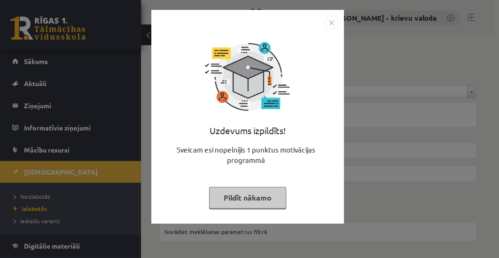
click at [244, 196] on button "Pildīt nākamo" at bounding box center [247, 198] width 77 height 22
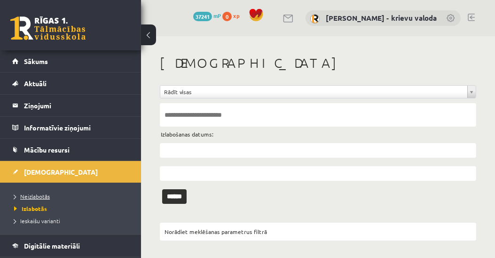
click at [46, 196] on span "Neizlabotās" at bounding box center [32, 196] width 36 height 8
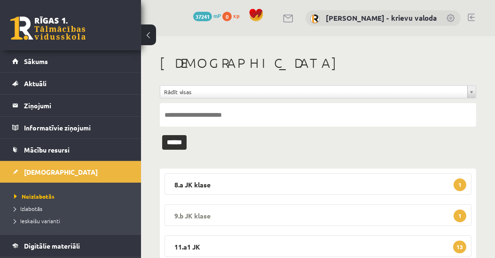
scroll to position [161, 0]
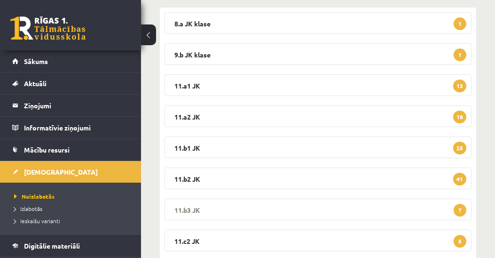
click at [191, 207] on legend "11.b3 JK 7" at bounding box center [317, 209] width 307 height 22
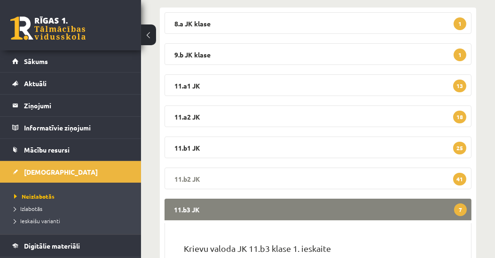
scroll to position [322, 0]
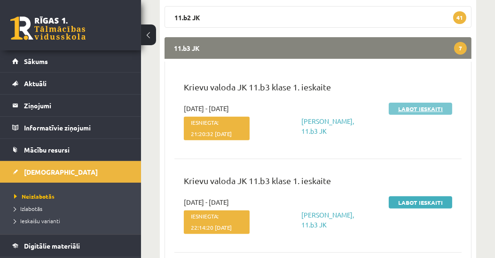
click at [416, 108] on link "Labot ieskaiti" at bounding box center [420, 108] width 63 height 12
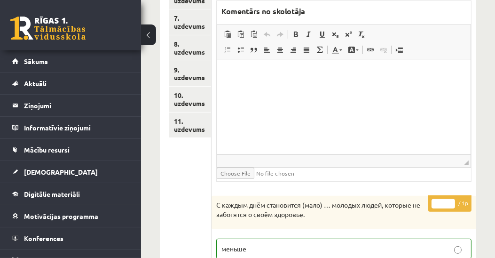
scroll to position [136, 0]
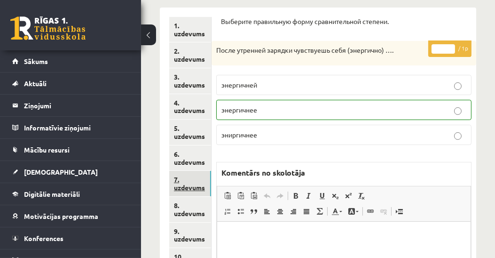
click at [190, 183] on link "7. uzdevums" at bounding box center [190, 183] width 42 height 25
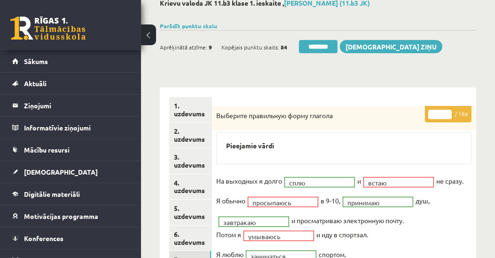
scroll to position [28, 0]
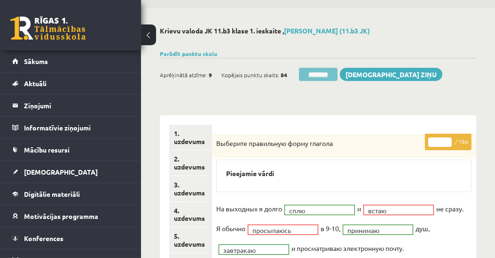
click at [311, 74] on input "********" at bounding box center [318, 74] width 39 height 13
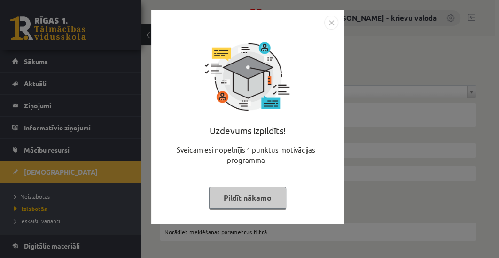
click at [230, 202] on button "Pildīt nākamo" at bounding box center [247, 198] width 77 height 22
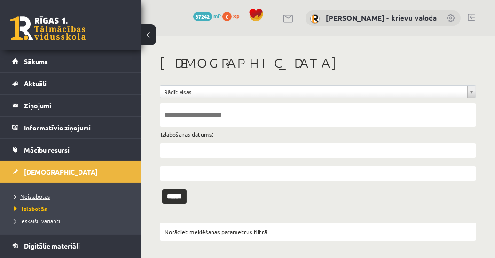
click at [35, 196] on span "Neizlabotās" at bounding box center [32, 196] width 36 height 8
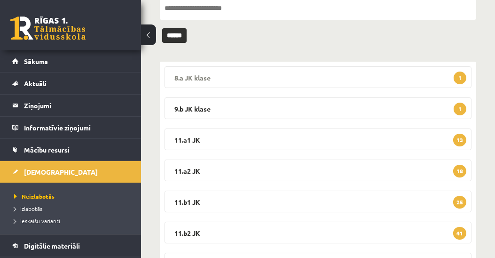
scroll to position [161, 0]
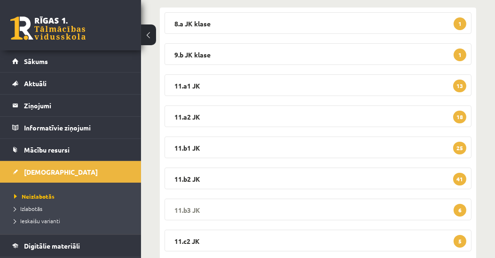
click at [186, 211] on legend "11.b3 JK 6" at bounding box center [317, 209] width 307 height 22
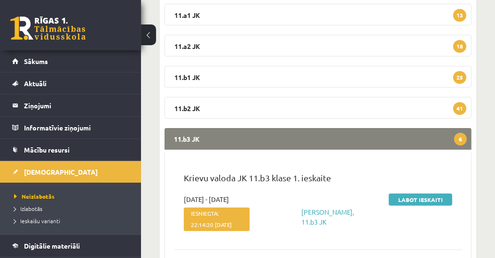
scroll to position [268, 0]
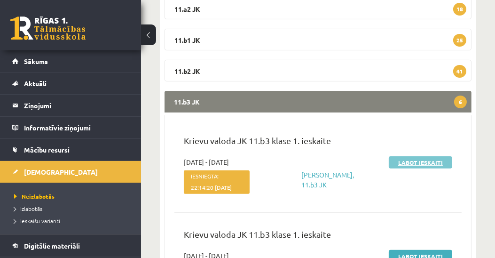
click at [411, 164] on link "Labot ieskaiti" at bounding box center [420, 162] width 63 height 12
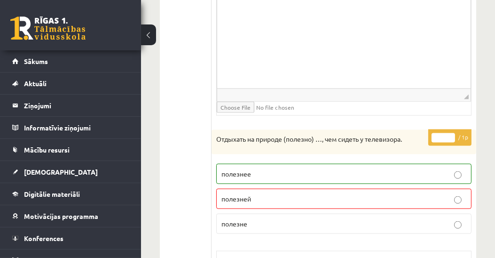
scroll to position [1343, 0]
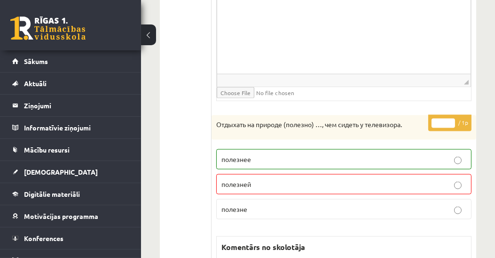
click at [452, 119] on input "*" at bounding box center [442, 122] width 23 height 9
type input "*"
click at [451, 124] on input "*" at bounding box center [442, 122] width 23 height 9
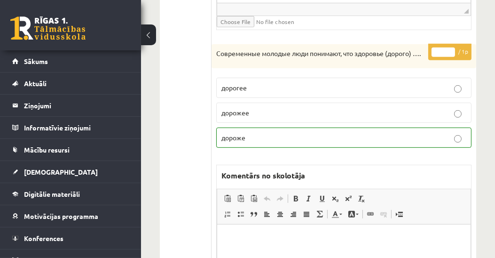
scroll to position [189, 0]
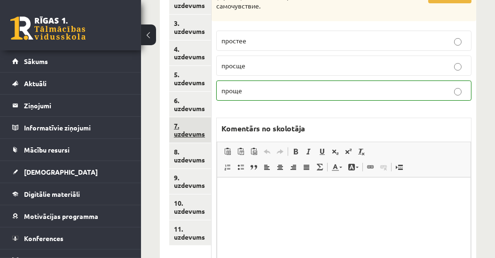
click at [187, 134] on link "7. uzdevums" at bounding box center [190, 129] width 42 height 25
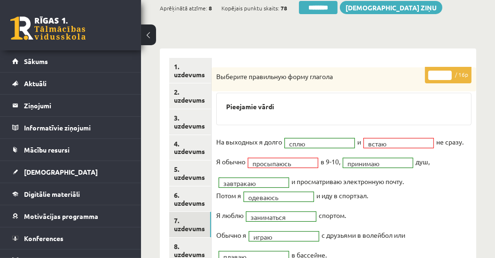
scroll to position [82, 0]
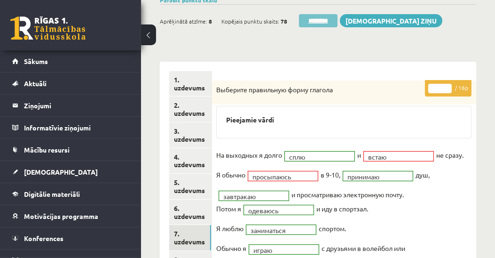
click at [313, 18] on input "********" at bounding box center [318, 20] width 39 height 13
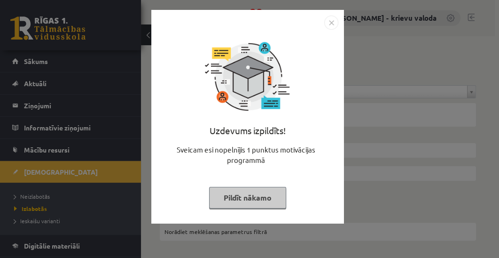
click at [252, 198] on button "Pildīt nākamo" at bounding box center [247, 198] width 77 height 22
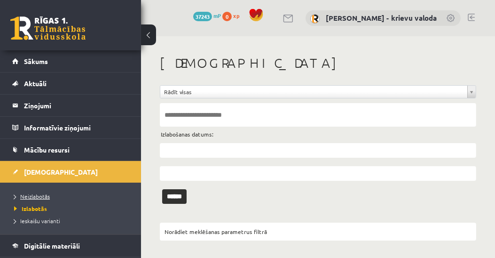
click at [31, 195] on span "Neizlabotās" at bounding box center [32, 196] width 36 height 8
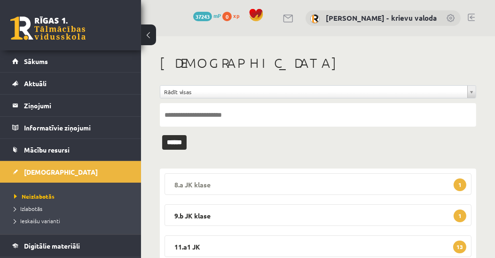
scroll to position [186, 0]
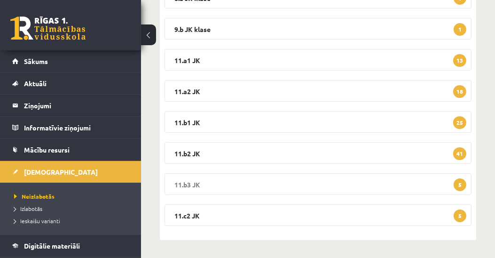
click at [185, 182] on legend "11.b3 JK 5" at bounding box center [317, 184] width 307 height 22
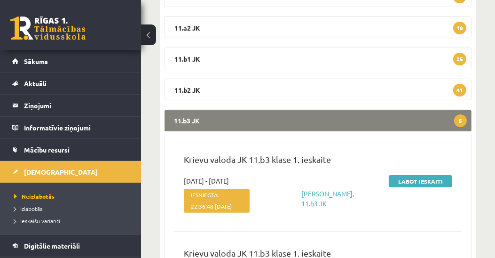
scroll to position [294, 0]
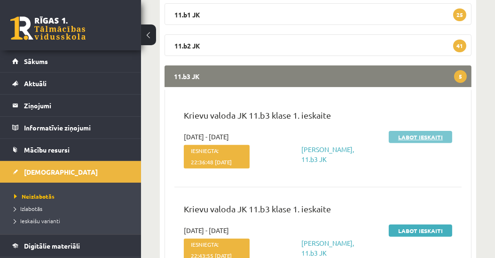
click at [424, 138] on link "Labot ieskaiti" at bounding box center [420, 137] width 63 height 12
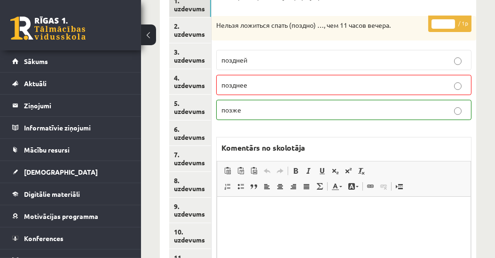
type input "*"
click at [452, 20] on input "*" at bounding box center [442, 23] width 23 height 9
click at [194, 160] on link "7. uzdevums" at bounding box center [190, 158] width 42 height 25
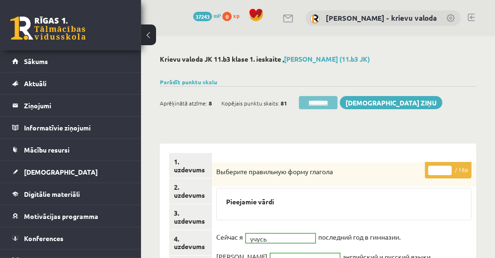
click at [324, 102] on input "********" at bounding box center [318, 102] width 39 height 13
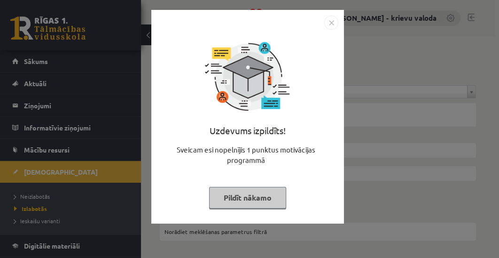
click at [244, 202] on button "Pildīt nākamo" at bounding box center [247, 198] width 77 height 22
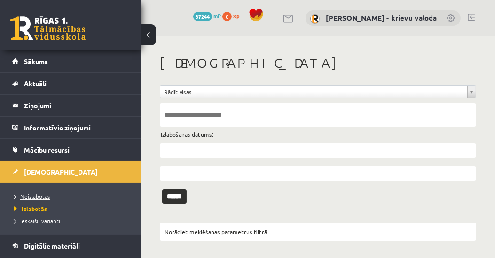
click at [29, 196] on span "Neizlabotās" at bounding box center [32, 196] width 36 height 8
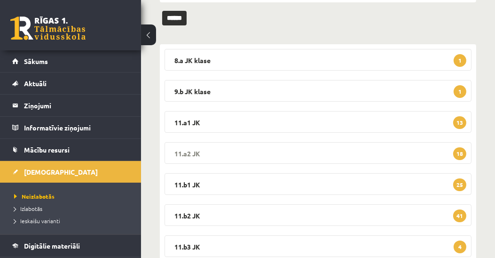
scroll to position [186, 0]
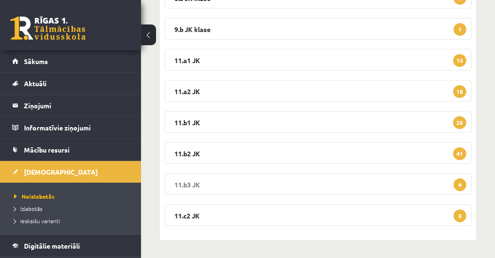
click at [186, 183] on legend "11.b3 JK 4" at bounding box center [317, 184] width 307 height 22
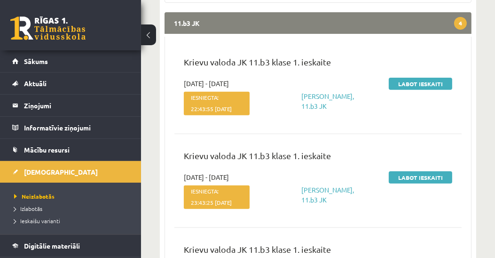
scroll to position [347, 0]
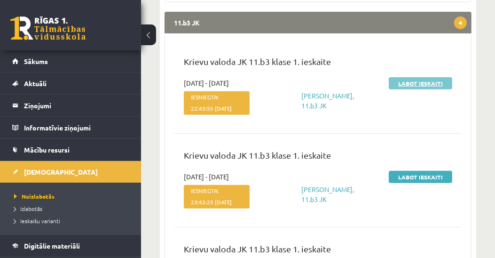
click at [427, 83] on link "Labot ieskaiti" at bounding box center [420, 83] width 63 height 12
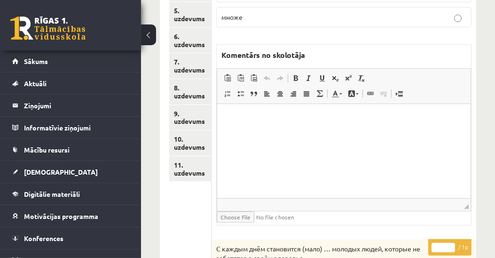
scroll to position [243, 0]
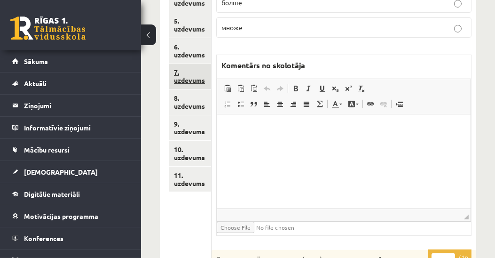
click at [197, 78] on link "7. uzdevums" at bounding box center [190, 75] width 42 height 25
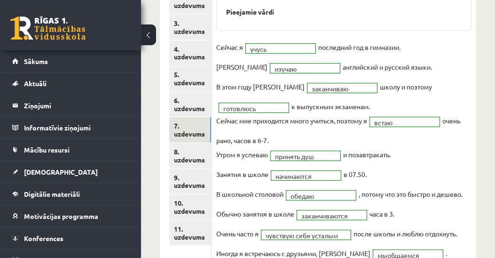
scroll to position [28, 0]
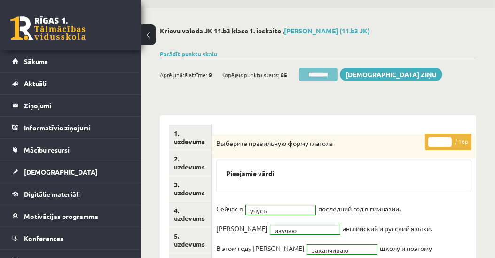
click at [316, 71] on input "********" at bounding box center [318, 74] width 39 height 13
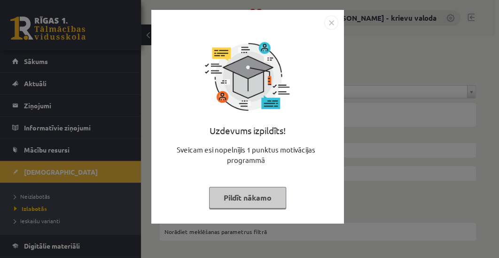
click at [253, 199] on button "Pildīt nākamo" at bounding box center [247, 198] width 77 height 22
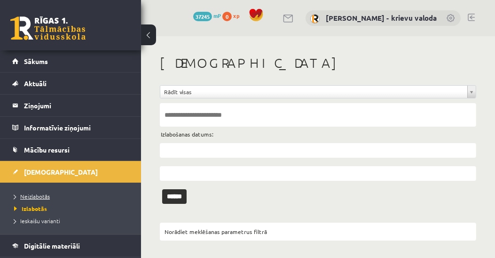
click at [34, 192] on span "Neizlabotās" at bounding box center [32, 196] width 36 height 8
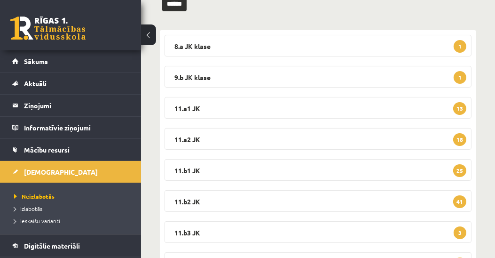
scroll to position [186, 0]
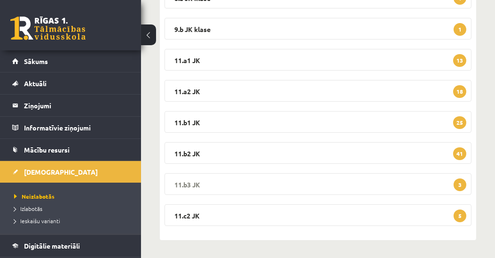
drag, startPoint x: 193, startPoint y: 185, endPoint x: 202, endPoint y: 184, distance: 9.0
click at [194, 185] on legend "11.b3 JK 3" at bounding box center [317, 184] width 307 height 22
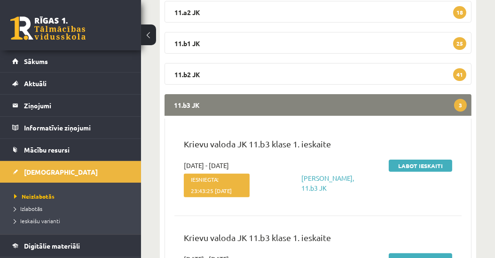
scroll to position [347, 0]
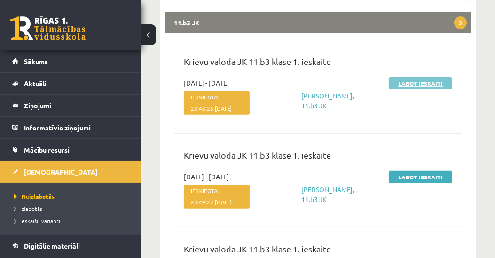
click at [431, 83] on link "Labot ieskaiti" at bounding box center [420, 83] width 63 height 12
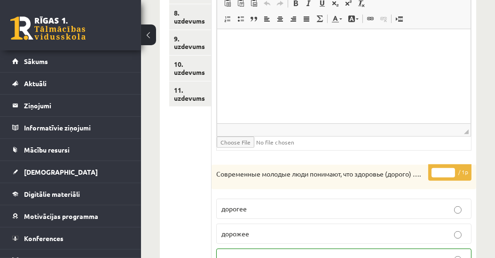
scroll to position [243, 0]
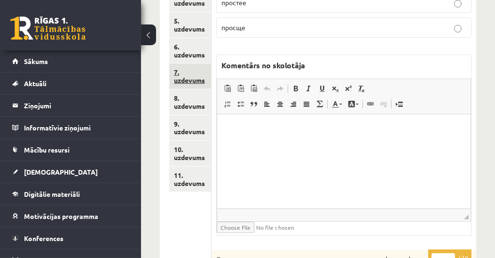
click at [185, 80] on link "7. uzdevums" at bounding box center [190, 75] width 42 height 25
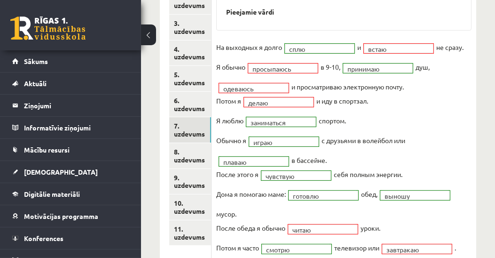
scroll to position [136, 0]
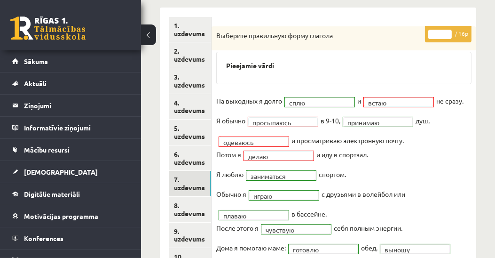
type input "**"
click at [446, 30] on input "**" at bounding box center [439, 34] width 23 height 9
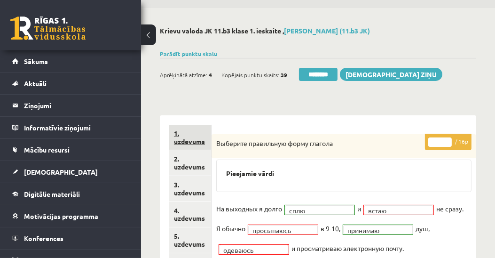
click at [177, 142] on link "1. uzdevums" at bounding box center [190, 137] width 42 height 25
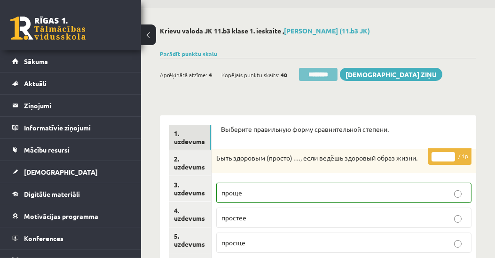
click at [324, 77] on input "********" at bounding box center [318, 74] width 39 height 13
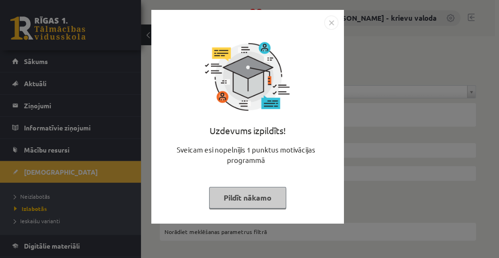
click at [260, 199] on button "Pildīt nākamo" at bounding box center [247, 198] width 77 height 22
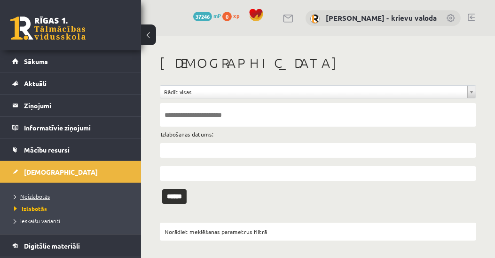
click at [40, 195] on span "Neizlabotās" at bounding box center [32, 196] width 36 height 8
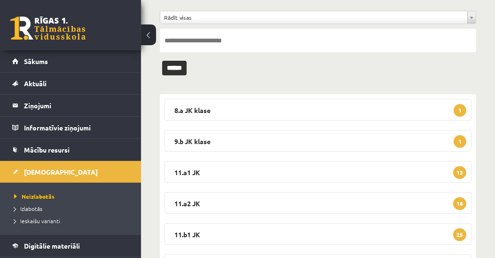
scroll to position [186, 0]
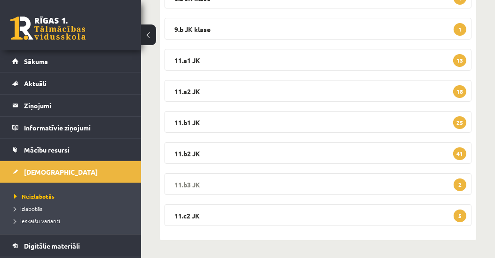
click at [188, 180] on legend "11.b3 JK 2" at bounding box center [317, 184] width 307 height 22
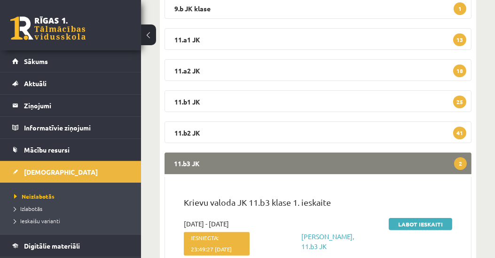
scroll to position [347, 0]
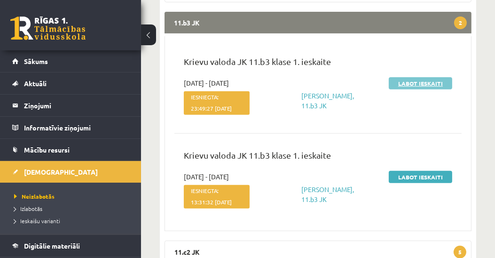
click at [422, 83] on link "Labot ieskaiti" at bounding box center [420, 83] width 63 height 12
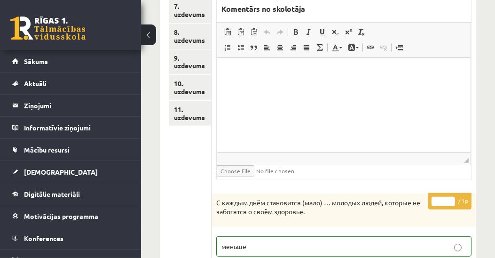
scroll to position [306, 0]
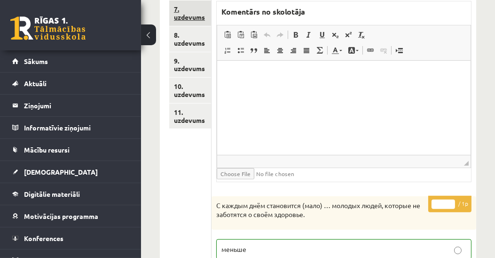
click at [183, 16] on link "7. uzdevums" at bounding box center [190, 12] width 42 height 25
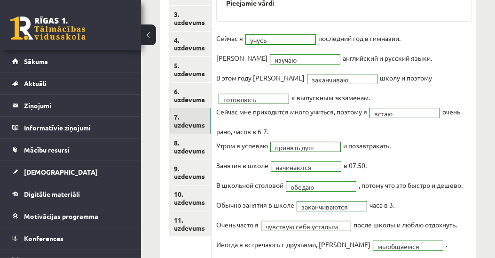
scroll to position [38, 0]
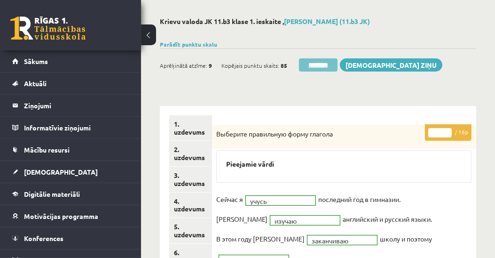
click at [318, 63] on input "********" at bounding box center [318, 64] width 39 height 13
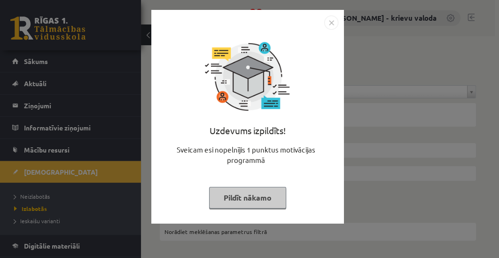
click at [254, 202] on button "Pildīt nākamo" at bounding box center [247, 198] width 77 height 22
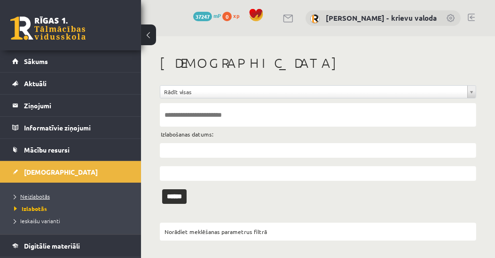
click at [45, 197] on span "Neizlabotās" at bounding box center [32, 196] width 36 height 8
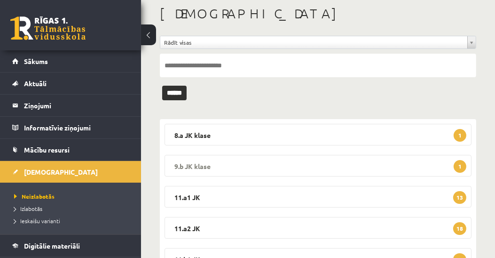
scroll to position [161, 0]
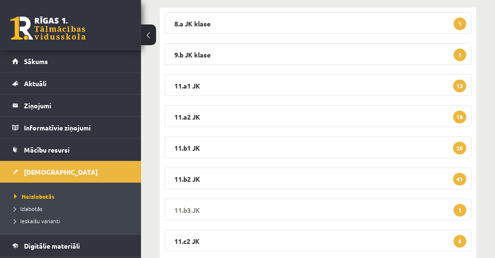
click at [198, 208] on legend "11.b3 JK 1" at bounding box center [317, 209] width 307 height 22
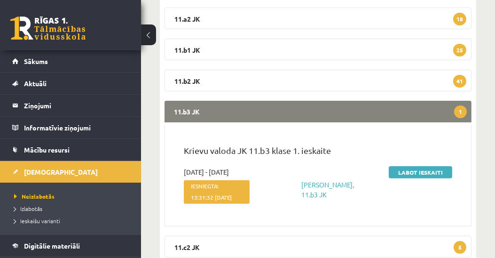
scroll to position [300, 0]
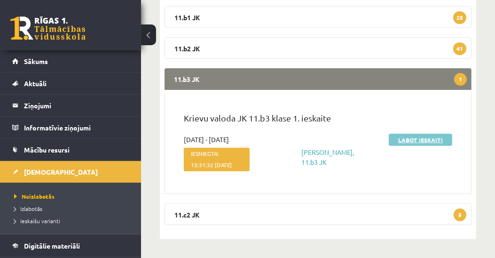
click at [418, 133] on link "Labot ieskaiti" at bounding box center [420, 139] width 63 height 12
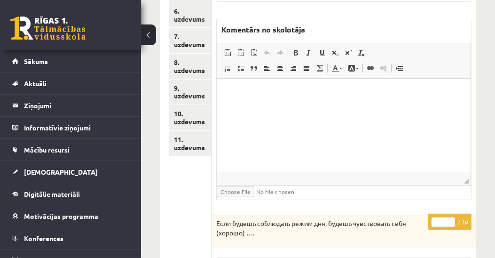
scroll to position [82, 0]
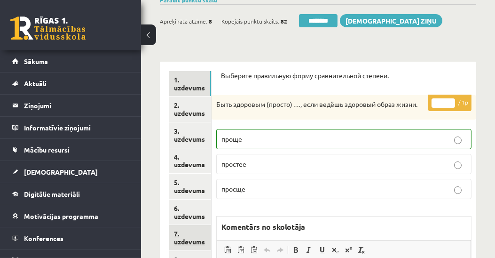
click at [188, 239] on link "7. uzdevums" at bounding box center [190, 237] width 42 height 25
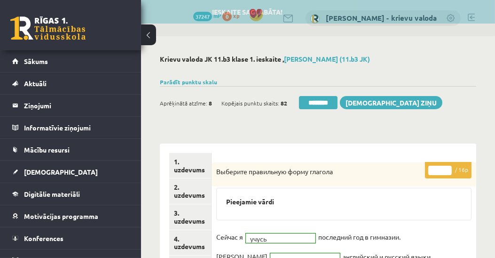
scroll to position [0, 0]
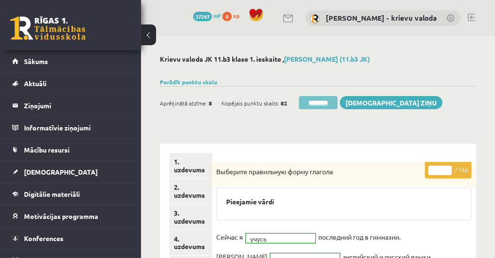
click at [322, 104] on input "********" at bounding box center [318, 102] width 39 height 13
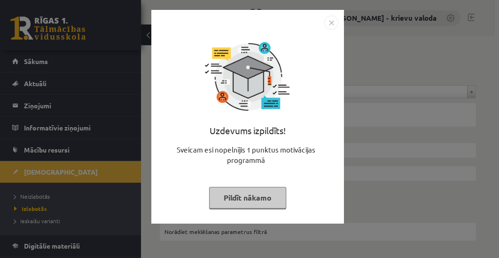
click at [251, 196] on button "Pildīt nākamo" at bounding box center [247, 198] width 77 height 22
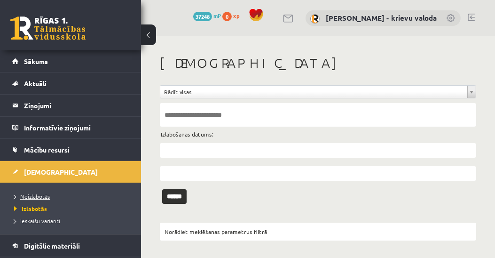
click at [46, 195] on span "Neizlabotās" at bounding box center [32, 196] width 36 height 8
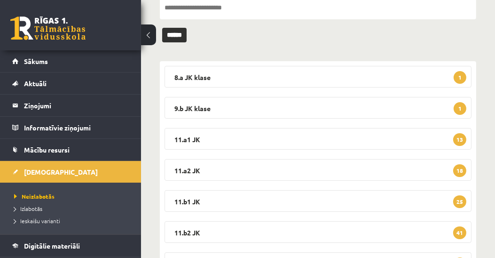
scroll to position [155, 0]
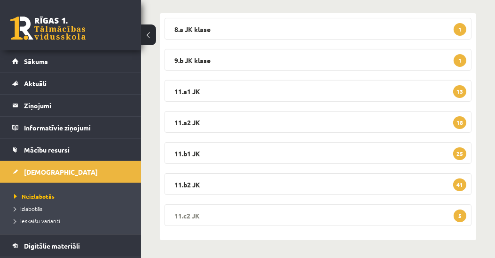
click at [199, 216] on legend "11.c2 JK 5" at bounding box center [317, 215] width 307 height 22
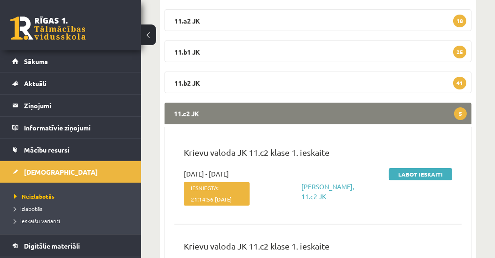
scroll to position [316, 0]
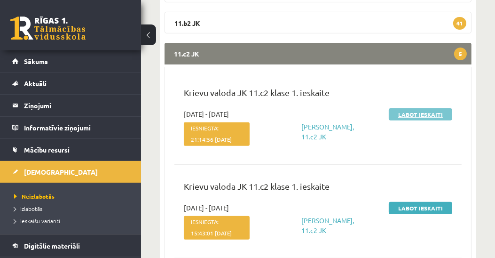
click at [412, 114] on link "Labot ieskaiti" at bounding box center [420, 114] width 63 height 12
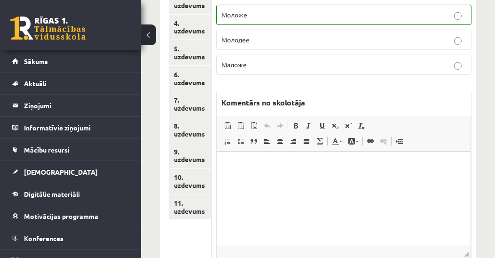
scroll to position [159, 0]
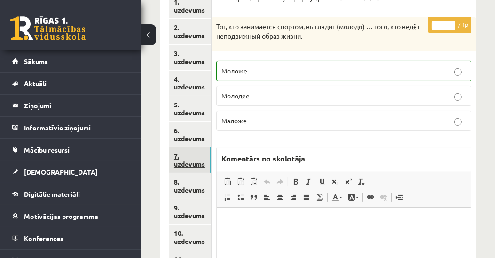
click at [195, 162] on link "7. uzdevums" at bounding box center [190, 159] width 42 height 25
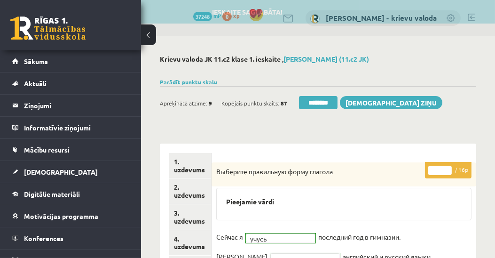
scroll to position [0, 0]
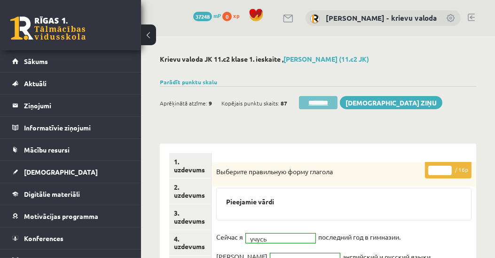
click at [322, 102] on input "********" at bounding box center [318, 102] width 39 height 13
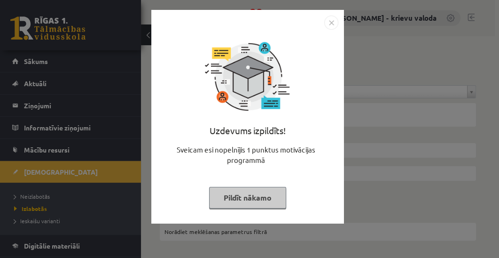
click at [256, 199] on button "Pildīt nākamo" at bounding box center [247, 198] width 77 height 22
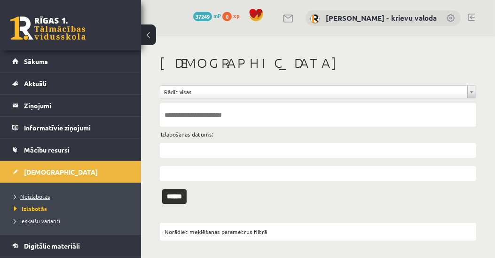
click at [38, 195] on span "Neizlabotās" at bounding box center [32, 196] width 36 height 8
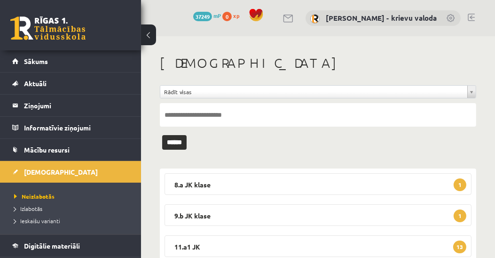
scroll to position [155, 0]
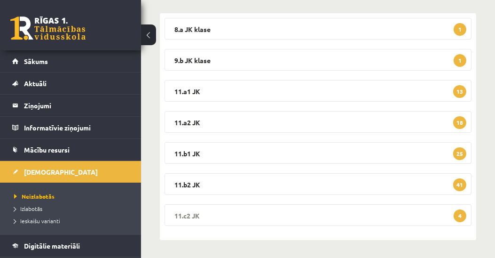
click at [185, 214] on legend "11.c2 JK 4" at bounding box center [317, 215] width 307 height 22
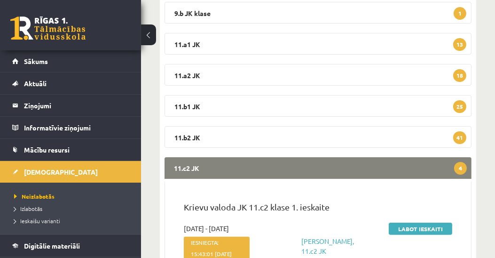
scroll to position [209, 0]
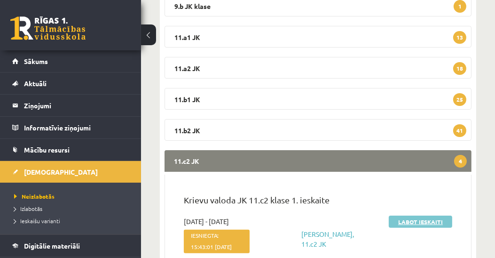
click at [402, 220] on link "Labot ieskaiti" at bounding box center [420, 221] width 63 height 12
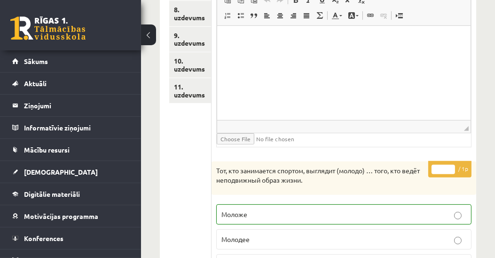
scroll to position [189, 0]
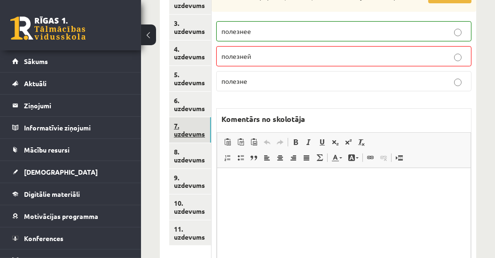
click at [197, 134] on link "7. uzdevums" at bounding box center [190, 129] width 42 height 25
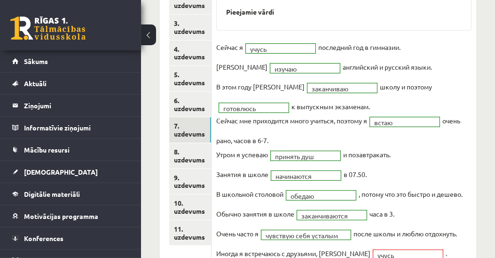
scroll to position [0, 0]
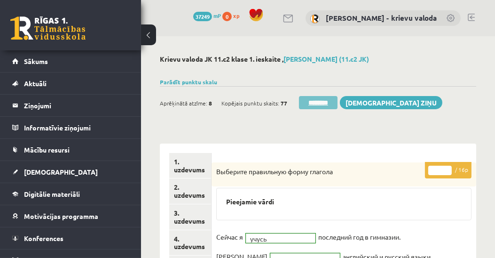
click at [328, 102] on input "********" at bounding box center [318, 102] width 39 height 13
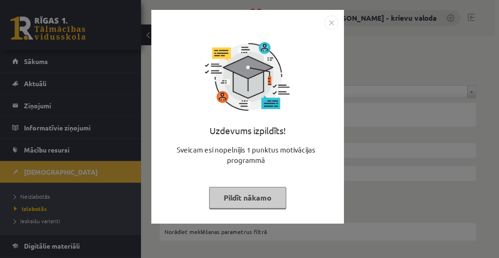
click at [273, 200] on button "Pildīt nākamo" at bounding box center [247, 198] width 77 height 22
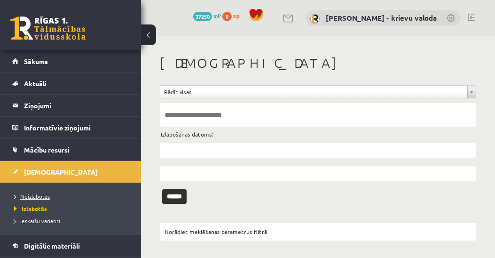
click at [36, 194] on span "Neizlabotās" at bounding box center [32, 196] width 36 height 8
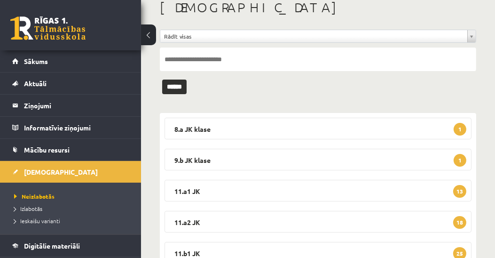
scroll to position [155, 0]
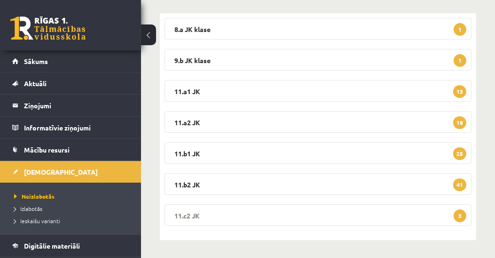
click at [193, 217] on legend "11.c2 JK 3" at bounding box center [317, 215] width 307 height 22
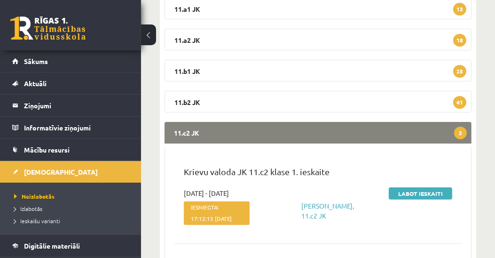
scroll to position [316, 0]
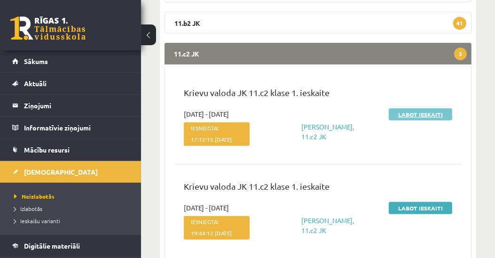
click at [414, 115] on link "Labot ieskaiti" at bounding box center [420, 114] width 63 height 12
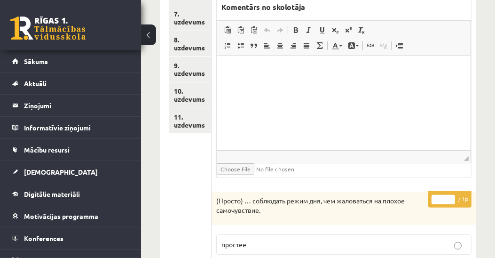
scroll to position [297, 0]
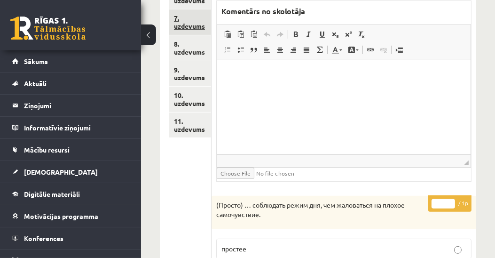
click at [201, 25] on link "7. uzdevums" at bounding box center [190, 21] width 42 height 25
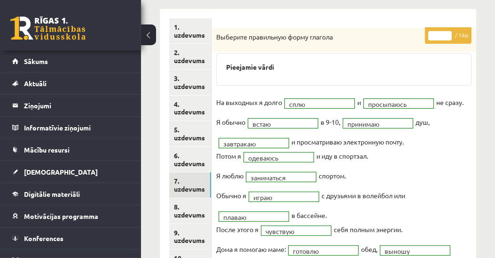
scroll to position [82, 0]
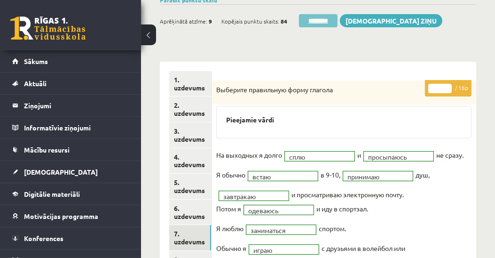
click at [320, 22] on input "********" at bounding box center [318, 20] width 39 height 13
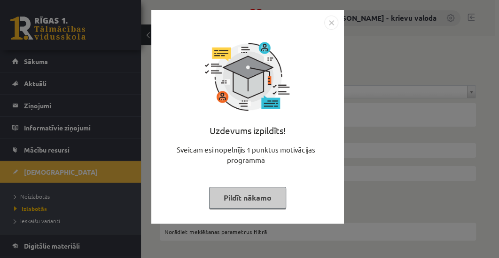
click at [256, 200] on button "Pildīt nākamo" at bounding box center [247, 198] width 77 height 22
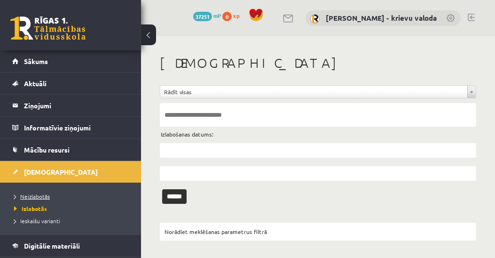
click at [40, 196] on span "Neizlabotās" at bounding box center [32, 196] width 36 height 8
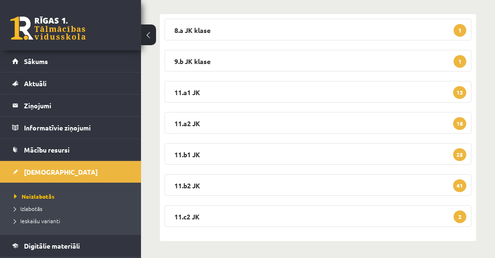
scroll to position [155, 0]
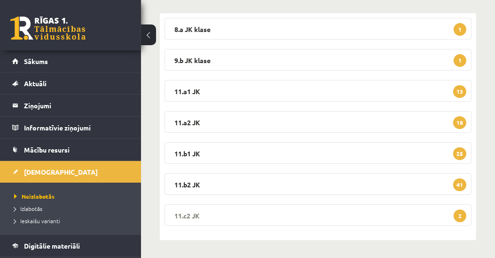
click at [190, 213] on legend "11.c2 JK 2" at bounding box center [317, 215] width 307 height 22
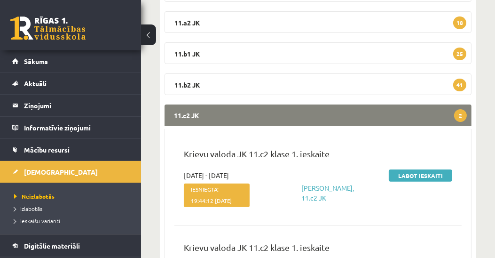
scroll to position [316, 0]
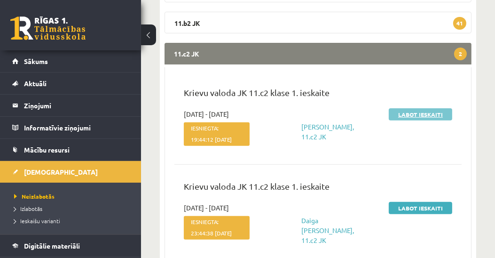
click at [420, 117] on link "Labot ieskaiti" at bounding box center [420, 114] width 63 height 12
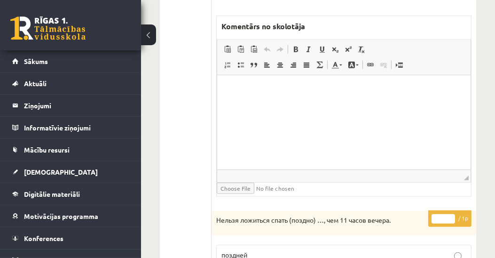
scroll to position [1020, 0]
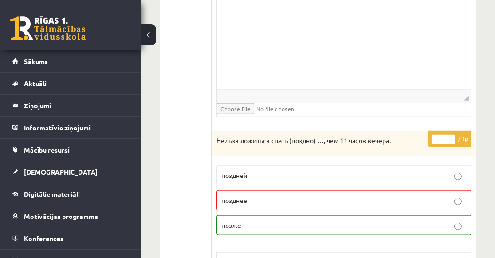
type input "*"
click at [450, 134] on input "*" at bounding box center [442, 138] width 23 height 9
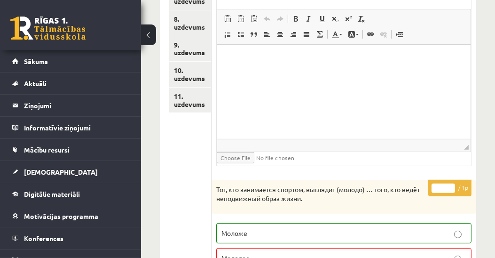
scroll to position [268, 0]
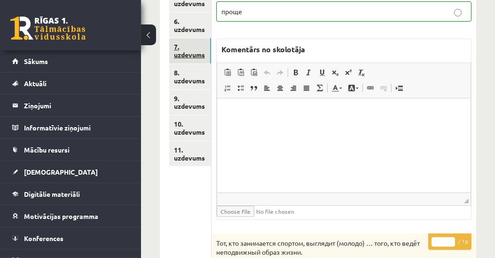
click at [194, 54] on link "7. uzdevums" at bounding box center [190, 50] width 42 height 25
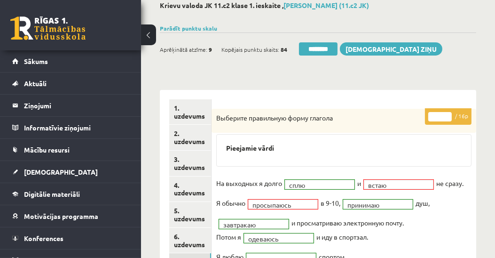
scroll to position [54, 0]
click at [326, 49] on input "********" at bounding box center [318, 48] width 39 height 13
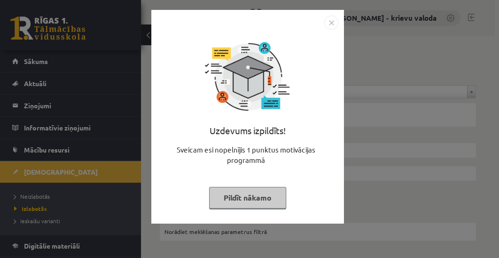
click at [230, 201] on button "Pildīt nākamo" at bounding box center [247, 198] width 77 height 22
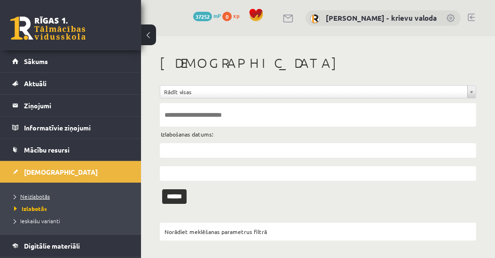
click at [34, 195] on span "Neizlabotās" at bounding box center [32, 196] width 36 height 8
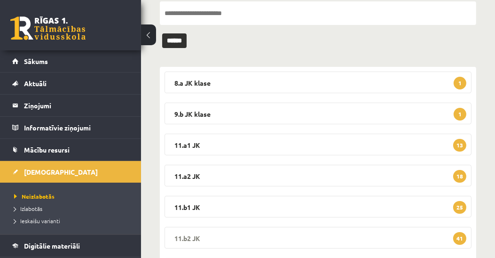
scroll to position [155, 0]
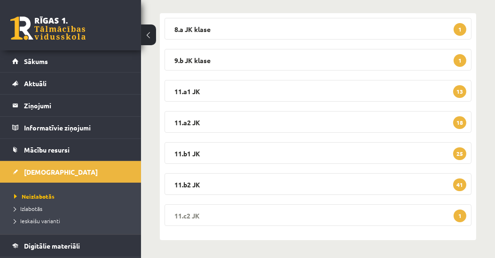
click at [191, 213] on legend "11.c2 JK 1" at bounding box center [317, 215] width 307 height 22
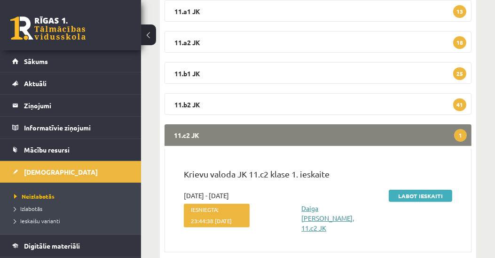
scroll to position [269, 0]
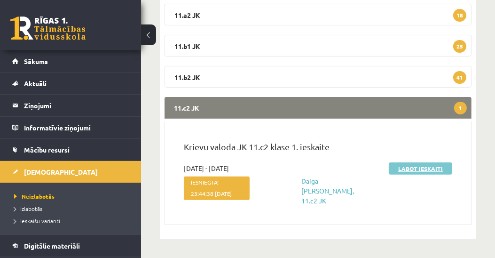
click at [399, 163] on link "Labot ieskaiti" at bounding box center [420, 168] width 63 height 12
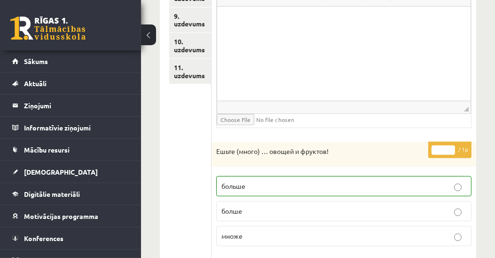
scroll to position [189, 0]
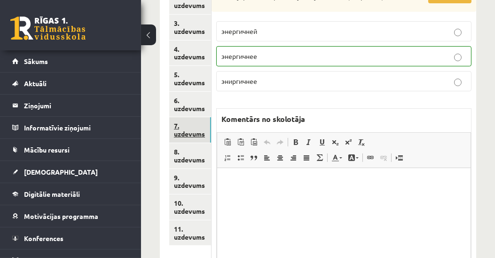
click at [198, 134] on link "7. uzdevums" at bounding box center [190, 129] width 42 height 25
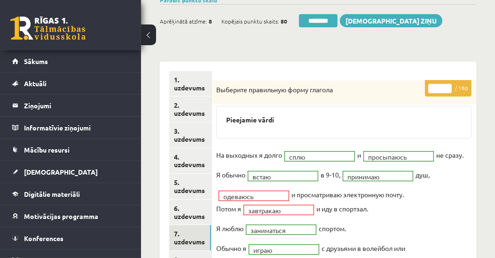
scroll to position [0, 0]
click at [450, 85] on input "**" at bounding box center [439, 88] width 23 height 9
type input "**"
click at [450, 85] on input "**" at bounding box center [439, 88] width 23 height 9
click at [188, 89] on link "1. uzdevums" at bounding box center [190, 83] width 42 height 25
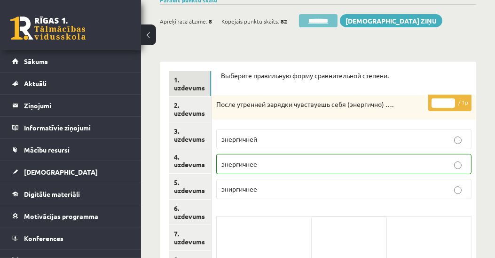
click at [327, 19] on input "********" at bounding box center [318, 20] width 39 height 13
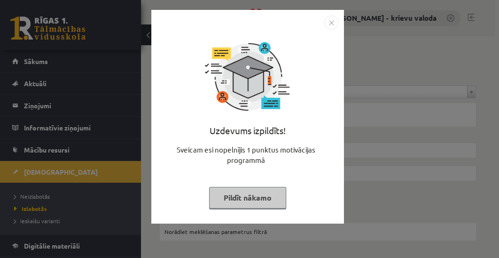
click at [260, 198] on button "Pildīt nākamo" at bounding box center [247, 198] width 77 height 22
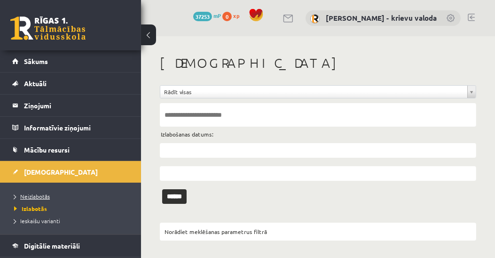
click at [22, 194] on span "Neizlabotās" at bounding box center [32, 196] width 36 height 8
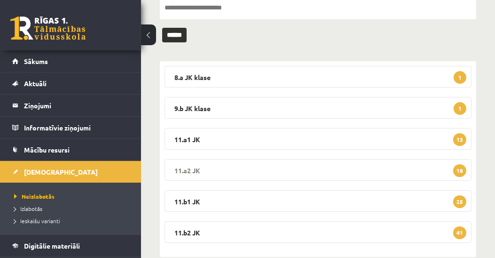
scroll to position [124, 0]
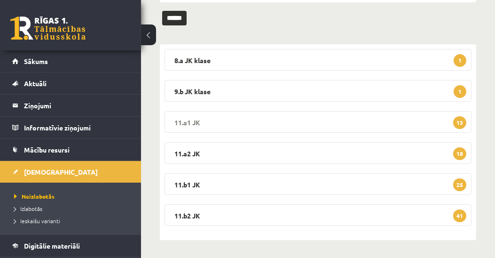
click at [190, 121] on legend "11.a1 JK 13" at bounding box center [317, 122] width 307 height 22
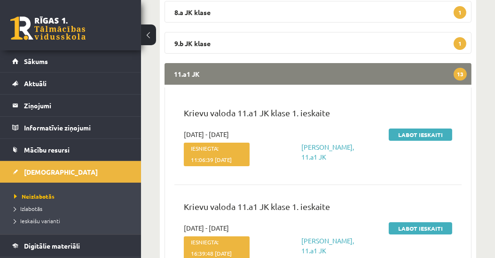
scroll to position [178, 0]
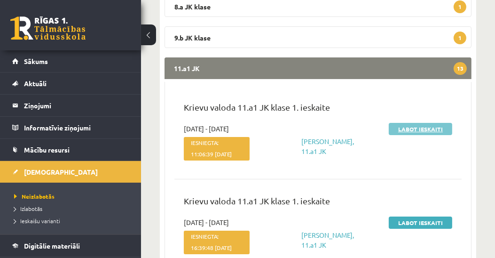
click at [423, 130] on link "Labot ieskaiti" at bounding box center [420, 129] width 63 height 12
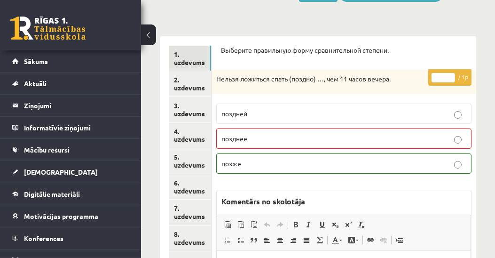
type input "*"
click at [450, 74] on input "*" at bounding box center [442, 77] width 23 height 9
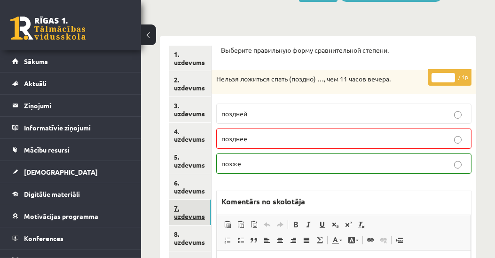
click at [181, 216] on link "7. uzdevums" at bounding box center [190, 211] width 42 height 25
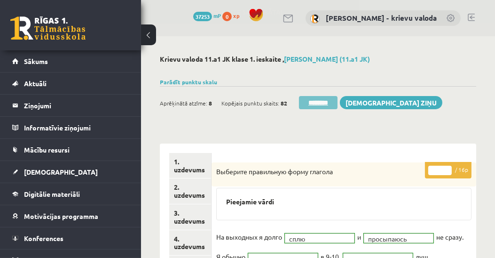
click at [322, 102] on input "********" at bounding box center [318, 102] width 39 height 13
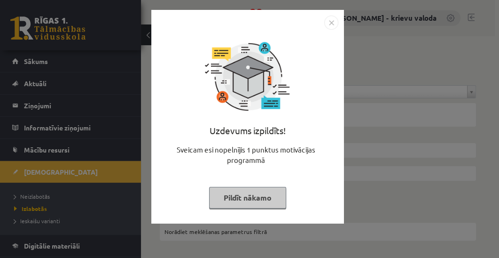
click at [237, 201] on button "Pildīt nākamo" at bounding box center [247, 198] width 77 height 22
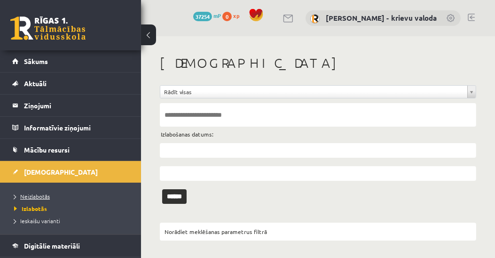
click at [32, 195] on span "Neizlabotās" at bounding box center [32, 196] width 36 height 8
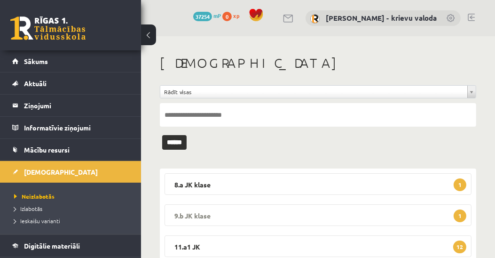
scroll to position [124, 0]
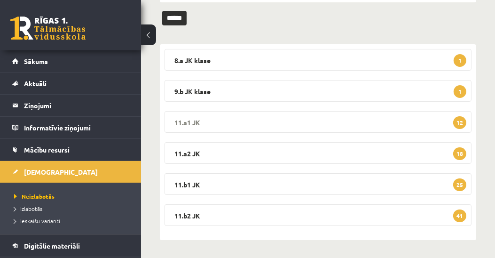
click at [190, 120] on legend "11.a1 JK 12" at bounding box center [317, 122] width 307 height 22
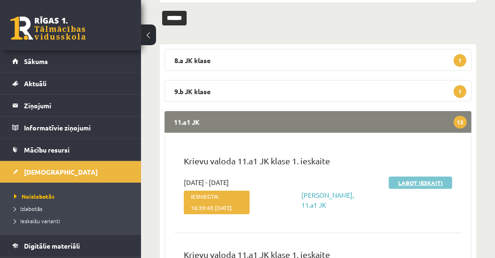
click at [415, 182] on link "Labot ieskaiti" at bounding box center [420, 182] width 63 height 12
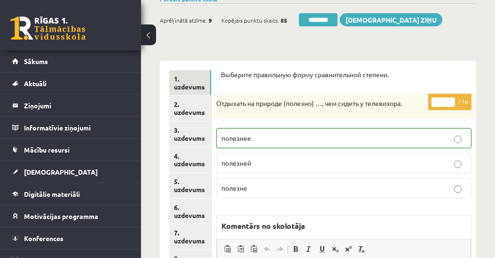
scroll to position [82, 0]
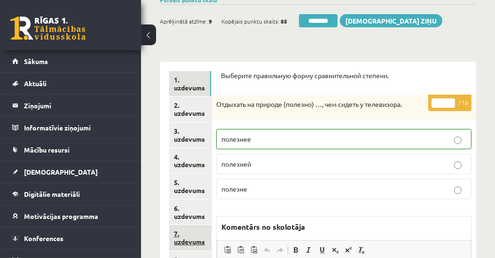
click at [193, 242] on link "7. uzdevums" at bounding box center [190, 237] width 42 height 25
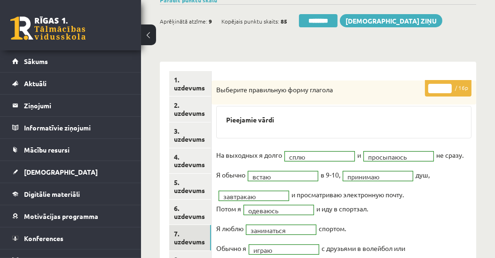
scroll to position [0, 0]
click at [321, 21] on input "********" at bounding box center [318, 20] width 39 height 13
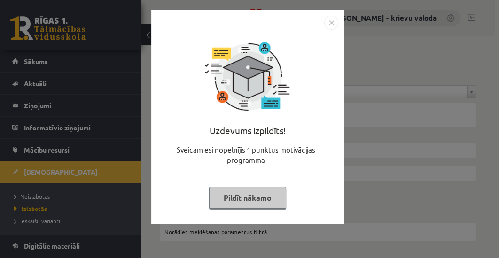
click at [238, 193] on button "Pildīt nākamo" at bounding box center [247, 198] width 77 height 22
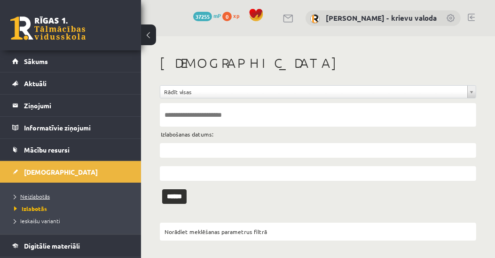
click at [29, 194] on span "Neizlabotās" at bounding box center [32, 196] width 36 height 8
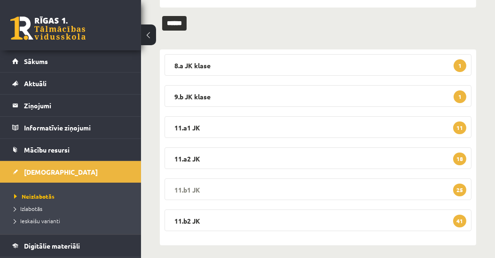
scroll to position [124, 0]
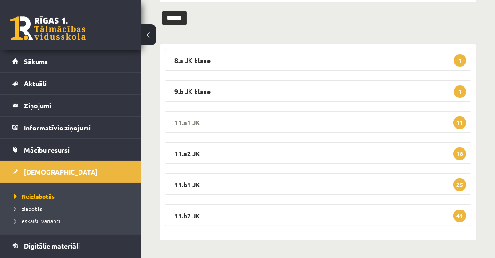
click at [180, 118] on legend "11.a1 JK 11" at bounding box center [317, 122] width 307 height 22
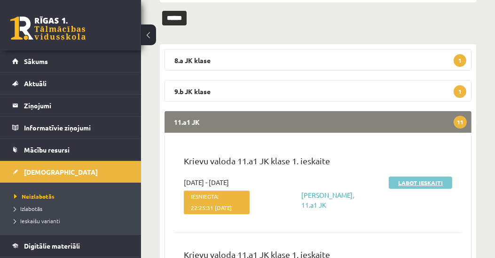
click at [428, 184] on link "Labot ieskaiti" at bounding box center [420, 182] width 63 height 12
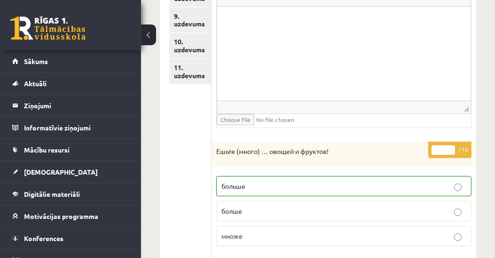
scroll to position [189, 0]
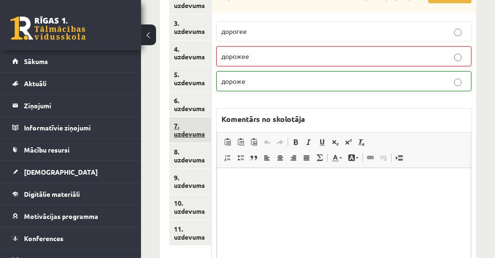
click at [196, 136] on link "7. uzdevums" at bounding box center [190, 129] width 42 height 25
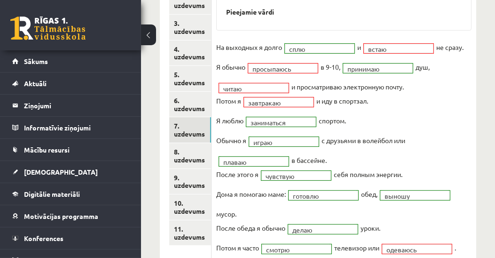
scroll to position [136, 0]
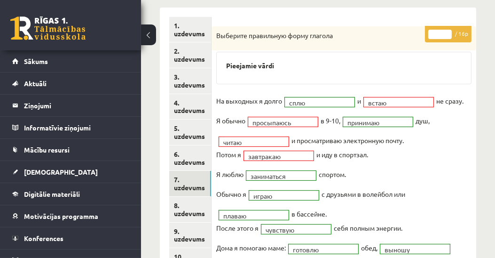
type input "**"
click at [449, 31] on input "**" at bounding box center [439, 34] width 23 height 9
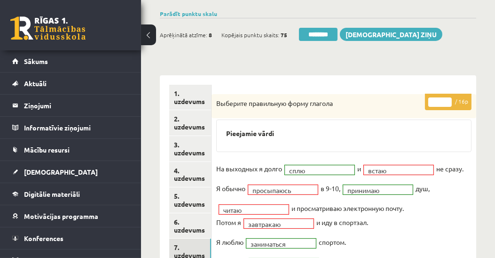
scroll to position [28, 0]
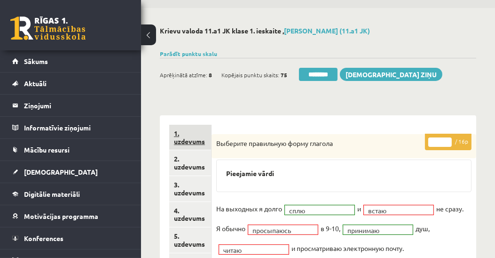
click at [194, 141] on link "1. uzdevums" at bounding box center [190, 137] width 42 height 25
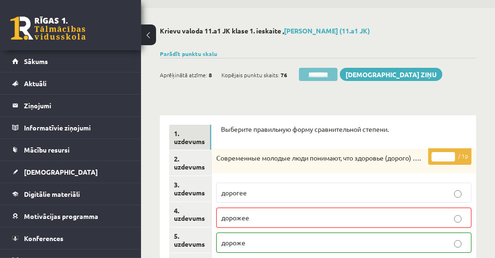
click at [323, 75] on input "********" at bounding box center [318, 74] width 39 height 13
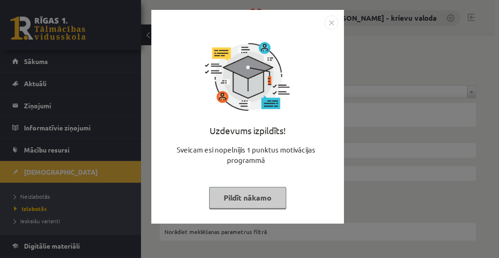
click at [263, 200] on button "Pildīt nākamo" at bounding box center [247, 198] width 77 height 22
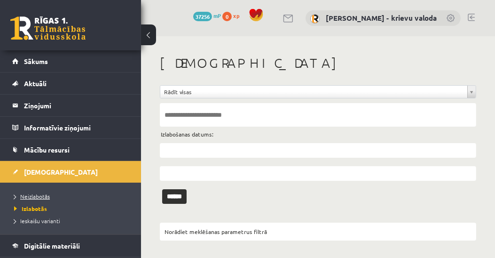
click at [44, 197] on span "Neizlabotās" at bounding box center [32, 196] width 36 height 8
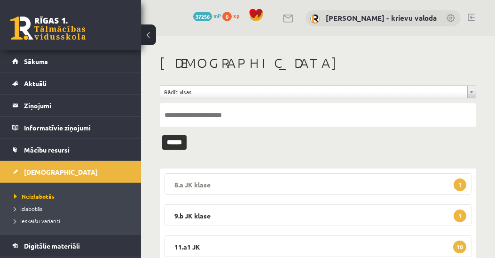
scroll to position [107, 0]
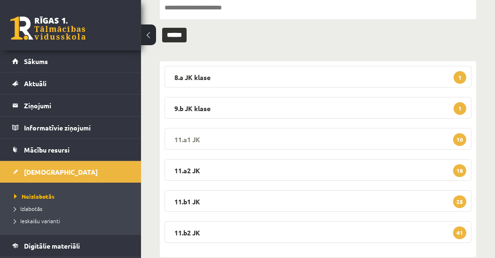
click at [185, 137] on legend "11.a1 JK 10" at bounding box center [317, 139] width 307 height 22
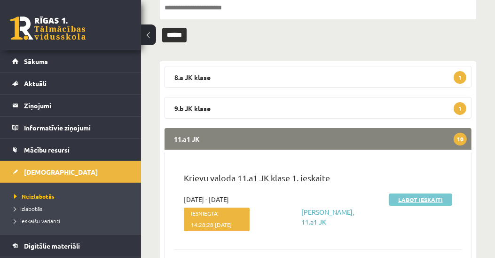
click at [427, 200] on link "Labot ieskaiti" at bounding box center [420, 199] width 63 height 12
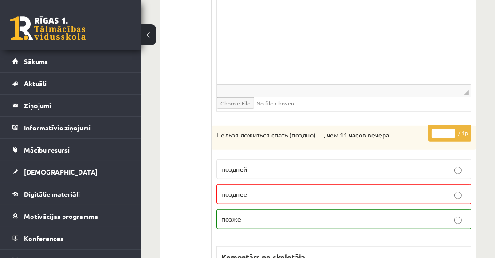
scroll to position [752, 0]
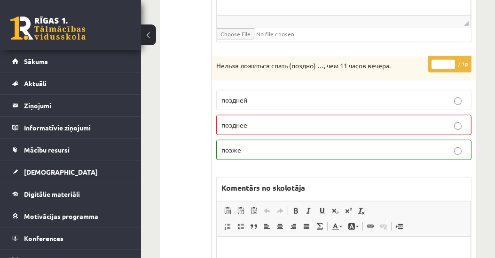
type input "*"
click at [451, 60] on input "*" at bounding box center [442, 64] width 23 height 9
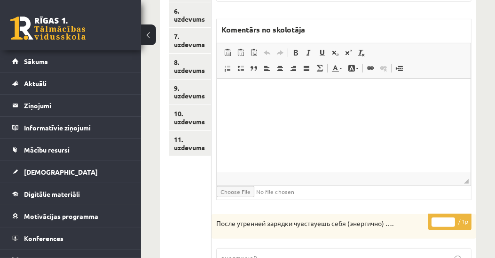
scroll to position [215, 0]
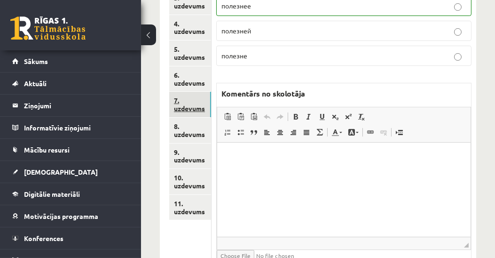
click at [191, 109] on link "7. uzdevums" at bounding box center [190, 104] width 42 height 25
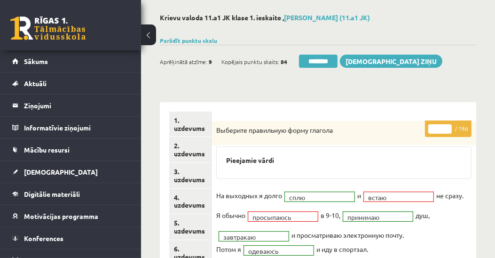
scroll to position [0, 0]
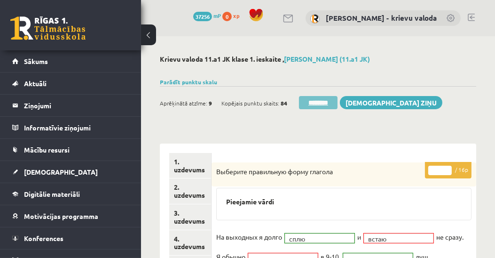
click at [318, 103] on input "********" at bounding box center [318, 102] width 39 height 13
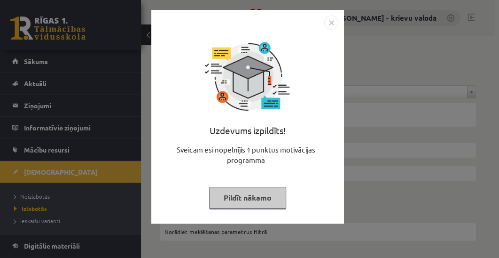
click at [264, 202] on button "Pildīt nākamo" at bounding box center [247, 198] width 77 height 22
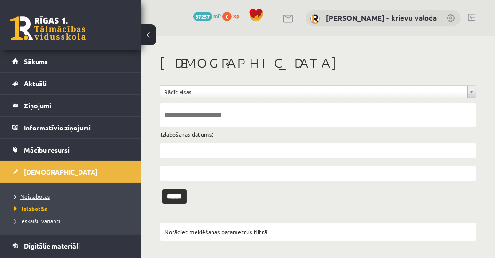
click at [31, 193] on span "Neizlabotās" at bounding box center [32, 196] width 36 height 8
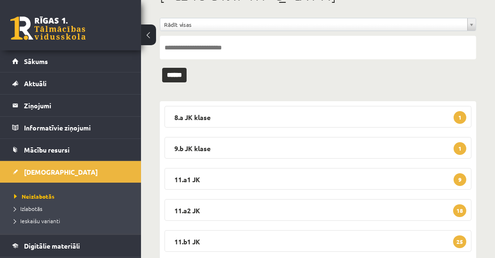
scroll to position [107, 0]
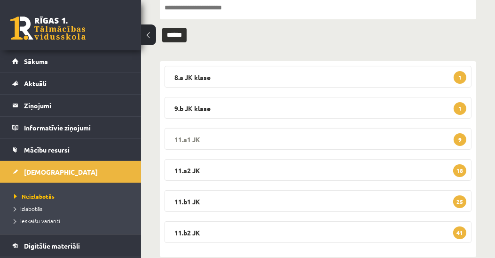
click at [183, 139] on legend "11.a1 JK 9" at bounding box center [317, 139] width 307 height 22
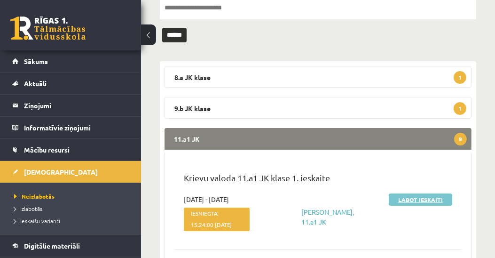
click at [429, 199] on link "Labot ieskaiti" at bounding box center [420, 199] width 63 height 12
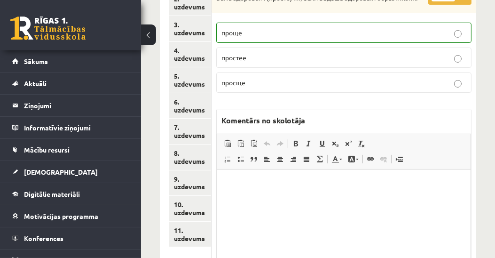
scroll to position [82, 0]
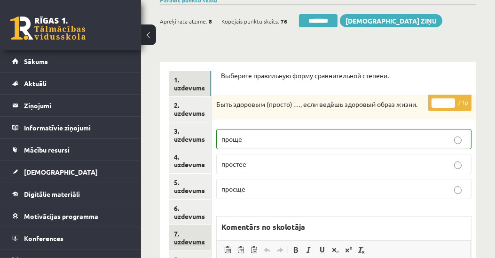
click at [197, 243] on link "7. uzdevums" at bounding box center [190, 237] width 42 height 25
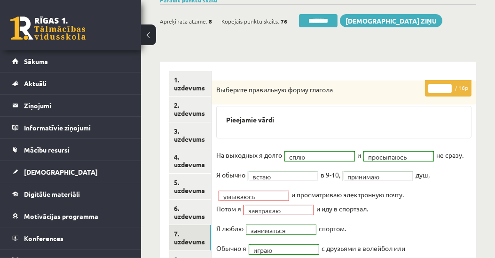
scroll to position [0, 0]
type input "**"
click at [448, 84] on input "**" at bounding box center [439, 88] width 23 height 9
click at [181, 85] on link "1. uzdevums" at bounding box center [190, 83] width 42 height 25
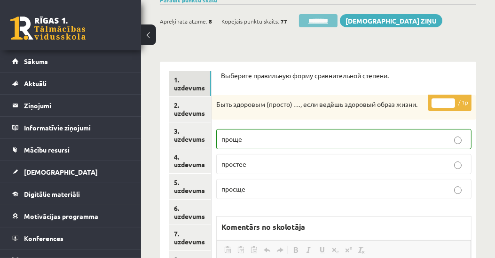
click at [320, 19] on input "********" at bounding box center [318, 20] width 39 height 13
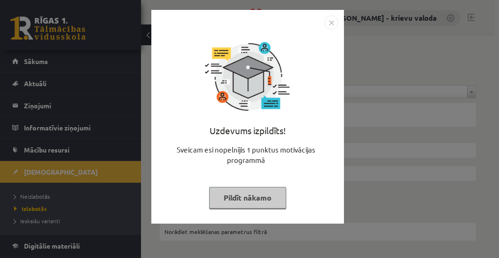
click at [262, 197] on button "Pildīt nākamo" at bounding box center [247, 198] width 77 height 22
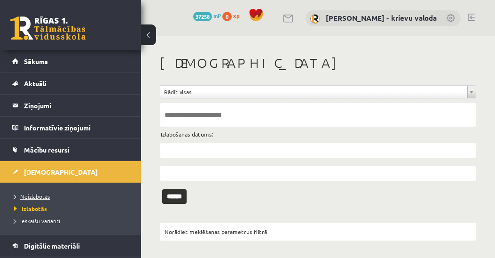
click at [36, 196] on span "Neizlabotās" at bounding box center [32, 196] width 36 height 8
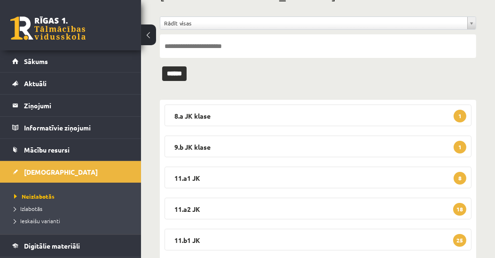
scroll to position [107, 0]
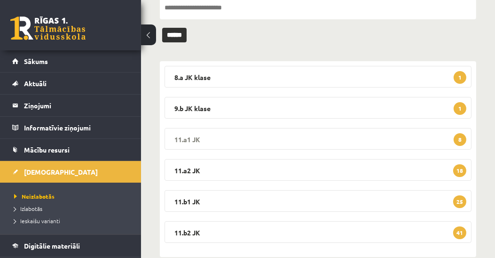
click at [195, 136] on legend "11.a1 JK 8" at bounding box center [317, 139] width 307 height 22
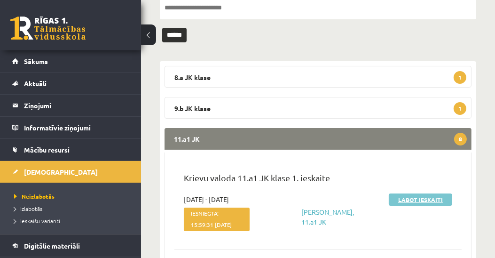
click at [411, 197] on link "Labot ieskaiti" at bounding box center [420, 199] width 63 height 12
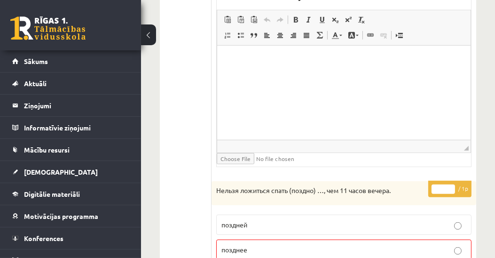
scroll to position [698, 0]
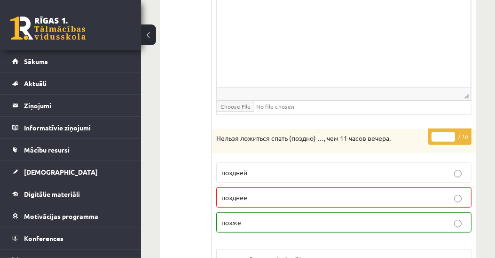
type input "*"
click at [452, 132] on input "*" at bounding box center [442, 136] width 23 height 9
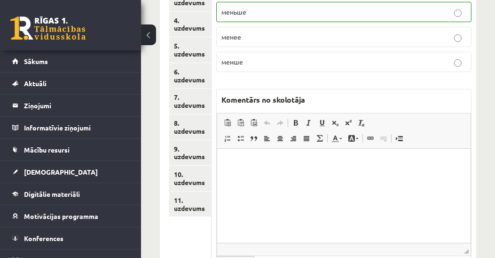
scroll to position [215, 0]
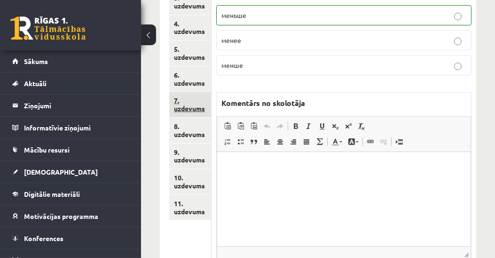
click at [187, 107] on link "7. uzdevums" at bounding box center [190, 104] width 42 height 25
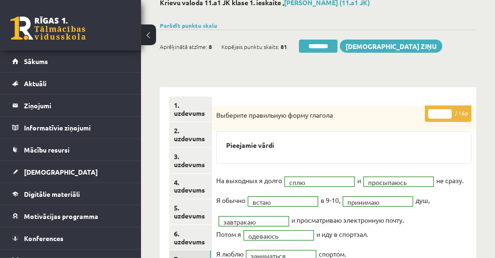
scroll to position [0, 0]
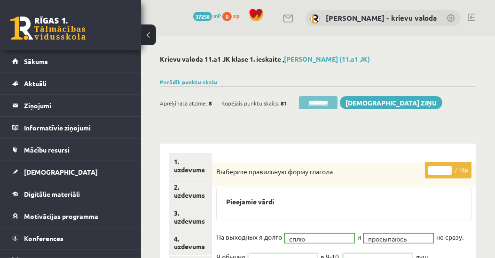
click at [322, 103] on input "********" at bounding box center [318, 102] width 39 height 13
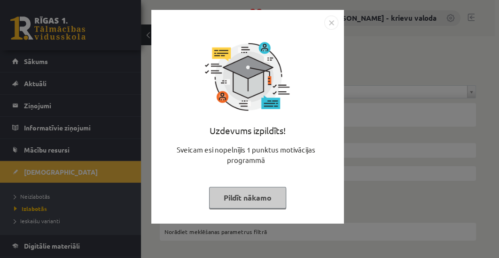
click at [252, 196] on button "Pildīt nākamo" at bounding box center [247, 198] width 77 height 22
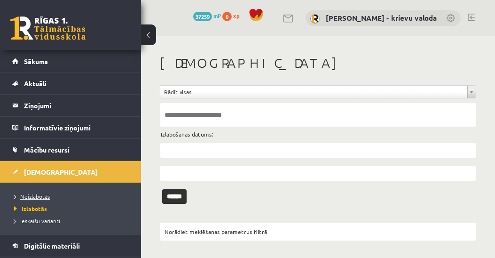
click at [28, 194] on span "Neizlabotās" at bounding box center [32, 196] width 36 height 8
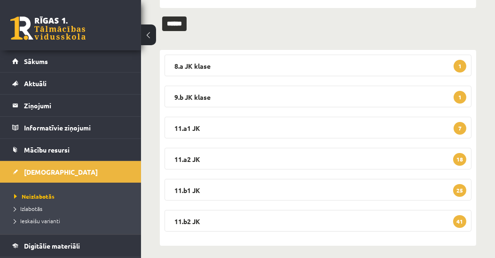
scroll to position [124, 0]
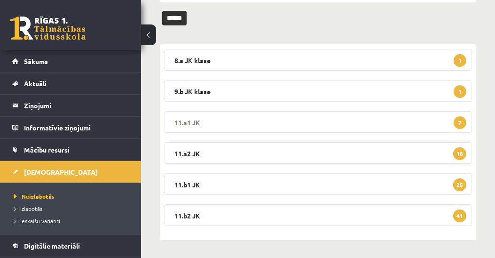
click at [195, 119] on legend "11.a1 JK 7" at bounding box center [317, 122] width 307 height 22
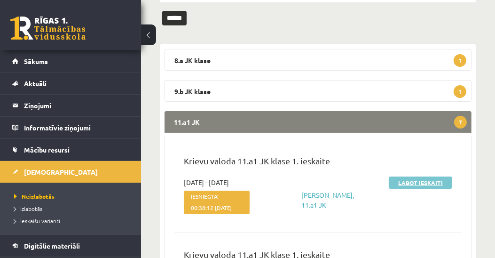
click at [423, 181] on link "Labot ieskaiti" at bounding box center [420, 182] width 63 height 12
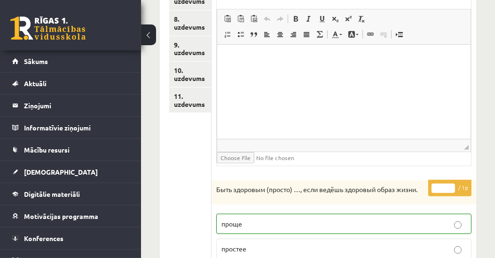
scroll to position [161, 0]
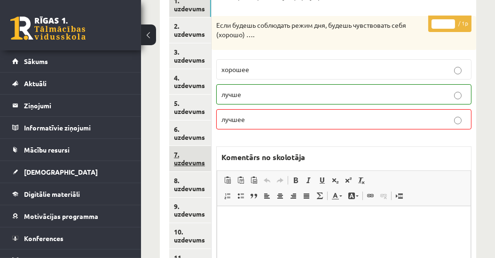
click at [200, 164] on link "7. uzdevums" at bounding box center [190, 158] width 42 height 25
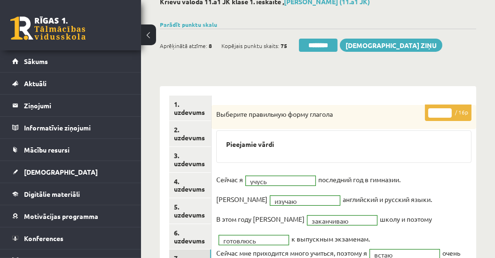
scroll to position [54, 0]
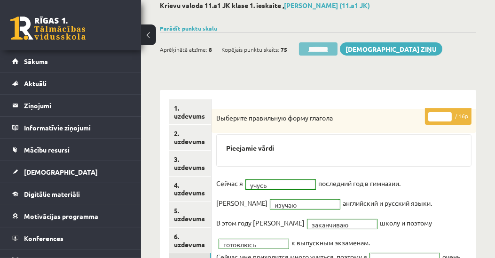
click at [330, 49] on input "********" at bounding box center [318, 48] width 39 height 13
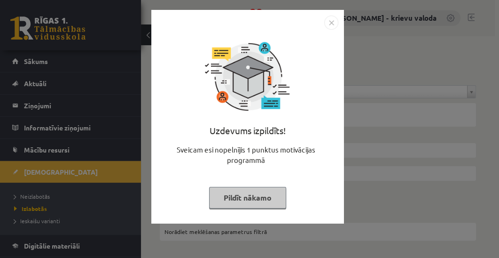
click at [245, 196] on button "Pildīt nākamo" at bounding box center [247, 198] width 77 height 22
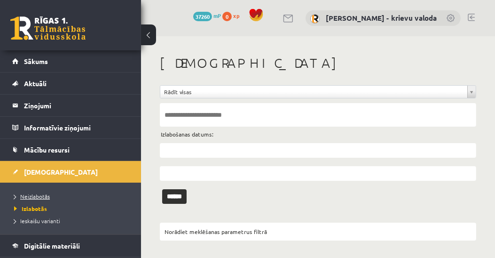
click at [38, 192] on span "Neizlabotās" at bounding box center [32, 196] width 36 height 8
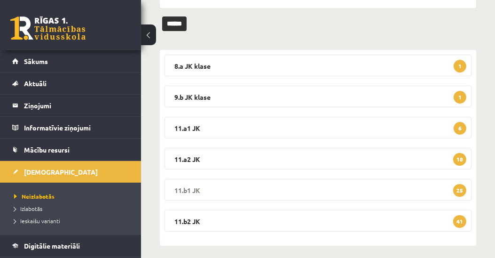
scroll to position [124, 0]
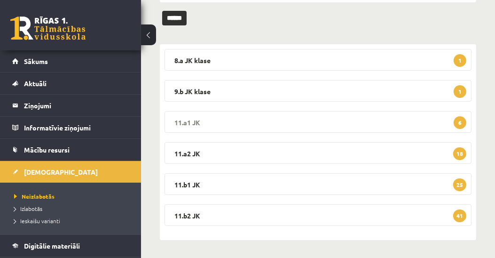
click at [187, 122] on legend "11.a1 JK 6" at bounding box center [317, 122] width 307 height 22
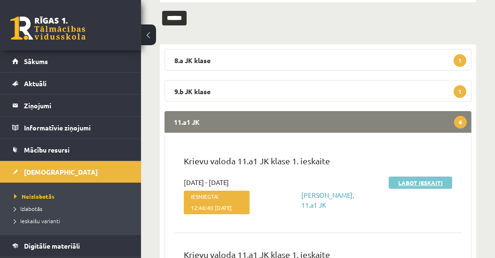
click at [417, 184] on link "Labot ieskaiti" at bounding box center [420, 182] width 63 height 12
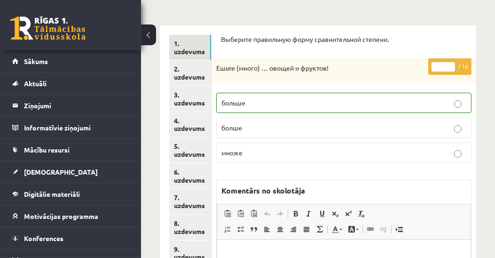
scroll to position [107, 0]
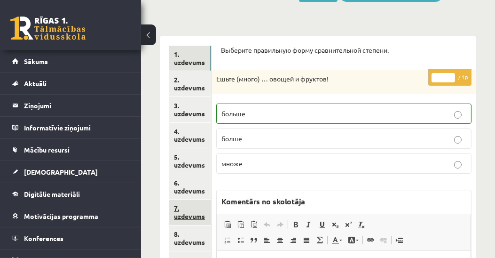
click at [197, 215] on link "7. uzdevums" at bounding box center [190, 211] width 42 height 25
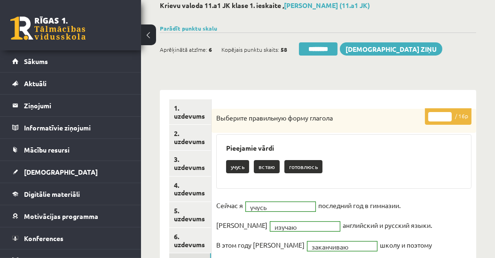
scroll to position [0, 0]
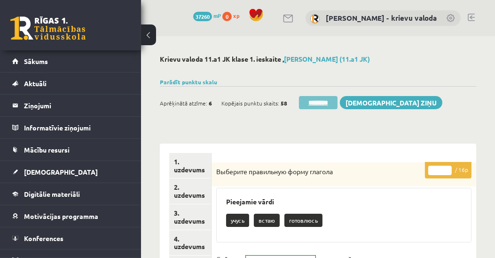
click at [320, 102] on input "********" at bounding box center [318, 102] width 39 height 13
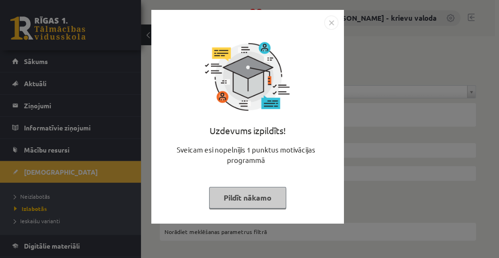
click at [256, 197] on button "Pildīt nākamo" at bounding box center [247, 198] width 77 height 22
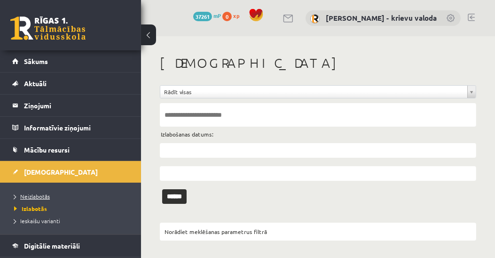
click at [32, 197] on span "Neizlabotās" at bounding box center [32, 196] width 36 height 8
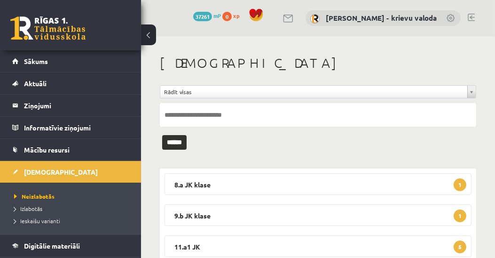
scroll to position [107, 0]
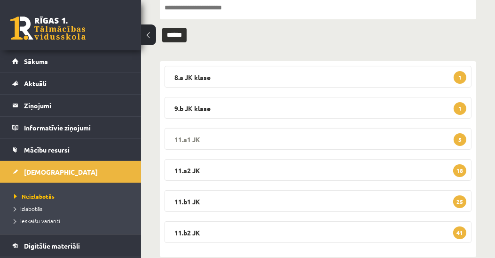
click at [194, 137] on legend "11.a1 JK 5" at bounding box center [317, 139] width 307 height 22
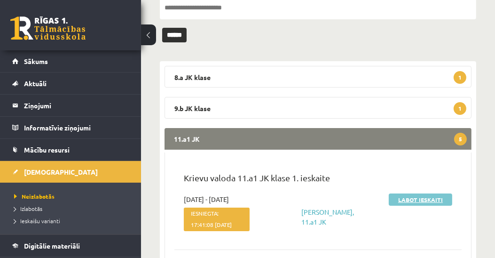
click at [409, 200] on link "Labot ieskaiti" at bounding box center [420, 199] width 63 height 12
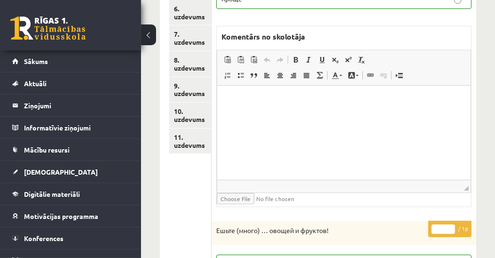
scroll to position [268, 0]
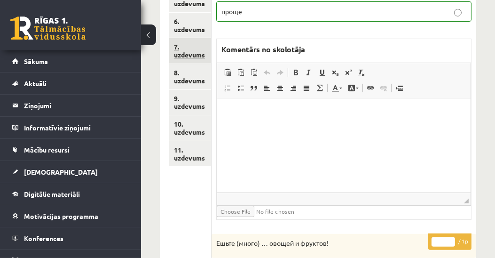
click at [178, 54] on link "7. uzdevums" at bounding box center [190, 50] width 42 height 25
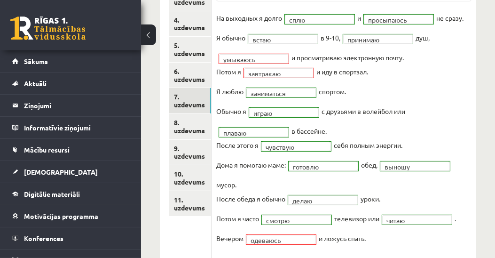
scroll to position [161, 0]
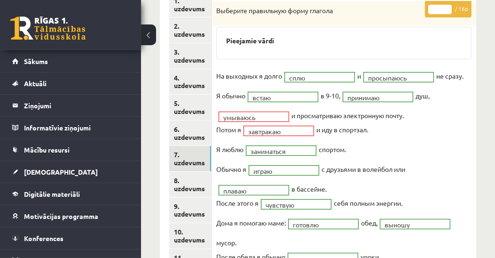
type input "**"
click at [448, 5] on input "**" at bounding box center [439, 9] width 23 height 9
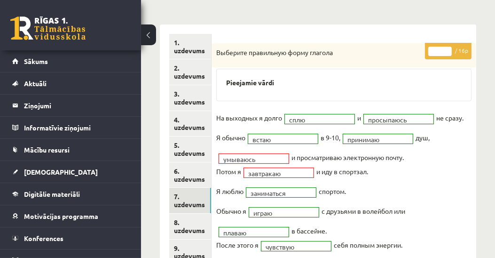
scroll to position [54, 0]
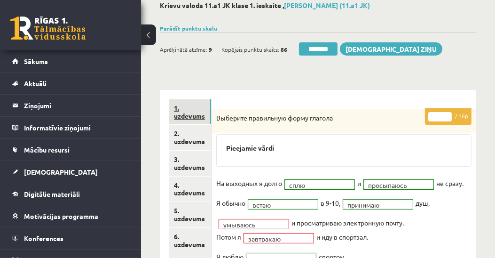
click at [188, 116] on link "1. uzdevums" at bounding box center [190, 111] width 42 height 25
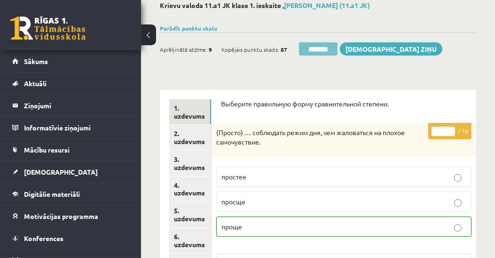
scroll to position [0, 0]
click at [329, 47] on input "********" at bounding box center [318, 48] width 39 height 13
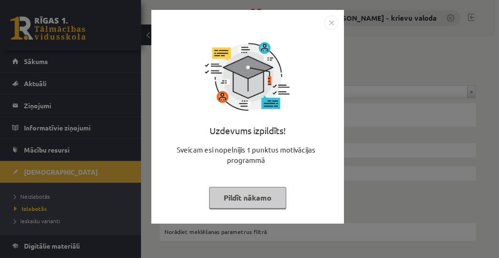
drag, startPoint x: 254, startPoint y: 201, endPoint x: 248, endPoint y: 201, distance: 5.6
click at [254, 201] on button "Pildīt nākamo" at bounding box center [247, 198] width 77 height 22
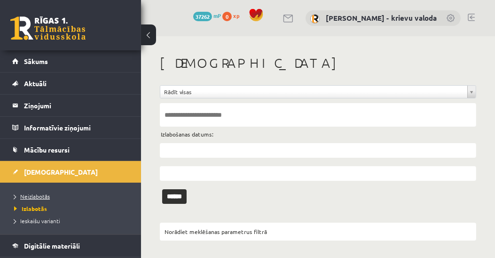
click at [39, 196] on span "Neizlabotās" at bounding box center [32, 196] width 36 height 8
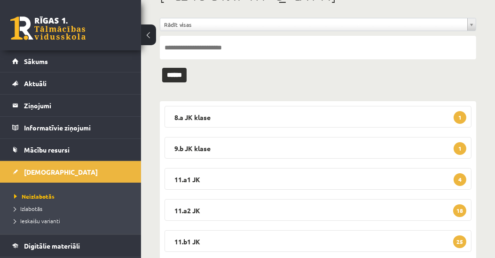
scroll to position [107, 0]
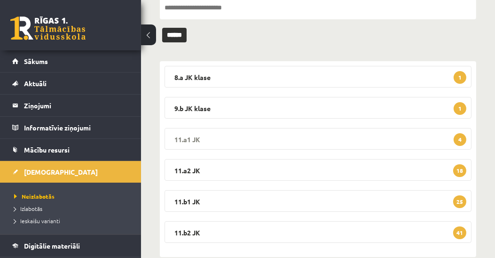
click at [190, 136] on legend "11.a1 JK 4" at bounding box center [317, 139] width 307 height 22
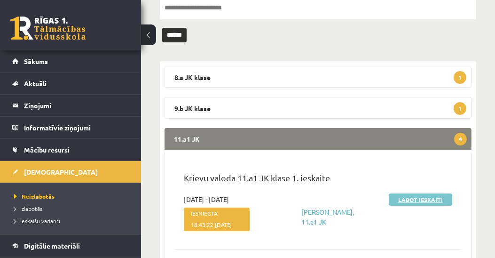
click at [421, 200] on link "Labot ieskaiti" at bounding box center [420, 199] width 63 height 12
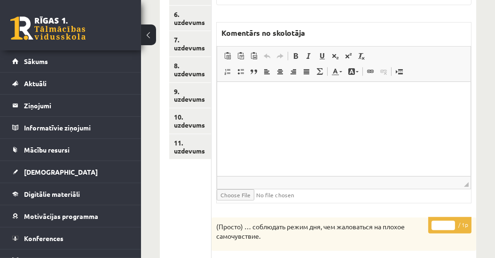
scroll to position [268, 0]
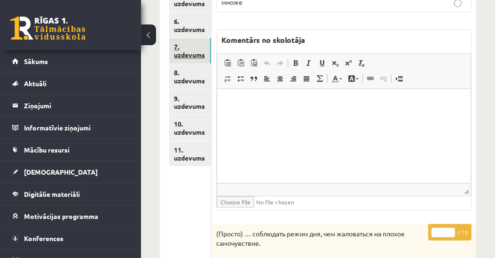
click at [188, 55] on link "7. uzdevums" at bounding box center [190, 50] width 42 height 25
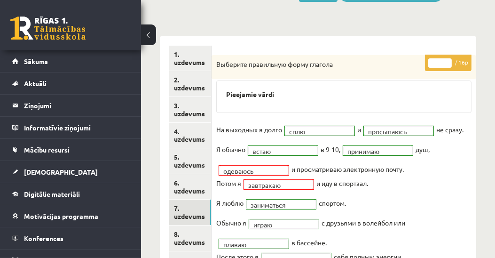
scroll to position [0, 0]
click at [448, 59] on input "**" at bounding box center [439, 62] width 23 height 9
type input "**"
click at [448, 59] on input "**" at bounding box center [439, 62] width 23 height 9
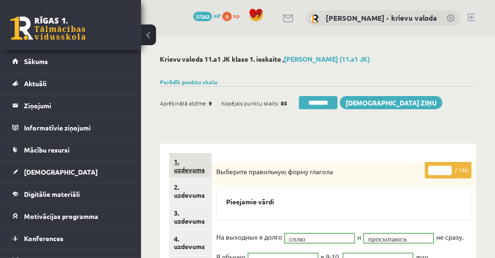
click at [188, 169] on link "1. uzdevums" at bounding box center [190, 165] width 42 height 25
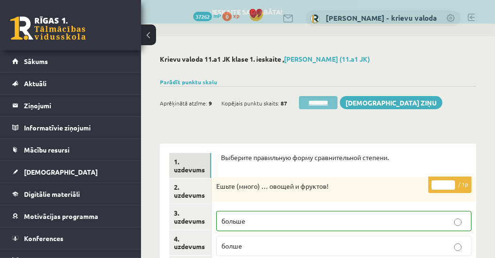
click at [324, 103] on input "********" at bounding box center [318, 102] width 39 height 13
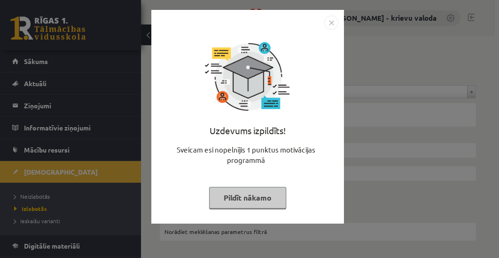
click at [252, 197] on button "Pildīt nākamo" at bounding box center [247, 198] width 77 height 22
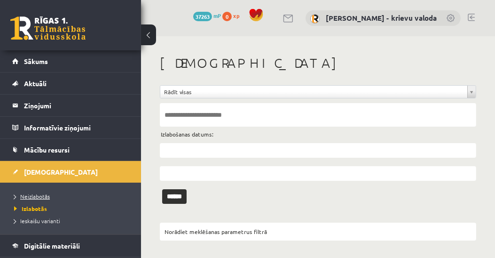
click at [34, 193] on span "Neizlabotās" at bounding box center [32, 196] width 36 height 8
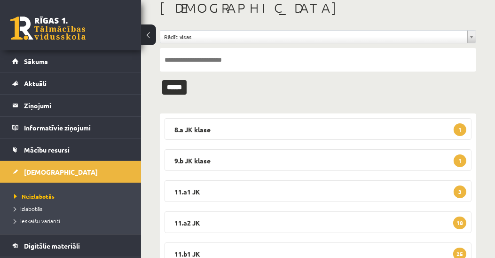
scroll to position [124, 0]
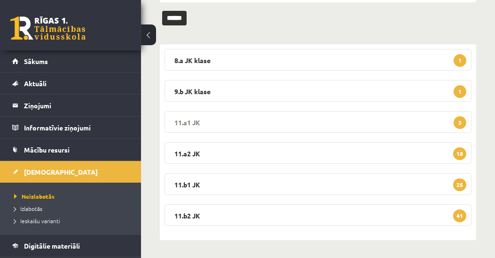
click at [182, 118] on legend "11.a1 JK 3" at bounding box center [317, 122] width 307 height 22
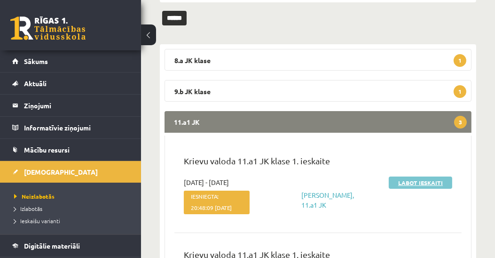
click at [417, 183] on link "Labot ieskaiti" at bounding box center [420, 182] width 63 height 12
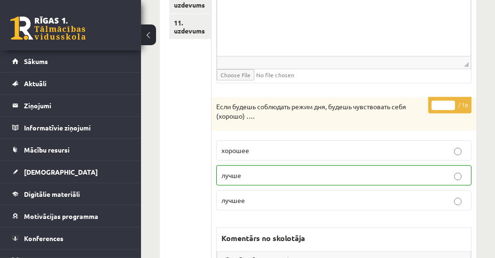
scroll to position [288, 0]
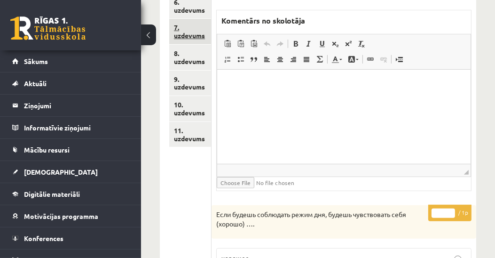
click at [200, 35] on link "7. uzdevums" at bounding box center [190, 31] width 42 height 25
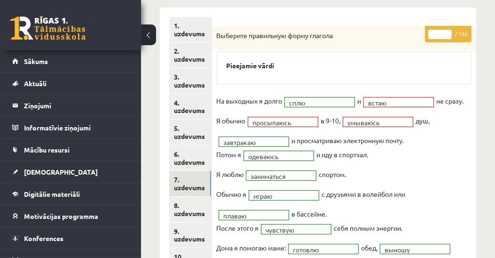
scroll to position [19, 0]
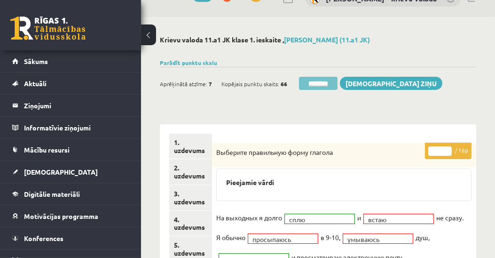
click at [321, 83] on input "********" at bounding box center [318, 83] width 39 height 13
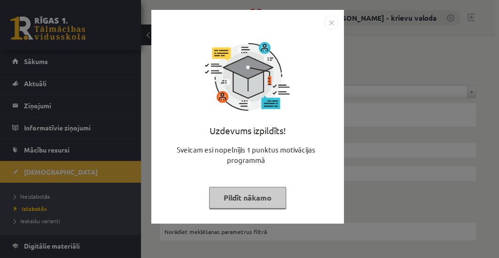
click at [253, 197] on button "Pildīt nākamo" at bounding box center [247, 198] width 77 height 22
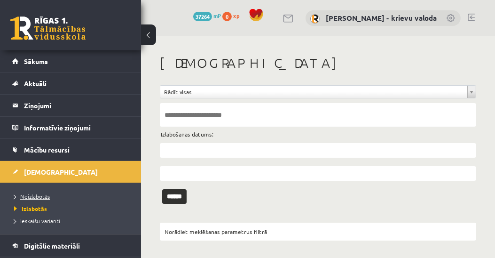
click at [31, 196] on span "Neizlabotās" at bounding box center [32, 196] width 36 height 8
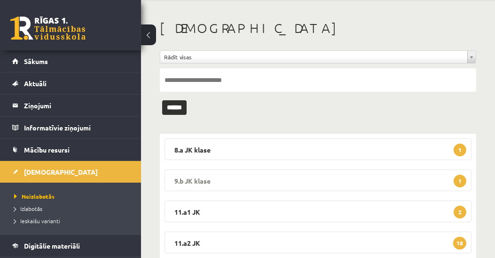
scroll to position [54, 0]
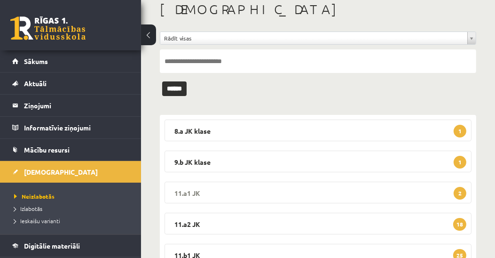
click at [186, 192] on legend "11.a1 JK 2" at bounding box center [317, 192] width 307 height 22
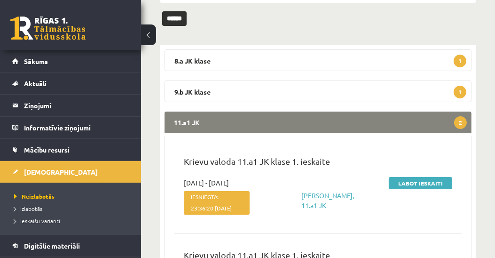
scroll to position [161, 0]
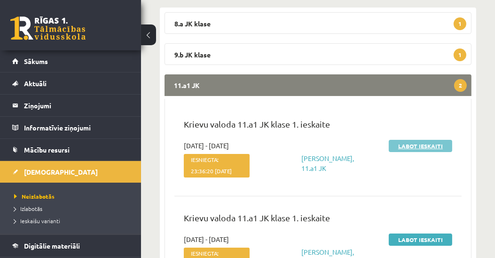
click at [422, 146] on link "Labot ieskaiti" at bounding box center [420, 146] width 63 height 12
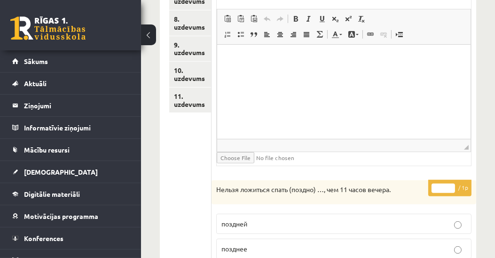
scroll to position [215, 0]
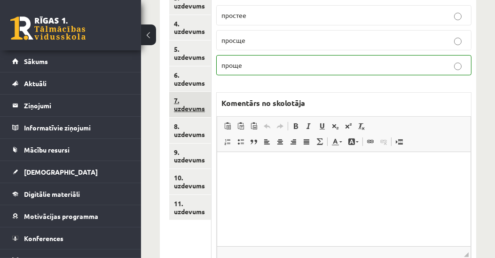
click at [177, 108] on link "7. uzdevums" at bounding box center [190, 104] width 42 height 25
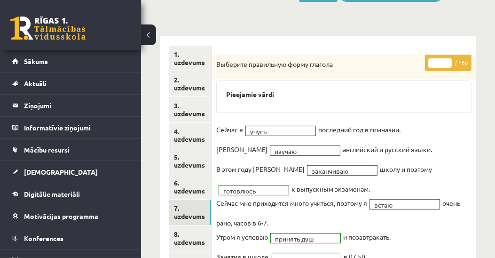
scroll to position [0, 0]
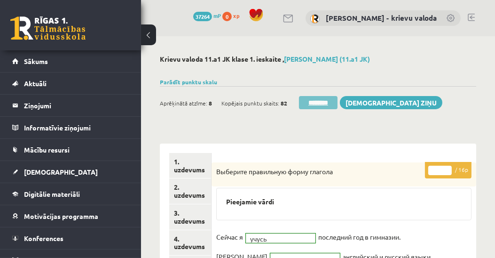
click at [319, 104] on input "********" at bounding box center [318, 102] width 39 height 13
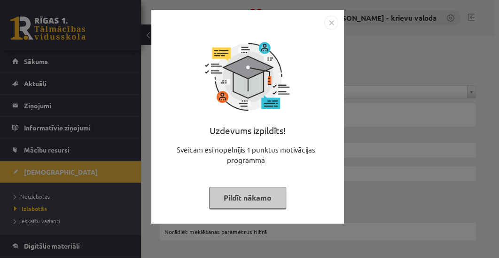
click at [256, 202] on button "Pildīt nākamo" at bounding box center [247, 198] width 77 height 22
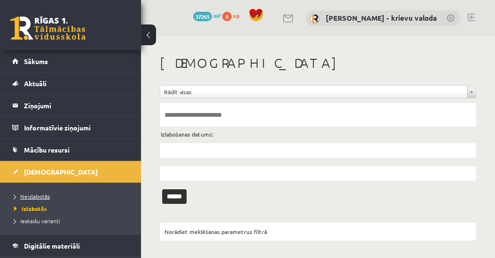
click at [39, 196] on span "Neizlabotās" at bounding box center [32, 196] width 36 height 8
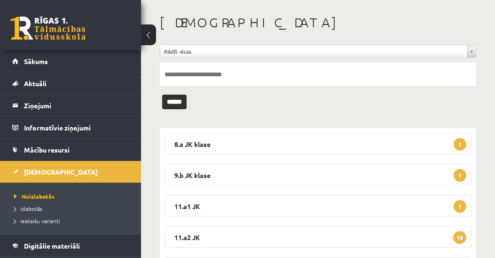
scroll to position [54, 0]
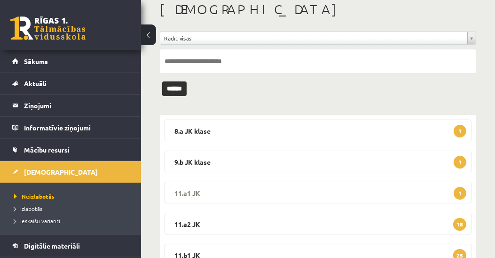
click at [191, 189] on legend "11.a1 JK 1" at bounding box center [317, 192] width 307 height 22
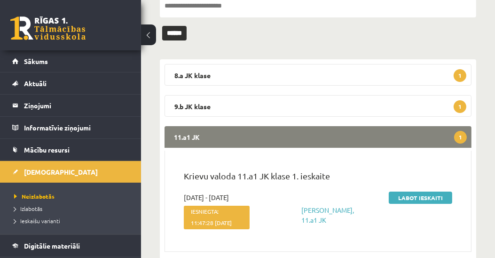
scroll to position [161, 0]
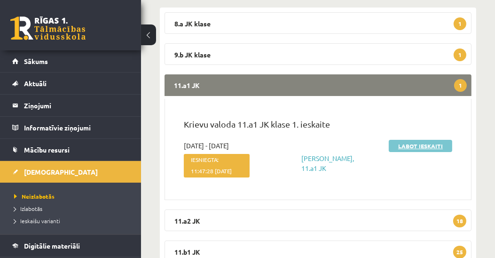
click at [409, 147] on link "Labot ieskaiti" at bounding box center [420, 146] width 63 height 12
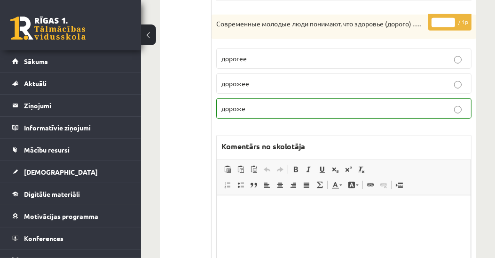
scroll to position [278, 0]
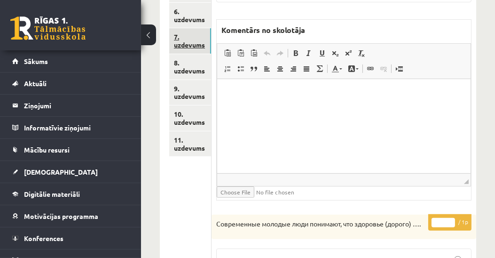
click at [197, 46] on link "7. uzdevums" at bounding box center [190, 40] width 42 height 25
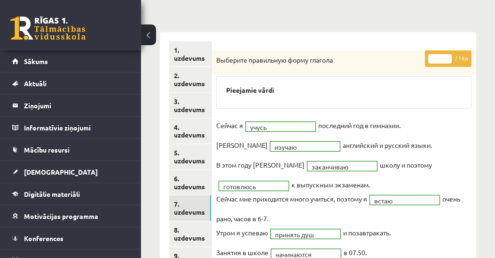
scroll to position [63, 0]
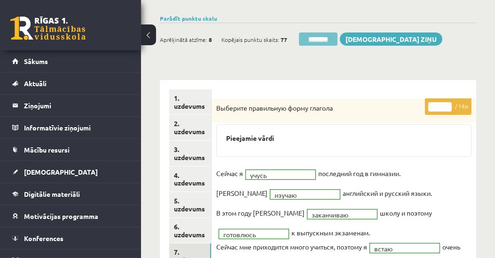
click at [326, 40] on input "********" at bounding box center [318, 38] width 39 height 13
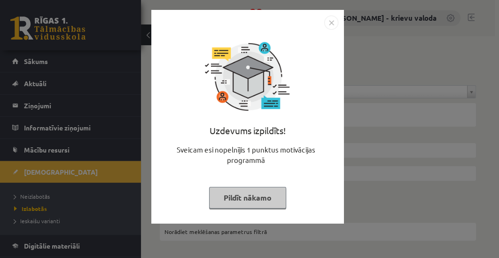
click at [259, 198] on button "Pildīt nākamo" at bounding box center [247, 198] width 77 height 22
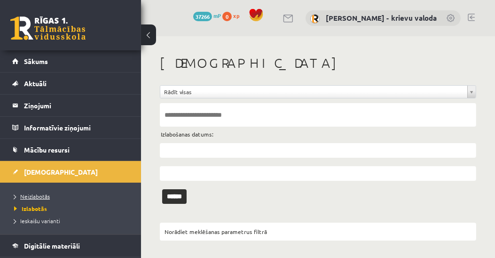
click at [45, 196] on span "Neizlabotās" at bounding box center [32, 196] width 36 height 8
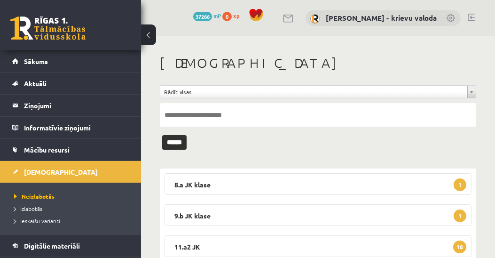
click at [471, 14] on link at bounding box center [471, 18] width 7 height 8
